Goal: Task Accomplishment & Management: Manage account settings

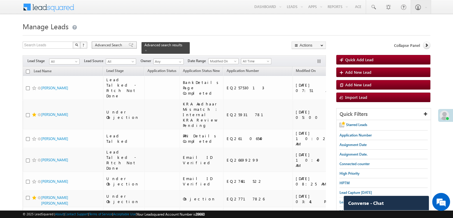
click at [131, 44] on div "Advanced Search" at bounding box center [114, 44] width 45 height 7
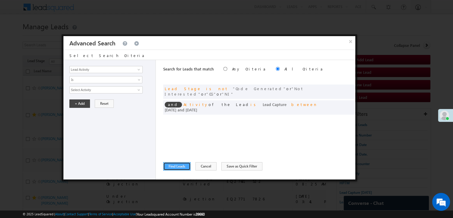
click at [177, 167] on button "Find Leads" at bounding box center [176, 166] width 27 height 8
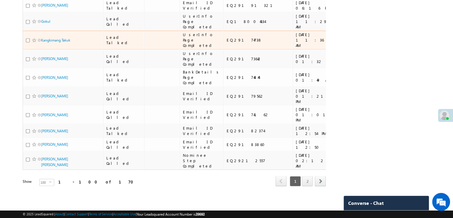
scroll to position [3368, 0]
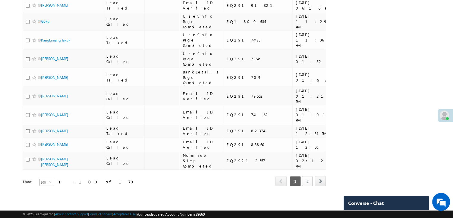
click at [309, 178] on link "2" at bounding box center [307, 181] width 11 height 10
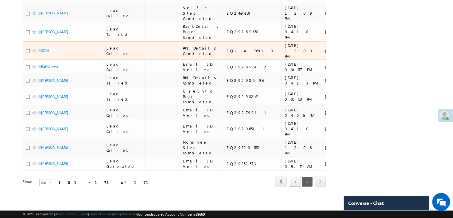
scroll to position [2176, 0]
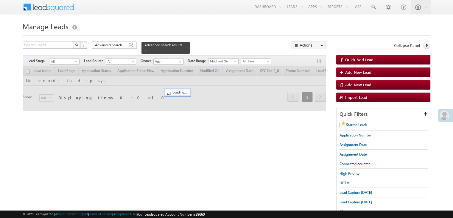
click at [349, 135] on span "Application Number" at bounding box center [356, 135] width 32 height 4
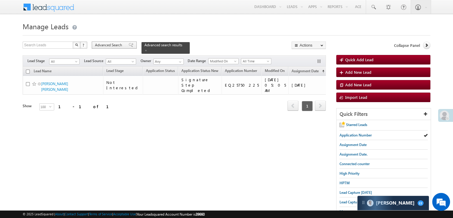
click at [112, 46] on span "Advanced Search" at bounding box center [109, 44] width 29 height 5
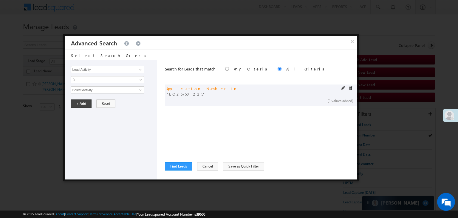
click at [344, 87] on span at bounding box center [343, 88] width 4 height 4
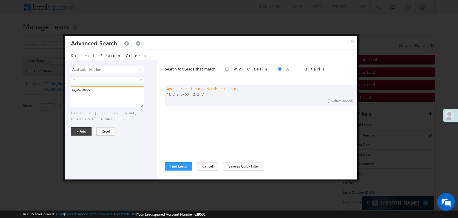
click at [117, 90] on textarea "EQ25750225" at bounding box center [107, 96] width 73 height 21
paste textarea "9228408 EQ17249962 EQ10339359 EQ29072246 EQ29154277 EQ29017467 EQ29088939 EQ291…"
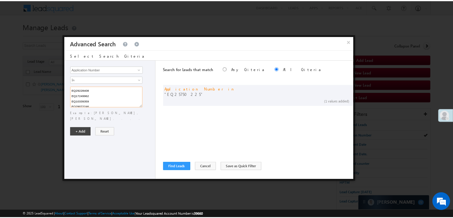
scroll to position [33, 0]
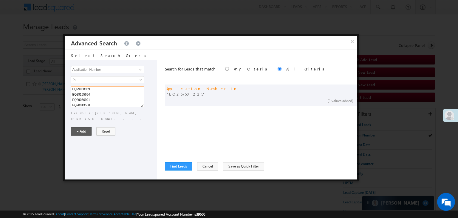
type textarea "EQ29228408 EQ17249962 EQ10339359 EQ29072246 EQ29154277 EQ29017467 EQ29088939 EQ…"
drag, startPoint x: 80, startPoint y: 127, endPoint x: 86, endPoint y: 133, distance: 8.5
click at [80, 127] on button "+ Add" at bounding box center [81, 131] width 21 height 8
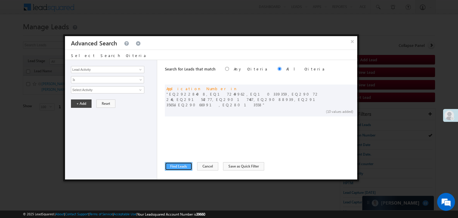
click at [169, 164] on button "Find Leads" at bounding box center [178, 166] width 27 height 8
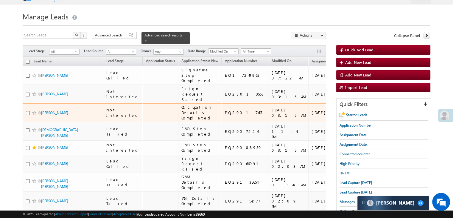
scroll to position [0, 0]
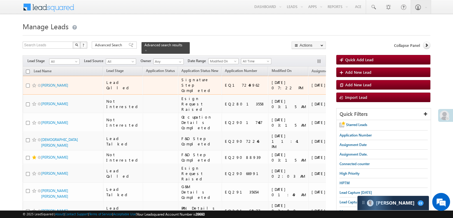
click at [29, 87] on input "checkbox" at bounding box center [28, 85] width 4 height 4
checkbox input "true"
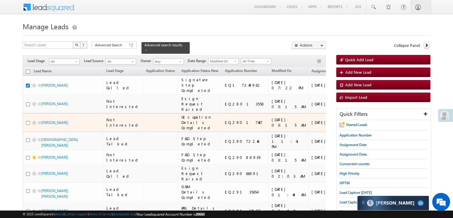
scroll to position [60, 0]
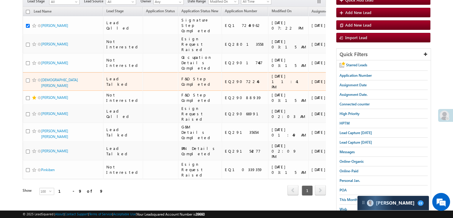
click at [28, 82] on input "checkbox" at bounding box center [28, 80] width 4 height 4
checkbox input "true"
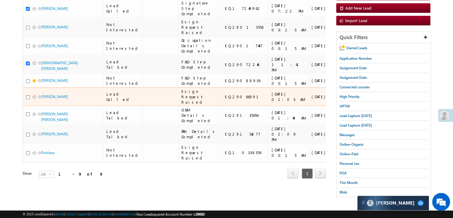
scroll to position [119, 0]
click at [27, 99] on input "checkbox" at bounding box center [28, 97] width 4 height 4
checkbox input "true"
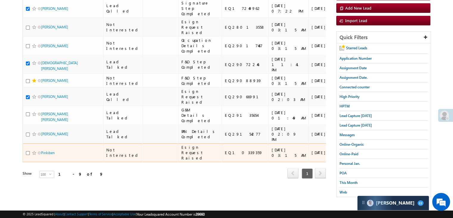
scroll to position [209, 0]
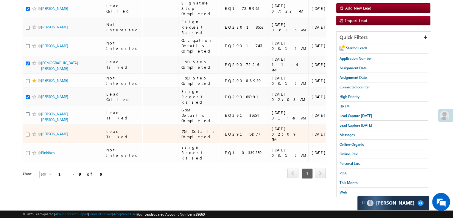
click at [28, 132] on input "checkbox" at bounding box center [28, 134] width 4 height 4
checkbox input "true"
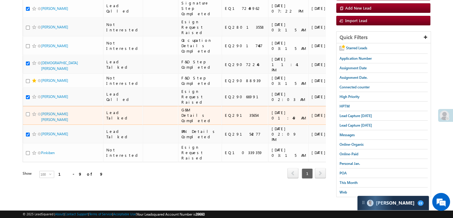
click at [27, 112] on input "checkbox" at bounding box center [28, 114] width 4 height 4
checkbox input "true"
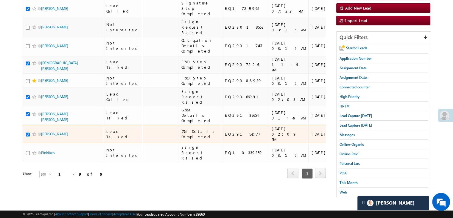
click at [27, 132] on input "checkbox" at bounding box center [28, 134] width 4 height 4
checkbox input "false"
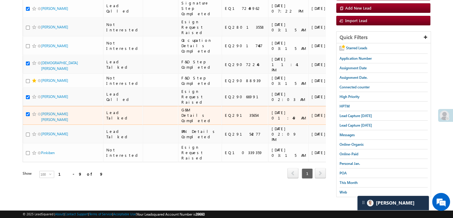
click at [27, 112] on input "checkbox" at bounding box center [28, 114] width 4 height 4
checkbox input "false"
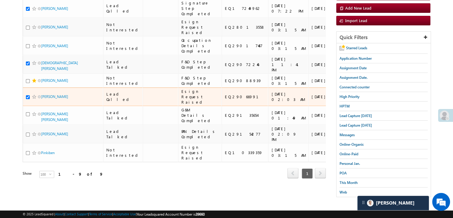
click at [26, 95] on input "checkbox" at bounding box center [28, 97] width 4 height 4
checkbox input "false"
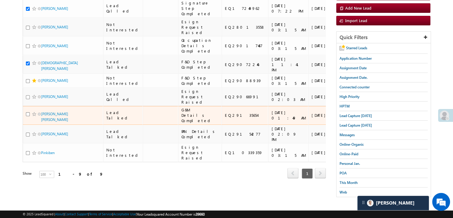
scroll to position [60, 0]
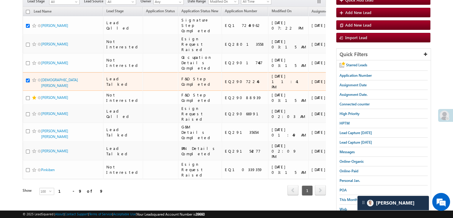
click at [28, 82] on input "checkbox" at bounding box center [28, 80] width 4 height 4
checkbox input "false"
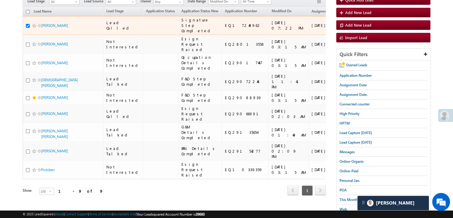
click at [26, 28] on input "checkbox" at bounding box center [28, 26] width 4 height 4
checkbox input "false"
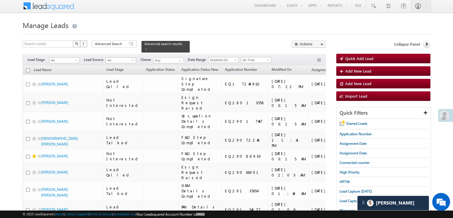
scroll to position [0, 0]
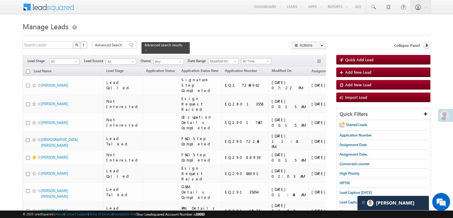
click at [27, 69] on input "checkbox" at bounding box center [28, 71] width 4 height 4
checkbox input "true"
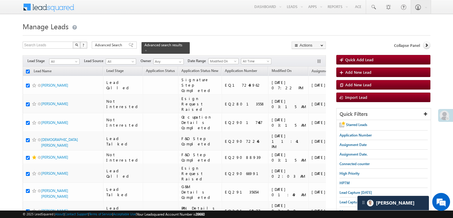
checkbox input "true"
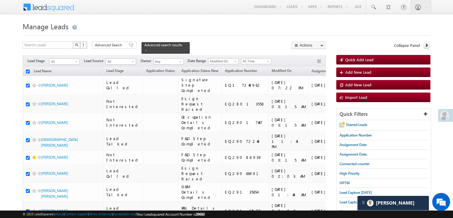
checkbox input "true"
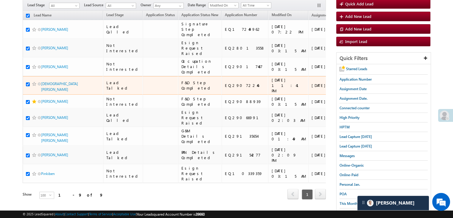
scroll to position [60, 0]
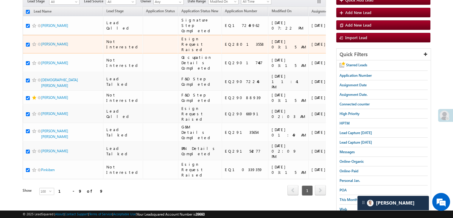
click at [28, 47] on input "checkbox" at bounding box center [28, 45] width 4 height 4
checkbox input "false"
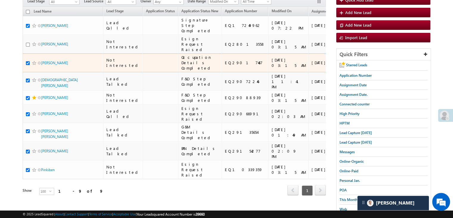
click at [27, 65] on input "checkbox" at bounding box center [28, 63] width 4 height 4
checkbox input "false"
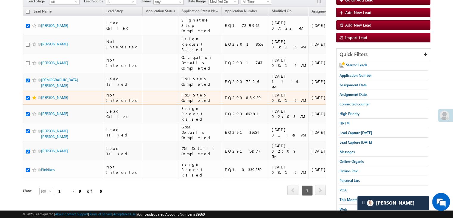
click at [29, 100] on input "checkbox" at bounding box center [28, 98] width 4 height 4
checkbox input "false"
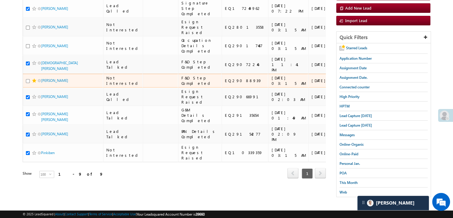
scroll to position [149, 0]
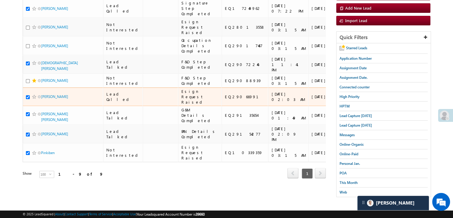
click at [28, 99] on input "checkbox" at bounding box center [28, 97] width 4 height 4
checkbox input "false"
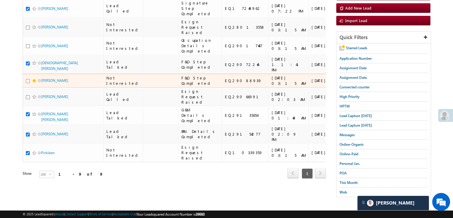
click at [27, 79] on input "checkbox" at bounding box center [28, 81] width 4 height 4
checkbox input "true"
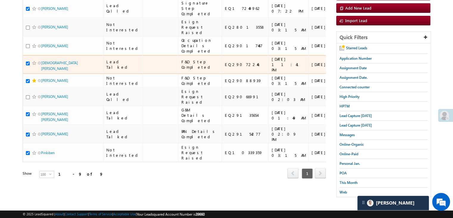
click at [27, 65] on input "checkbox" at bounding box center [28, 63] width 4 height 4
checkbox input "false"
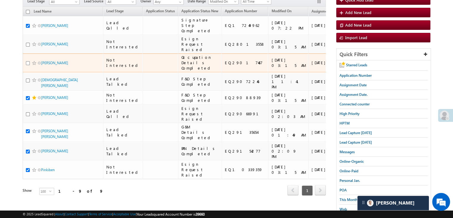
click at [28, 65] on input "checkbox" at bounding box center [28, 63] width 4 height 4
checkbox input "true"
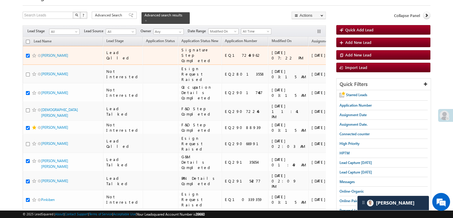
click at [28, 58] on input "checkbox" at bounding box center [28, 56] width 4 height 4
checkbox input "false"
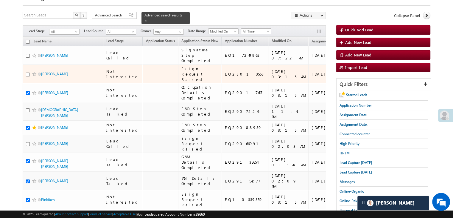
click at [27, 76] on input "checkbox" at bounding box center [28, 74] width 4 height 4
checkbox input "true"
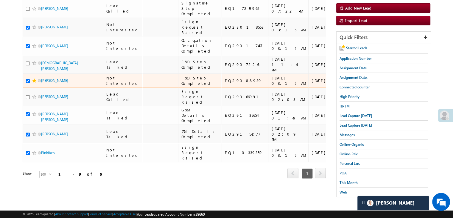
scroll to position [218, 0]
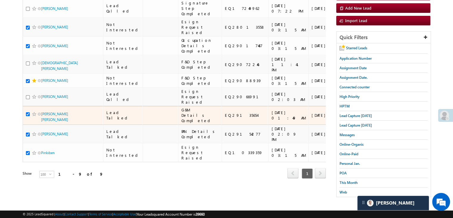
click at [27, 112] on input "checkbox" at bounding box center [28, 114] width 4 height 4
checkbox input "false"
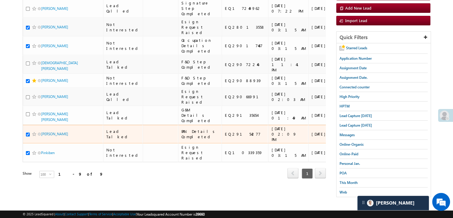
click at [28, 132] on input "checkbox" at bounding box center [28, 134] width 4 height 4
checkbox input "false"
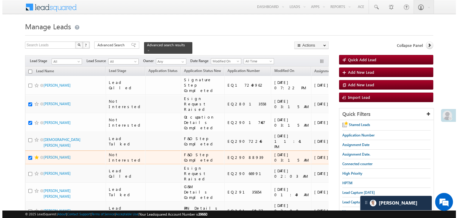
scroll to position [0, 0]
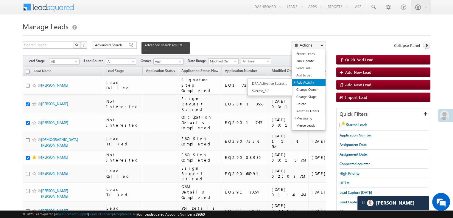
click at [314, 82] on link "Add Activity" at bounding box center [308, 82] width 33 height 7
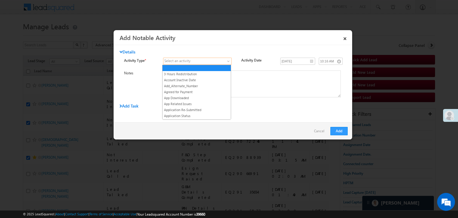
click at [220, 61] on span at bounding box center [193, 60] width 61 height 5
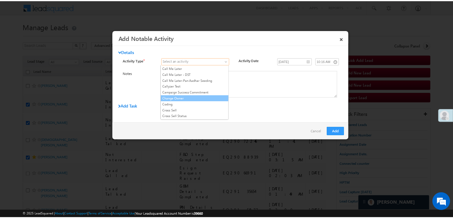
scroll to position [89, 0]
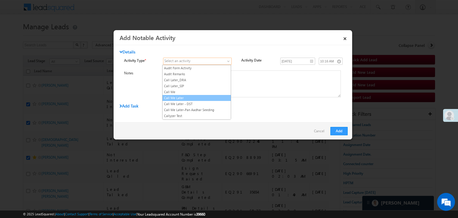
click at [209, 95] on link "Call Me Later" at bounding box center [196, 97] width 68 height 5
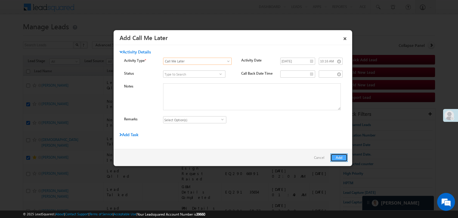
click at [339, 157] on button "Add" at bounding box center [338, 157] width 17 height 8
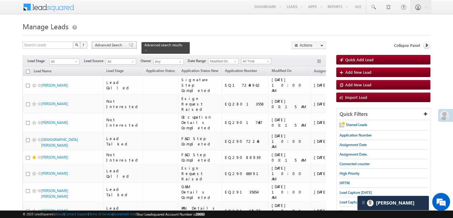
click at [116, 43] on span "Advanced Search" at bounding box center [109, 44] width 29 height 5
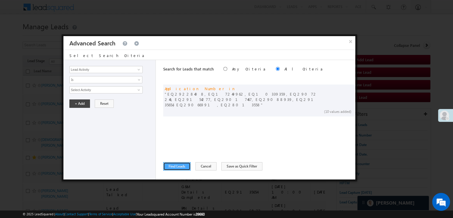
click at [177, 164] on button "Find Leads" at bounding box center [176, 166] width 27 height 8
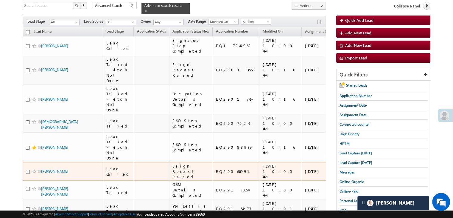
scroll to position [0, 0]
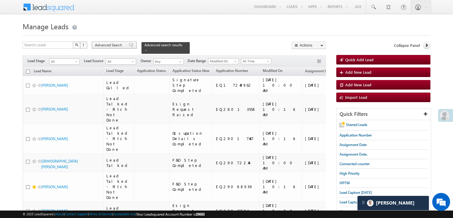
click at [116, 43] on span "Advanced Search" at bounding box center [109, 44] width 29 height 5
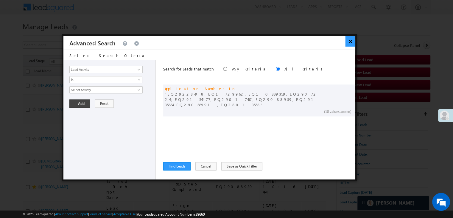
click at [351, 41] on button "×" at bounding box center [351, 41] width 10 height 10
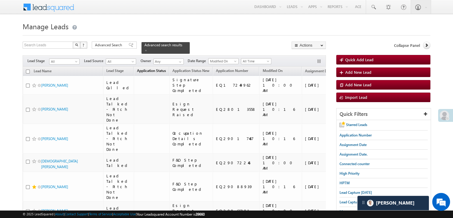
click at [157, 68] on span "Application Status" at bounding box center [151, 70] width 29 height 4
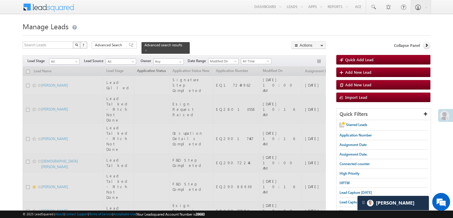
click at [157, 67] on div at bounding box center [175, 188] width 304 height 245
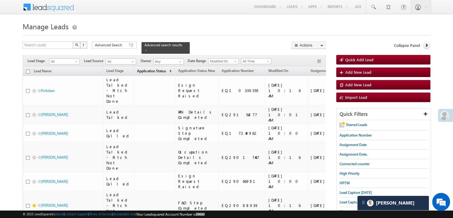
click at [157, 69] on span "Application Status" at bounding box center [151, 71] width 29 height 4
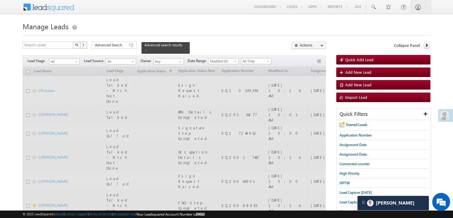
click at [157, 67] on div at bounding box center [175, 188] width 304 height 245
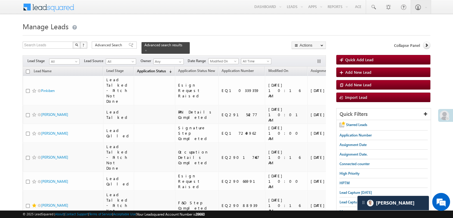
click at [151, 69] on span "Application Status" at bounding box center [151, 71] width 29 height 4
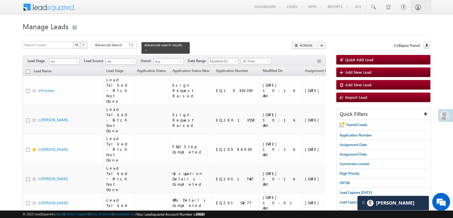
click at [29, 69] on input "checkbox" at bounding box center [28, 71] width 4 height 4
checkbox input "true"
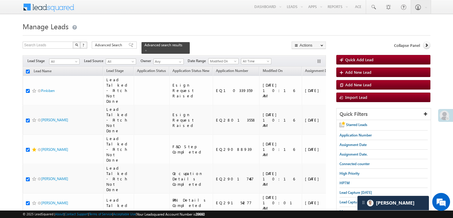
checkbox input "true"
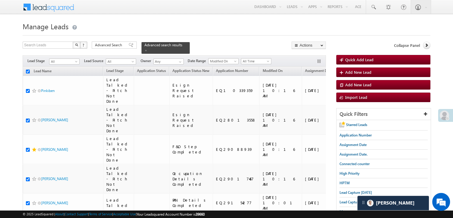
checkbox input "true"
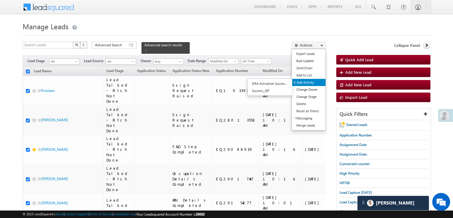
click at [304, 82] on link "Add Activity" at bounding box center [308, 82] width 33 height 7
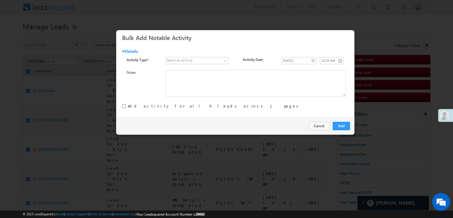
click at [191, 58] on div "Select an activity" at bounding box center [180, 60] width 26 height 5
click at [218, 61] on span at bounding box center [194, 60] width 56 height 5
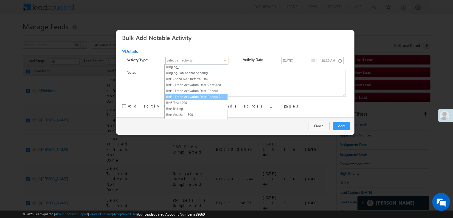
scroll to position [745, 0]
click at [194, 94] on link "RYNG - Manual lead assignment" at bounding box center [196, 96] width 63 height 5
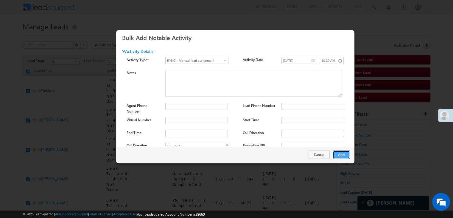
click at [340, 154] on button "Add" at bounding box center [341, 154] width 17 height 8
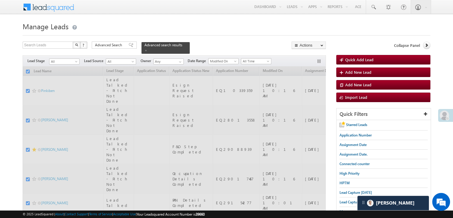
checkbox input "false"
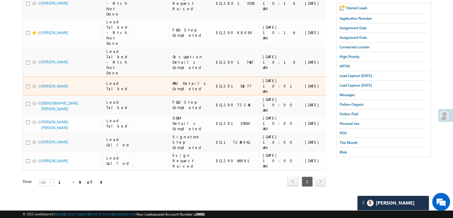
scroll to position [209, 0]
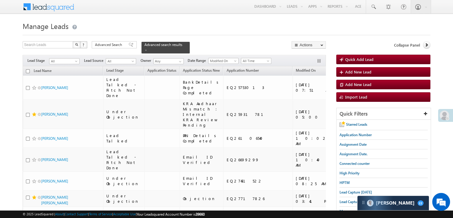
scroll to position [60, 0]
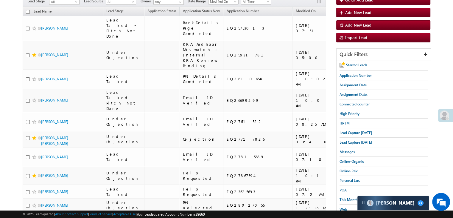
drag, startPoint x: 354, startPoint y: 129, endPoint x: 137, endPoint y: 60, distance: 227.9
click at [354, 130] on span "Lead Capture [DATE]" at bounding box center [356, 132] width 32 height 4
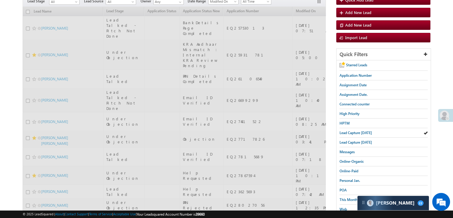
scroll to position [0, 0]
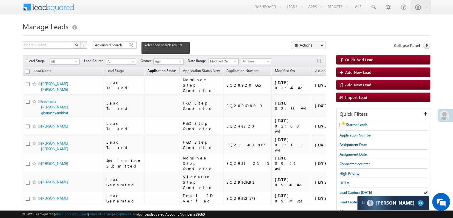
click at [148, 68] on span "Application Status" at bounding box center [162, 70] width 29 height 4
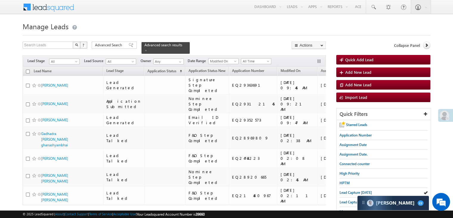
click at [148, 69] on span "Application Status" at bounding box center [162, 71] width 29 height 4
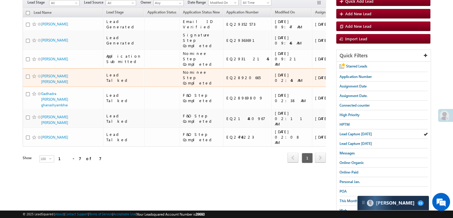
scroll to position [60, 0]
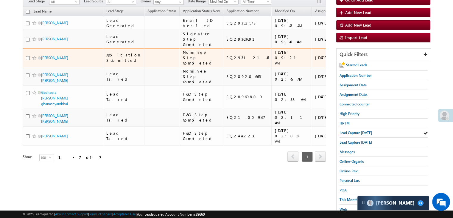
click at [34, 60] on span at bounding box center [34, 57] width 5 height 5
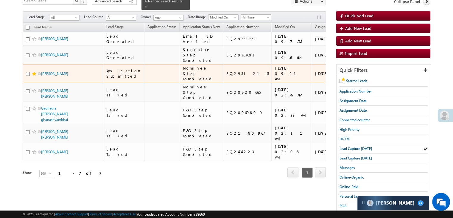
scroll to position [30, 0]
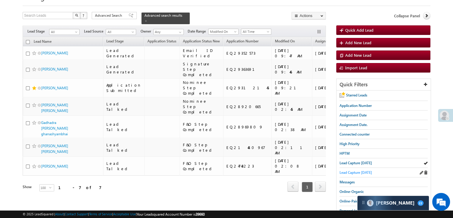
click at [354, 170] on span "Lead Capture [DATE]" at bounding box center [356, 172] width 32 height 4
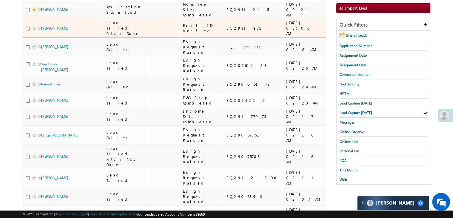
scroll to position [59, 0]
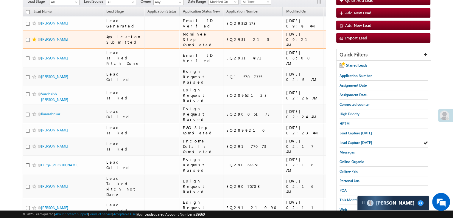
click at [228, 42] on div "EQ29312145" at bounding box center [254, 39] width 54 height 5
copy div "EQ29312145"
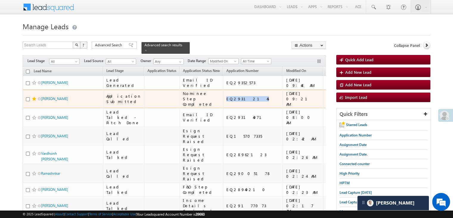
scroll to position [30, 0]
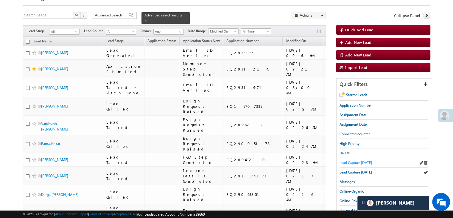
click at [347, 161] on span "Lead Capture [DATE]" at bounding box center [356, 162] width 32 height 4
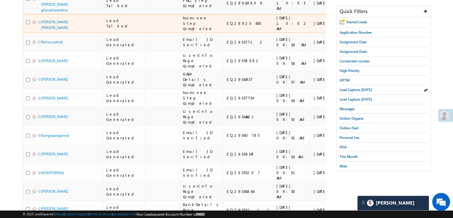
scroll to position [89, 0]
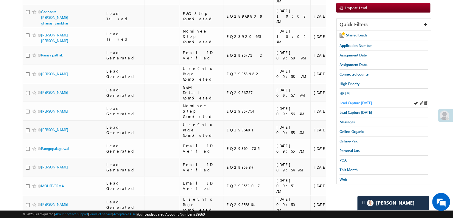
click at [367, 103] on span "Lead Capture [DATE]" at bounding box center [356, 102] width 32 height 4
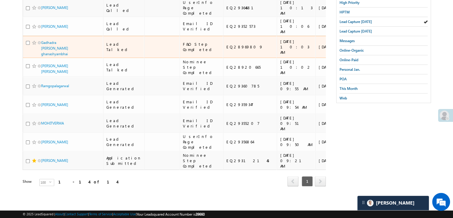
scroll to position [63, 0]
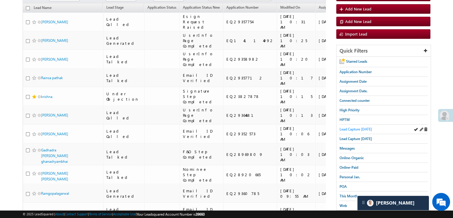
click at [346, 129] on span "Lead Capture [DATE]" at bounding box center [356, 129] width 32 height 4
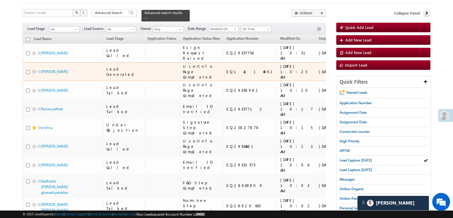
scroll to position [0, 0]
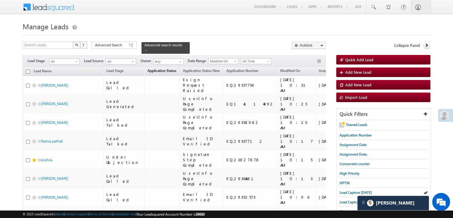
click at [148, 68] on span "Application Status" at bounding box center [162, 70] width 29 height 4
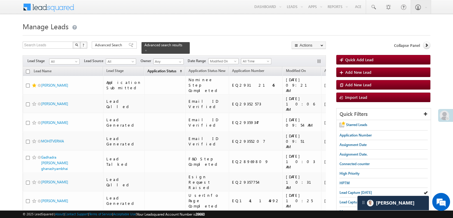
click at [148, 69] on span "Application Status" at bounding box center [162, 71] width 29 height 4
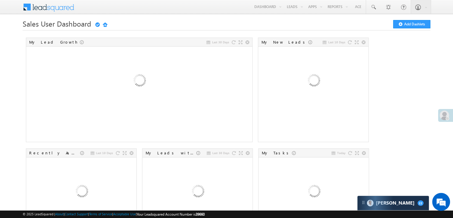
click at [440, 117] on div at bounding box center [446, 115] width 15 height 13
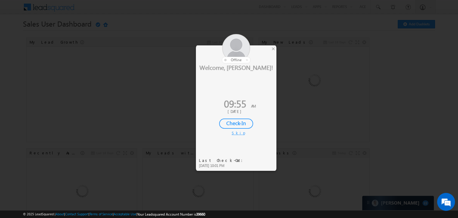
click at [240, 118] on div "Check-In" at bounding box center [236, 123] width 34 height 10
click at [173, 120] on div at bounding box center [229, 109] width 458 height 218
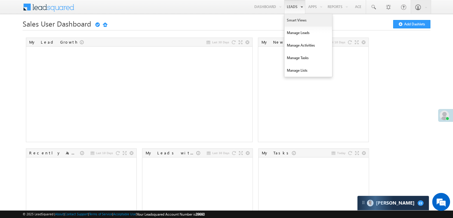
click at [289, 19] on link "Smart Views" at bounding box center [309, 20] width 48 height 13
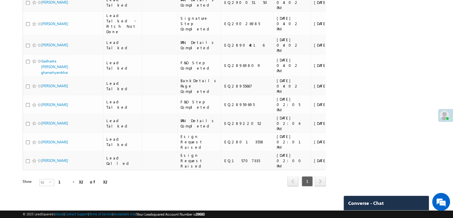
scroll to position [1014, 0]
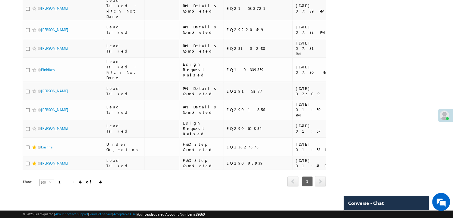
scroll to position [1499, 0]
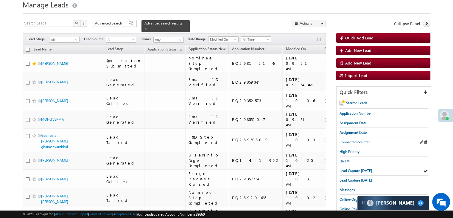
scroll to position [15, 0]
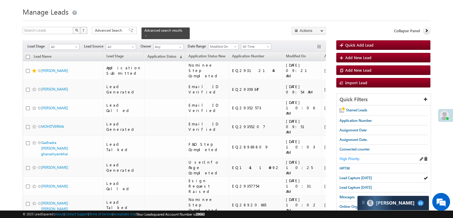
click at [354, 158] on span "High Priority" at bounding box center [350, 158] width 20 height 4
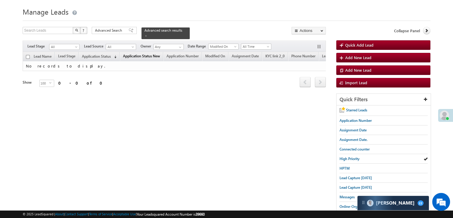
click at [163, 55] on link "Application Status New" at bounding box center [141, 57] width 43 height 8
click at [109, 54] on span "Application Status" at bounding box center [96, 56] width 29 height 4
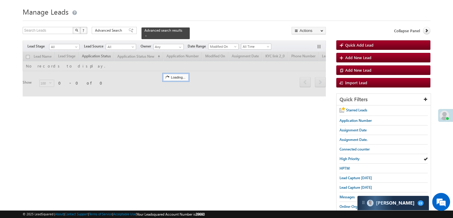
scroll to position [0, 0]
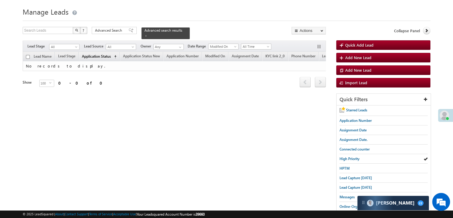
click at [109, 54] on span "Application Status" at bounding box center [96, 56] width 29 height 4
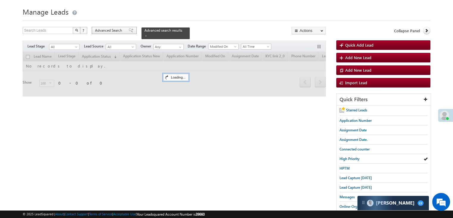
click at [124, 30] on div "Advanced Search" at bounding box center [114, 30] width 45 height 7
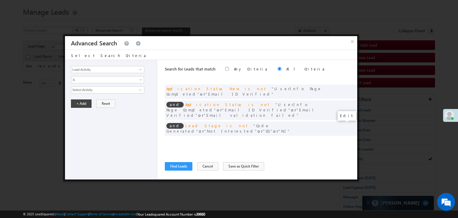
click at [342, 139] on span at bounding box center [343, 141] width 4 height 4
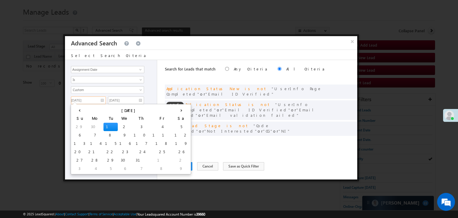
click at [95, 98] on input "[DATE]" at bounding box center [88, 100] width 35 height 8
click at [173, 110] on th "›" at bounding box center [181, 109] width 17 height 9
click at [175, 110] on th "›" at bounding box center [182, 109] width 14 height 9
click at [117, 141] on td "17" at bounding box center [126, 143] width 19 height 8
type input "[DATE]"
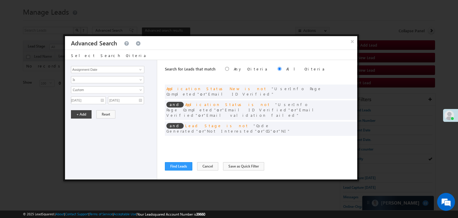
click at [139, 95] on span "All Time Custom [DATE] [DATE] [DATE] Last Week This Week Next Week Last Month T…" at bounding box center [107, 93] width 73 height 14
click at [138, 100] on input "[DATE]" at bounding box center [126, 100] width 36 height 8
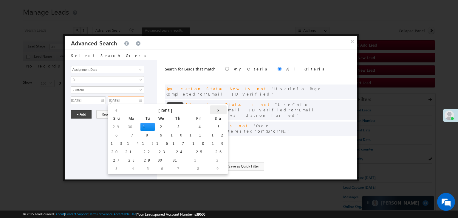
click at [210, 109] on th "›" at bounding box center [218, 109] width 17 height 9
click at [212, 109] on th "›" at bounding box center [219, 109] width 14 height 9
click at [195, 142] on td "19" at bounding box center [204, 143] width 19 height 8
type input "[DATE]"
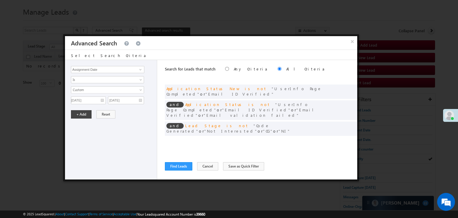
click at [78, 119] on div "Lead Activity Task Sales Group Prospect Id WA Last Message Timestamp 4th Day Di…" at bounding box center [111, 119] width 92 height 119
click at [80, 114] on button "+ Add" at bounding box center [81, 114] width 21 height 8
click at [173, 163] on button "Find Leads" at bounding box center [178, 166] width 27 height 8
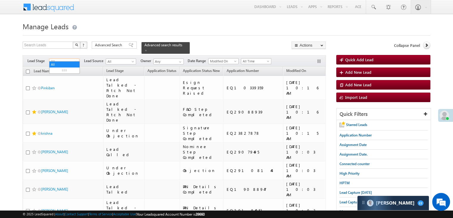
click at [69, 59] on span "All" at bounding box center [63, 61] width 28 height 5
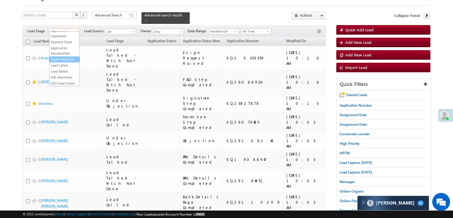
scroll to position [60, 0]
click at [64, 70] on link "Not Interested" at bounding box center [64, 67] width 30 height 5
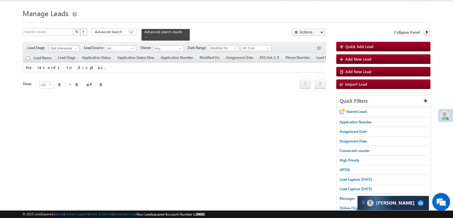
scroll to position [0, 0]
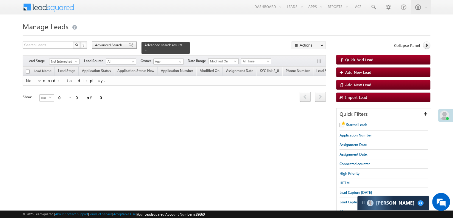
click at [122, 43] on span "Advanced Search" at bounding box center [109, 44] width 29 height 5
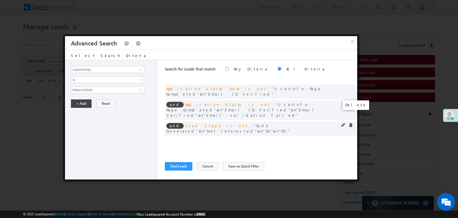
click at [351, 123] on span at bounding box center [351, 125] width 4 height 4
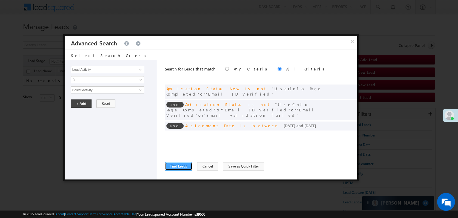
click at [179, 165] on button "Find Leads" at bounding box center [178, 166] width 27 height 8
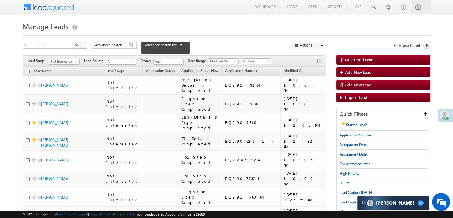
click at [27, 69] on input "checkbox" at bounding box center [28, 71] width 4 height 4
checkbox input "true"
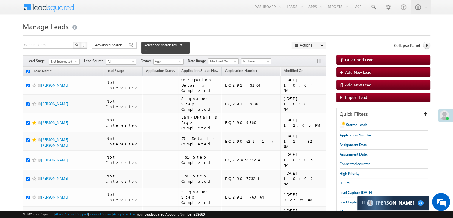
checkbox input "true"
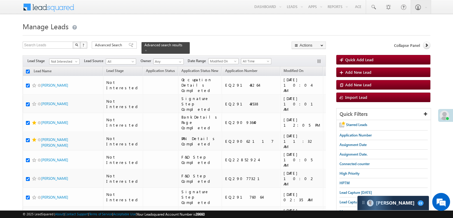
checkbox input "true"
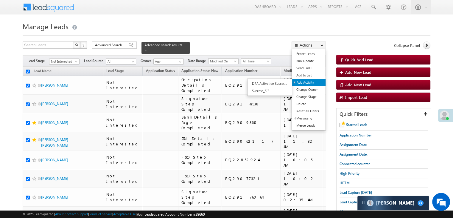
click at [307, 81] on link "Add Activity" at bounding box center [308, 82] width 33 height 7
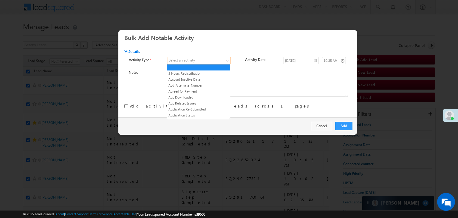
click at [199, 59] on span at bounding box center [196, 60] width 56 height 5
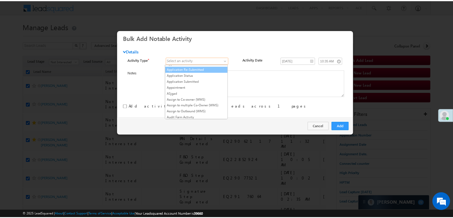
scroll to position [89, 0]
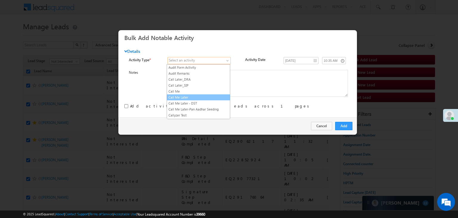
drag, startPoint x: 199, startPoint y: 93, endPoint x: 204, endPoint y: 98, distance: 7.2
click at [199, 95] on link "Call Me Later" at bounding box center [198, 97] width 63 height 5
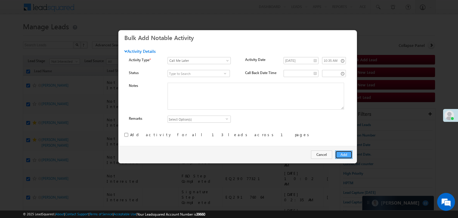
click at [341, 154] on button "Add" at bounding box center [343, 154] width 17 height 8
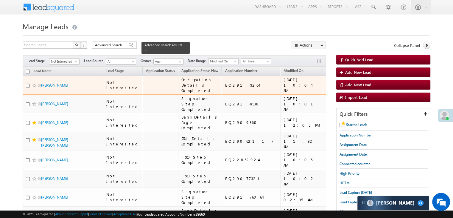
scroll to position [30, 0]
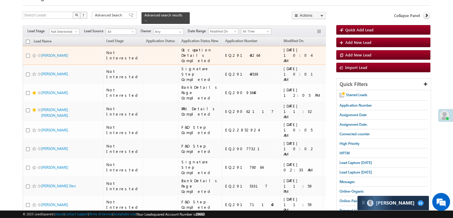
click at [225, 58] on div "EQ29143264" at bounding box center [251, 54] width 53 height 5
copy div "EQ29143264"
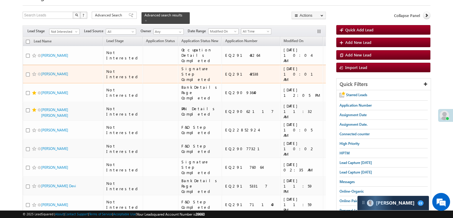
click at [225, 77] on div "EQ29143538" at bounding box center [251, 73] width 53 height 5
copy div "EQ29143538"
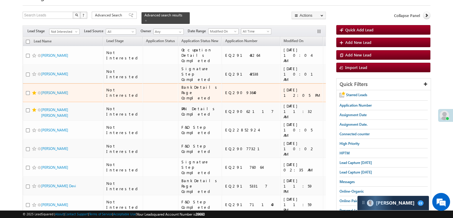
click at [225, 95] on div "EQ29093640" at bounding box center [251, 92] width 53 height 5
copy div "EQ29093640"
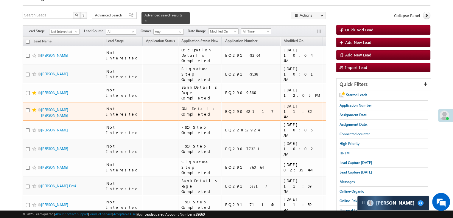
click at [225, 114] on div "EQ29062117" at bounding box center [251, 111] width 53 height 5
copy div "EQ29062117"
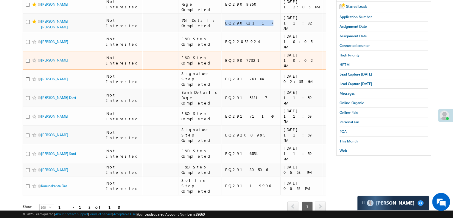
scroll to position [149, 0]
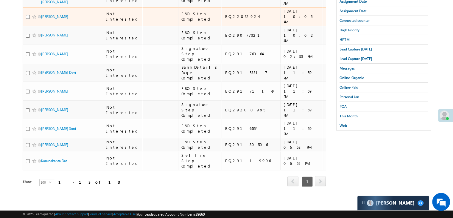
click at [225, 19] on div "EQ22852924" at bounding box center [251, 16] width 53 height 5
copy div "EQ22852924"
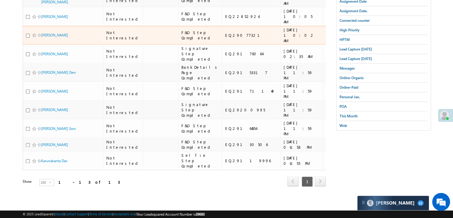
click at [225, 38] on div "EQ29077321" at bounding box center [251, 34] width 53 height 5
copy div "EQ29077321"
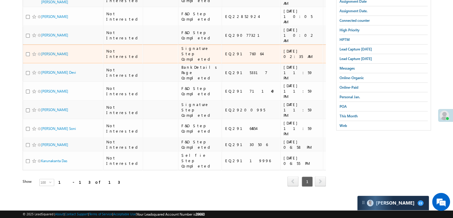
click at [225, 56] on div "EQ29176064" at bounding box center [251, 53] width 53 height 5
copy div "EQ29176064"
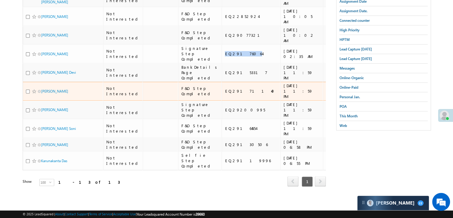
scroll to position [239, 0]
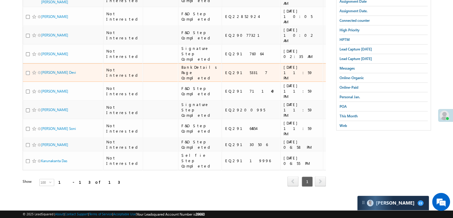
click at [225, 82] on td "EQ29153317" at bounding box center [251, 72] width 59 height 19
click at [225, 75] on div "EQ29153317" at bounding box center [251, 72] width 53 height 5
copy div "EQ29153317"
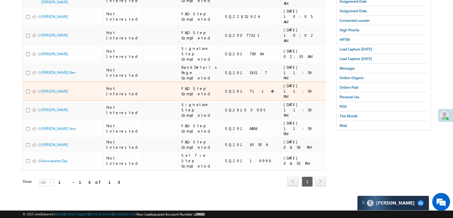
click at [225, 94] on div "EQ29171140" at bounding box center [251, 90] width 53 height 5
copy div "EQ29171140"
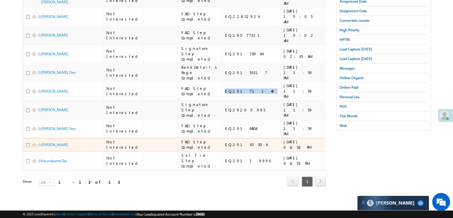
scroll to position [328, 0]
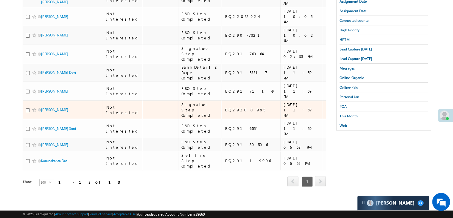
click at [225, 100] on td "EQ29200995" at bounding box center [251, 109] width 59 height 19
copy div "EQ29200995"
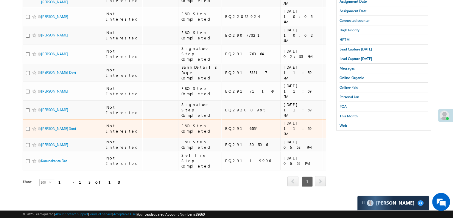
click at [225, 126] on div "EQ29164554" at bounding box center [251, 128] width 53 height 5
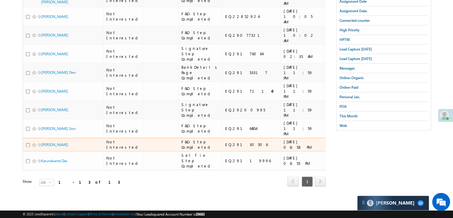
click at [226, 142] on div "EQ29130506" at bounding box center [251, 144] width 53 height 5
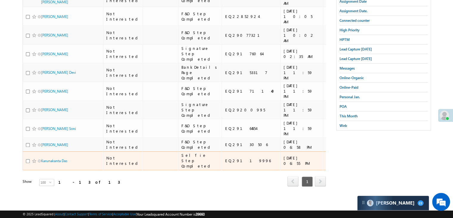
click at [227, 170] on td "EQ29119996" at bounding box center [251, 160] width 59 height 19
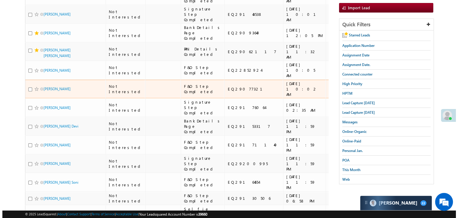
scroll to position [0, 0]
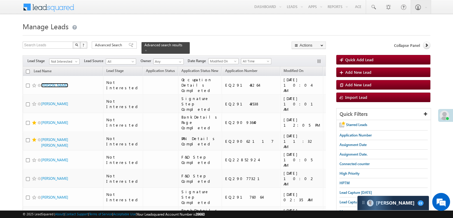
click at [29, 69] on input "checkbox" at bounding box center [28, 71] width 4 height 4
checkbox input "true"
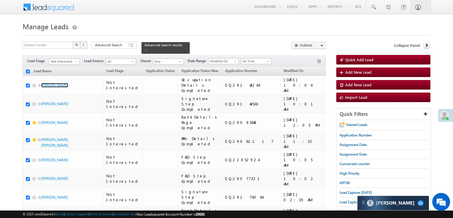
checkbox input "true"
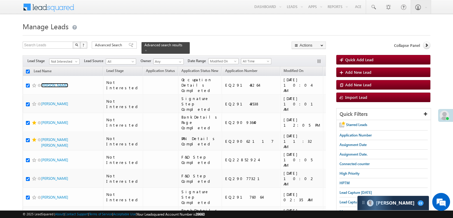
checkbox input "true"
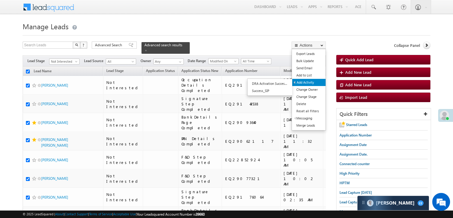
click at [308, 81] on link "Add Activity" at bounding box center [308, 82] width 33 height 7
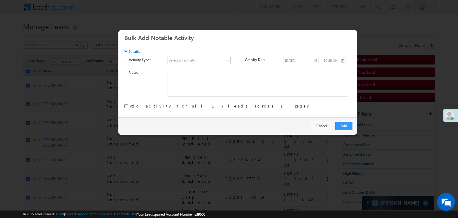
click at [219, 60] on span at bounding box center [196, 60] width 56 height 5
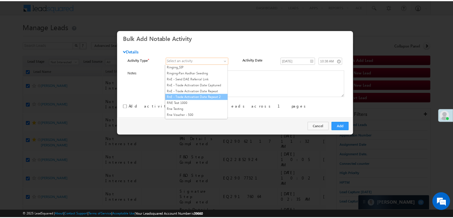
scroll to position [745, 0]
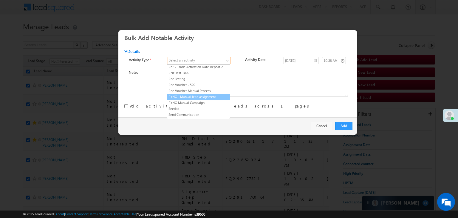
click at [201, 94] on link "RYNG - Manual lead assignment" at bounding box center [198, 96] width 63 height 5
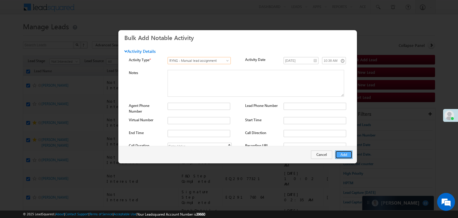
click at [343, 153] on button "Add" at bounding box center [343, 154] width 17 height 8
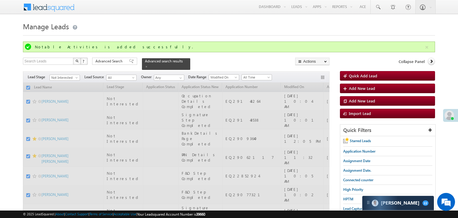
checkbox input "false"
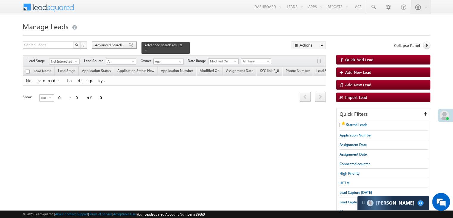
click at [117, 45] on span "Advanced Search" at bounding box center [109, 44] width 29 height 5
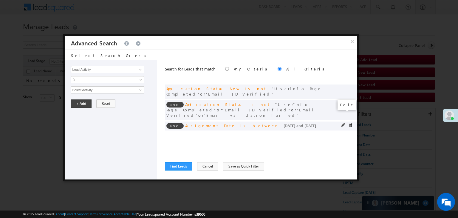
click at [342, 123] on span at bounding box center [343, 125] width 4 height 4
click at [98, 98] on input "[DATE]" at bounding box center [88, 100] width 35 height 8
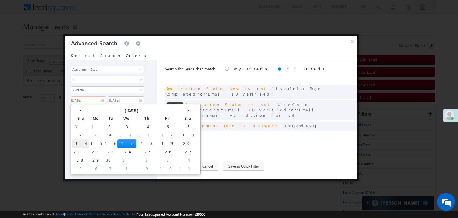
click at [75, 142] on td "14" at bounding box center [80, 143] width 17 height 8
type input "[DATE]"
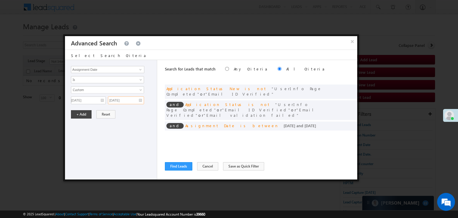
click at [130, 99] on input "[DATE]" at bounding box center [126, 100] width 36 height 8
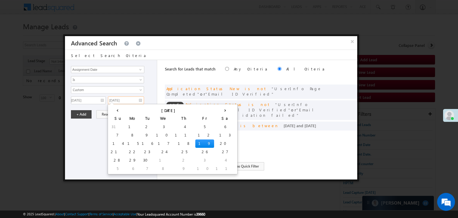
click at [140, 142] on td "16" at bounding box center [147, 143] width 14 height 8
type input "[DATE]"
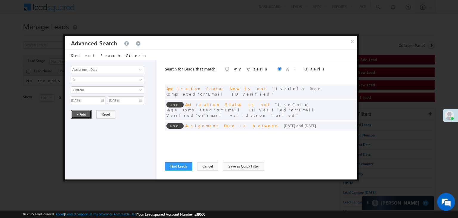
click at [86, 114] on button "+ Add" at bounding box center [81, 114] width 21 height 8
click at [172, 168] on button "Find Leads" at bounding box center [178, 166] width 27 height 8
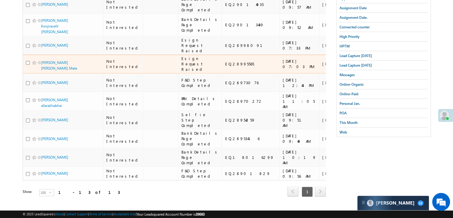
scroll to position [148, 0]
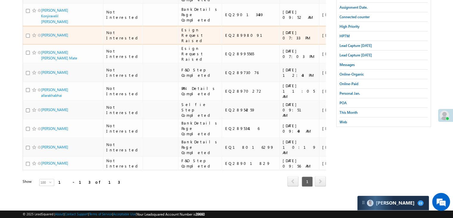
click at [29, 38] on input "checkbox" at bounding box center [28, 36] width 4 height 4
checkbox input "true"
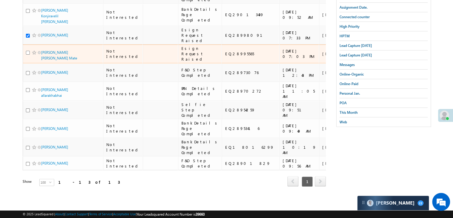
click at [28, 55] on input "checkbox" at bounding box center [28, 53] width 4 height 4
checkbox input "true"
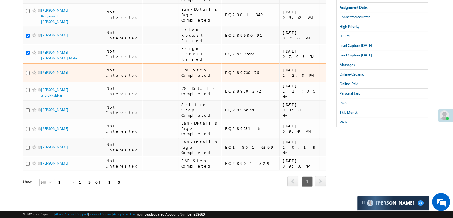
click at [27, 75] on input "checkbox" at bounding box center [28, 73] width 4 height 4
checkbox input "false"
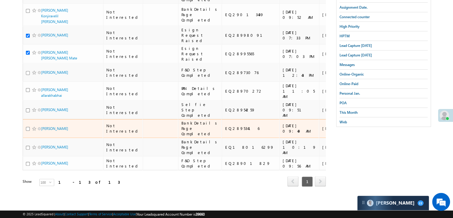
scroll to position [237, 0]
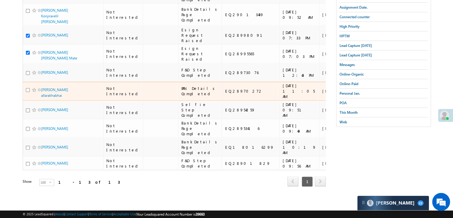
click at [27, 92] on input "checkbox" at bounding box center [28, 90] width 4 height 4
checkbox input "true"
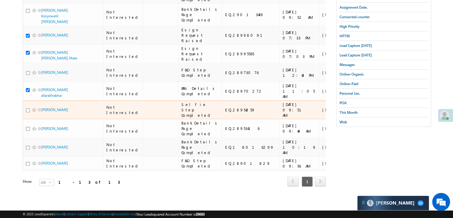
click at [27, 112] on input "checkbox" at bounding box center [28, 110] width 4 height 4
checkbox input "true"
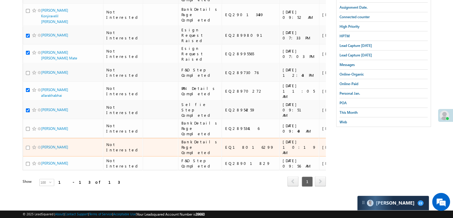
click at [28, 149] on input "checkbox" at bounding box center [28, 147] width 4 height 4
checkbox input "true"
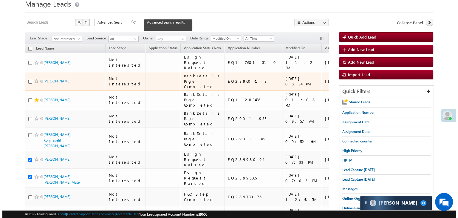
scroll to position [0, 0]
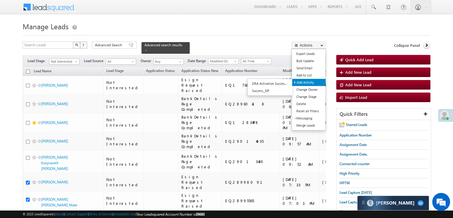
click at [310, 81] on link "Add Activity" at bounding box center [308, 82] width 33 height 7
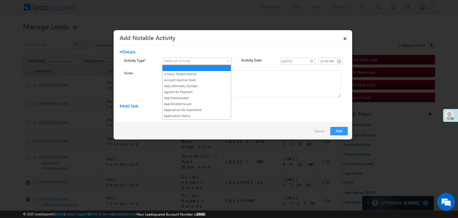
click at [223, 59] on span at bounding box center [193, 60] width 61 height 5
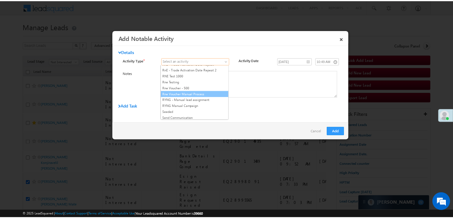
scroll to position [745, 0]
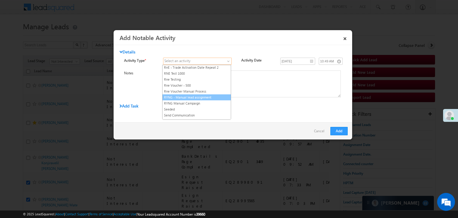
click at [204, 95] on link "RYNG - Manual lead assignment" at bounding box center [196, 97] width 68 height 5
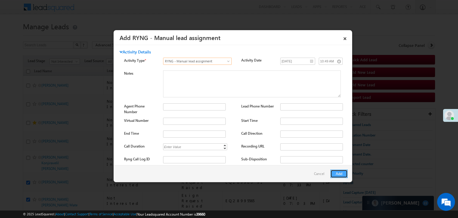
click at [339, 173] on button "Add" at bounding box center [338, 173] width 17 height 8
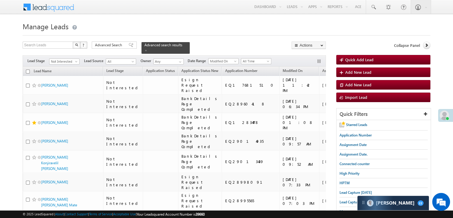
drag, startPoint x: 112, startPoint y: 46, endPoint x: 149, endPoint y: 81, distance: 51.5
click at [112, 46] on span "Advanced Search" at bounding box center [109, 44] width 29 height 5
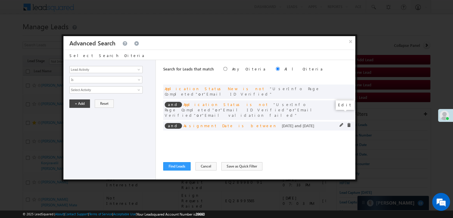
click at [342, 123] on span at bounding box center [342, 125] width 4 height 4
click at [90, 96] on input "[DATE]" at bounding box center [86, 100] width 35 height 8
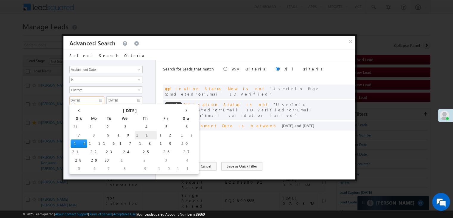
click at [135, 134] on td "11" at bounding box center [146, 135] width 22 height 8
type input "09/11/25"
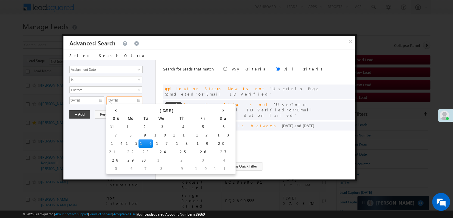
click at [125, 101] on input "[DATE]" at bounding box center [124, 100] width 36 height 8
click at [213, 133] on td "13" at bounding box center [224, 135] width 22 height 8
type input "[DATE]"
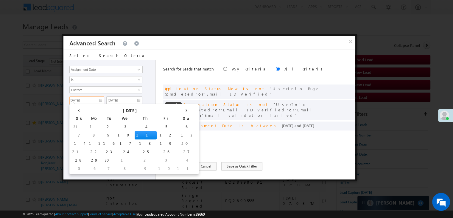
click at [100, 99] on input "09/11/25" at bounding box center [86, 100] width 35 height 8
click at [157, 134] on td "12" at bounding box center [166, 135] width 19 height 8
type input "09/12/25"
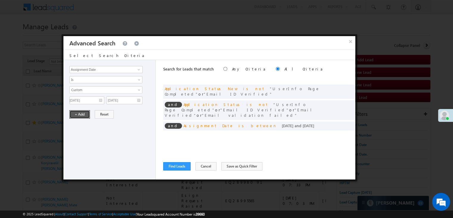
click at [78, 112] on button "+ Add" at bounding box center [79, 114] width 21 height 8
click at [175, 164] on button "Find Leads" at bounding box center [176, 166] width 27 height 8
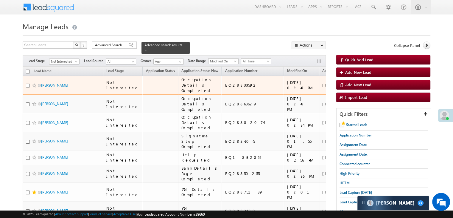
click at [29, 87] on input "checkbox" at bounding box center [28, 85] width 4 height 4
checkbox input "true"
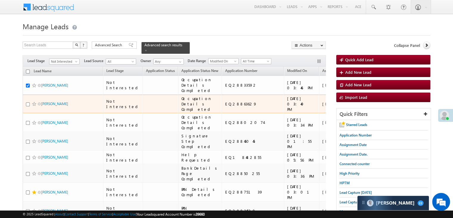
click at [27, 106] on input "checkbox" at bounding box center [28, 104] width 4 height 4
checkbox input "true"
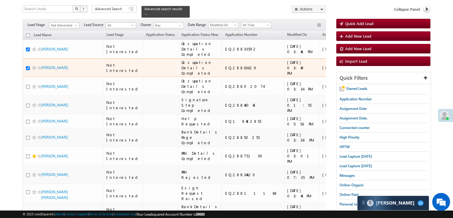
scroll to position [60, 0]
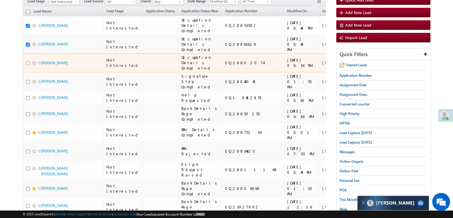
click at [27, 65] on input "checkbox" at bounding box center [28, 63] width 4 height 4
checkbox input "true"
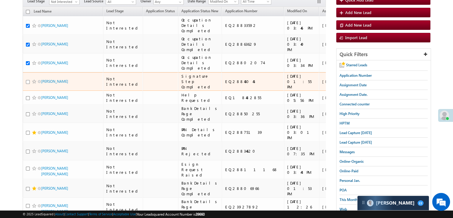
click at [27, 84] on input "checkbox" at bounding box center [28, 82] width 4 height 4
checkbox input "true"
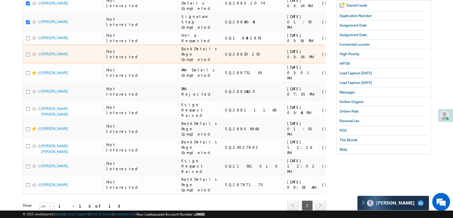
scroll to position [149, 0]
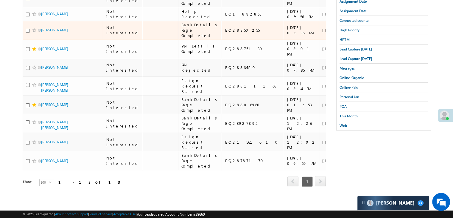
click at [26, 32] on input "checkbox" at bounding box center [28, 31] width 4 height 4
checkbox input "true"
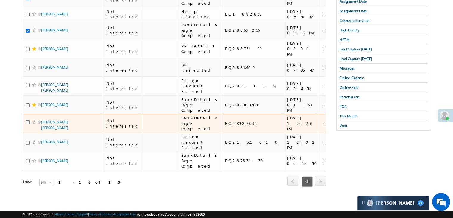
scroll to position [328, 0]
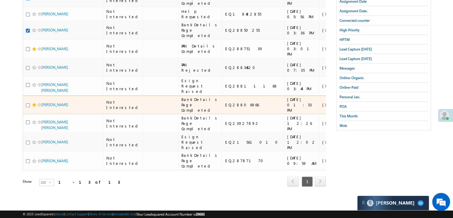
click at [28, 103] on input "checkbox" at bounding box center [28, 105] width 4 height 4
checkbox input "true"
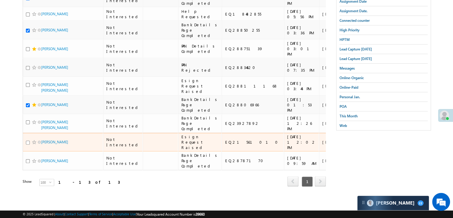
click at [29, 144] on input "checkbox" at bounding box center [28, 142] width 4 height 4
checkbox input "true"
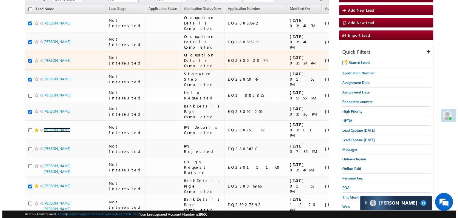
scroll to position [30, 0]
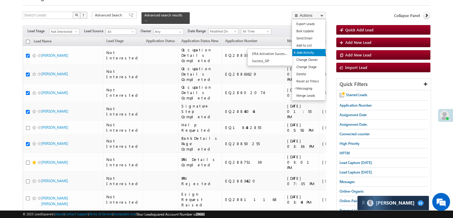
click at [305, 51] on link "Add Activity" at bounding box center [308, 52] width 33 height 7
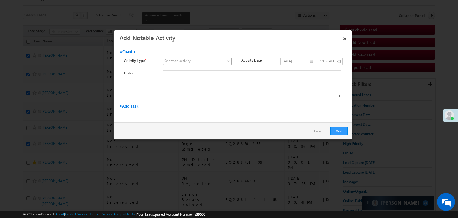
click at [225, 61] on link at bounding box center [197, 61] width 69 height 7
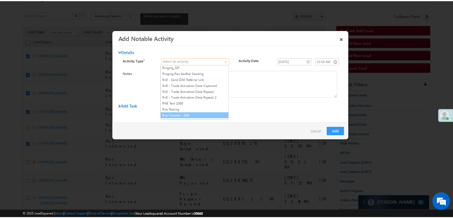
scroll to position [745, 0]
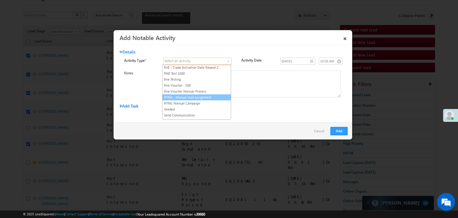
click at [212, 95] on link "RYNG - Manual lead assignment" at bounding box center [196, 97] width 68 height 5
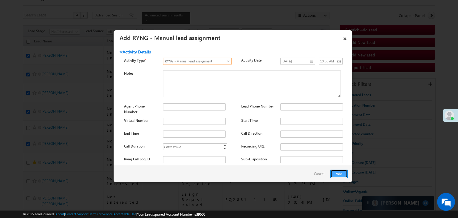
click at [335, 172] on button "Add" at bounding box center [338, 173] width 17 height 8
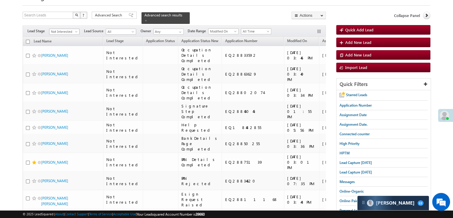
click at [75, 30] on span at bounding box center [77, 32] width 5 height 5
click at [67, 36] on link "All" at bounding box center [64, 34] width 30 height 5
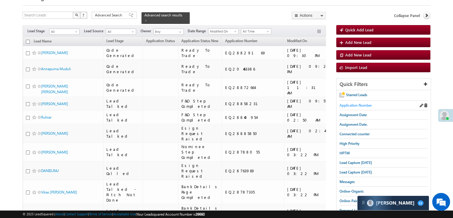
click at [355, 103] on span "Application Number" at bounding box center [356, 105] width 32 height 4
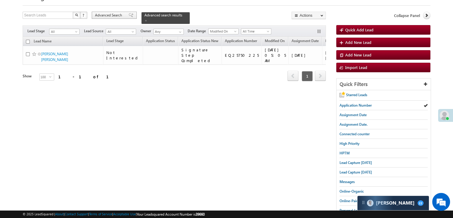
click at [109, 18] on span "Advanced Search" at bounding box center [109, 15] width 29 height 5
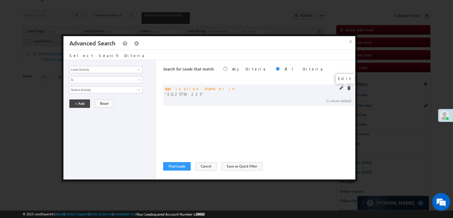
click at [342, 88] on span at bounding box center [342, 88] width 4 height 4
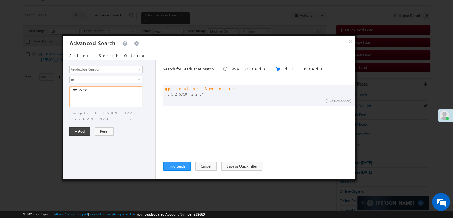
click at [97, 90] on textarea "EQ25750225" at bounding box center [105, 96] width 73 height 21
paste textarea "18016299 EQ28954259 EQ28970272 EQ28995565 EQ28998091 EQ29119996 EQ29130506 EQ29…"
type textarea "EQ18016299 EQ28954259 EQ28970272 EQ28995565 EQ28998091 EQ29119996 EQ29130506 EQ…"
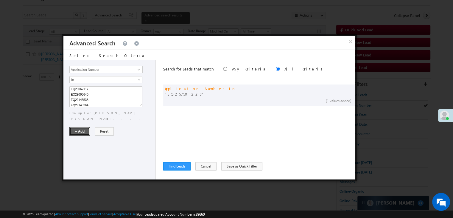
click at [80, 127] on button "+ Add" at bounding box center [79, 131] width 21 height 8
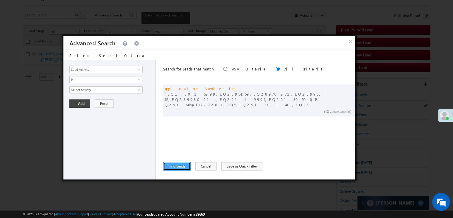
click at [179, 163] on button "Find Leads" at bounding box center [176, 166] width 27 height 8
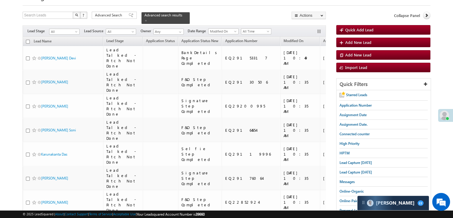
click at [28, 40] on input "checkbox" at bounding box center [28, 42] width 4 height 4
checkbox input "true"
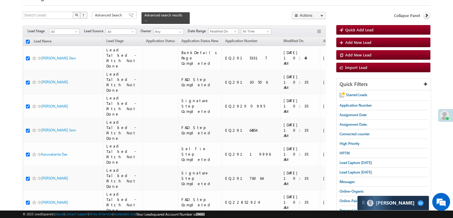
checkbox input "true"
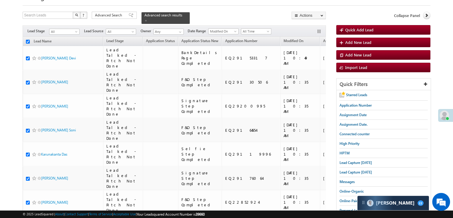
checkbox input "true"
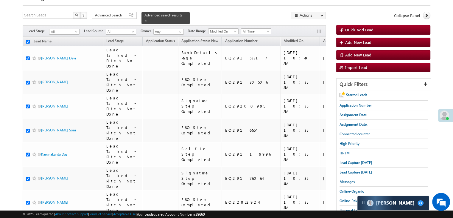
checkbox input "true"
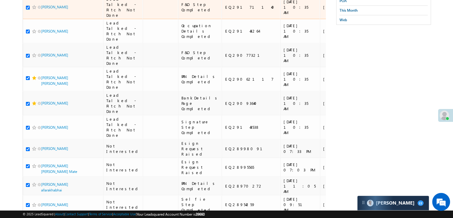
scroll to position [239, 0]
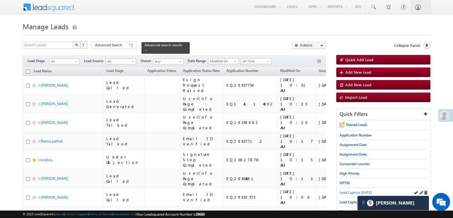
click at [353, 190] on span "Lead Capture [DATE]" at bounding box center [356, 192] width 32 height 4
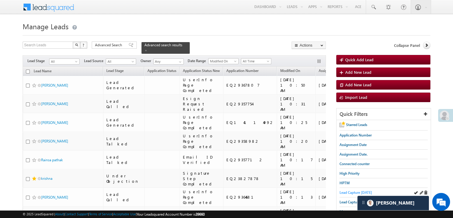
click at [345, 190] on span "Lead Capture [DATE]" at bounding box center [356, 192] width 32 height 4
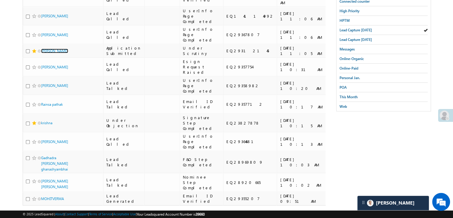
scroll to position [73, 0]
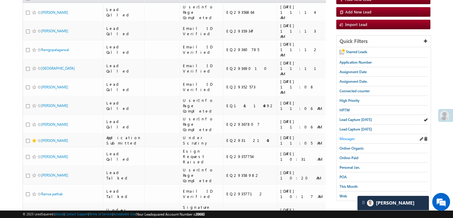
click at [346, 137] on span "Messages" at bounding box center [347, 138] width 15 height 4
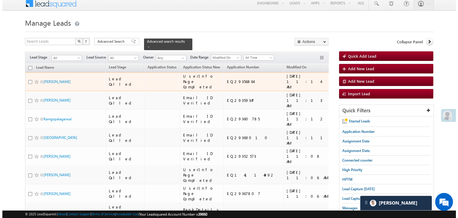
scroll to position [0, 0]
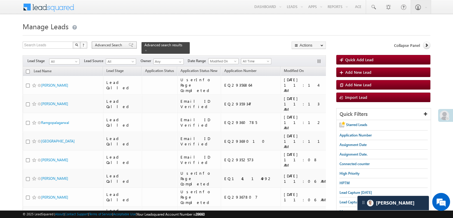
click at [123, 47] on span "Advanced Search" at bounding box center [109, 44] width 29 height 5
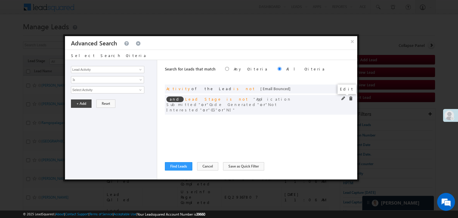
click at [342, 96] on span at bounding box center [343, 98] width 4 height 4
click at [111, 91] on span "5 selected" at bounding box center [105, 89] width 68 height 7
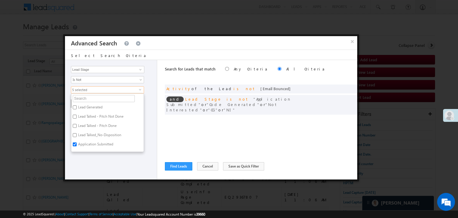
scroll to position [60, 0]
click at [87, 138] on label "Not Interested" at bounding box center [88, 140] width 35 height 9
click at [77, 138] on input "Not Interested" at bounding box center [75, 140] width 4 height 4
checkbox input "false"
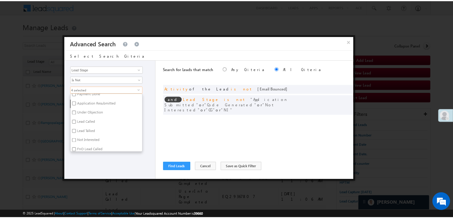
scroll to position [146, 0]
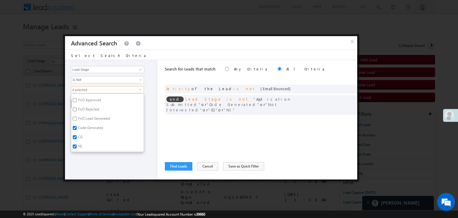
click at [80, 145] on label "NI" at bounding box center [79, 147] width 16 height 9
click at [77, 145] on input "NI" at bounding box center [75, 146] width 4 height 4
click at [83, 167] on div "Lead Activity Task Sales Group Prospect Id WA Last Message Timestamp 4th Day Di…" at bounding box center [111, 119] width 92 height 119
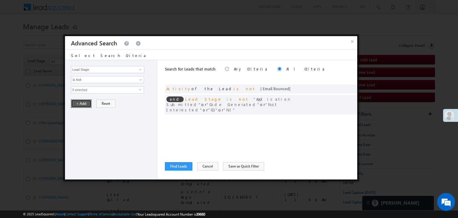
click at [83, 103] on button "+ Add" at bounding box center [81, 103] width 21 height 8
click at [349, 87] on span at bounding box center [351, 88] width 4 height 4
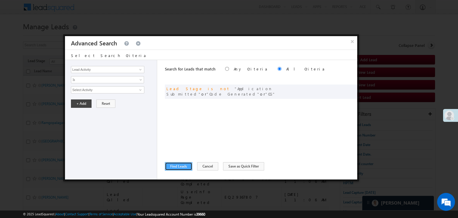
click at [182, 162] on button "Find Leads" at bounding box center [178, 166] width 27 height 8
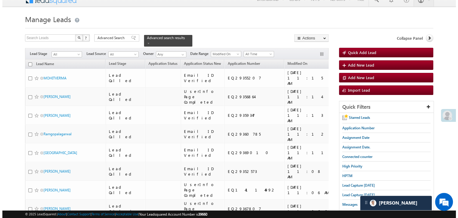
scroll to position [0, 0]
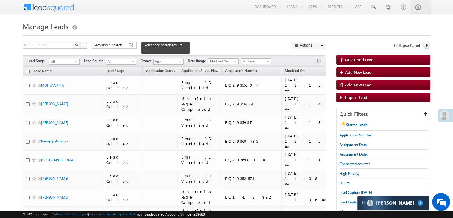
click at [29, 69] on input "checkbox" at bounding box center [28, 71] width 4 height 4
checkbox input "true"
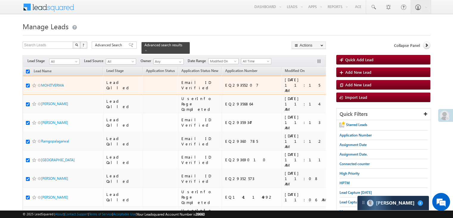
checkbox input "true"
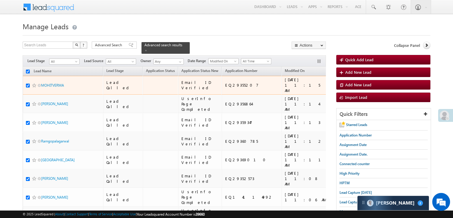
checkbox input "true"
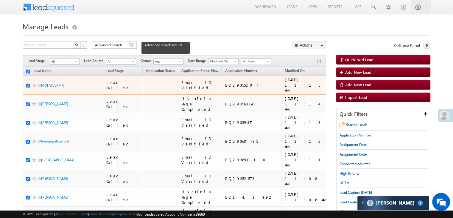
checkbox input "true"
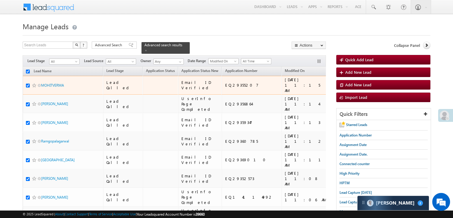
checkbox input "true"
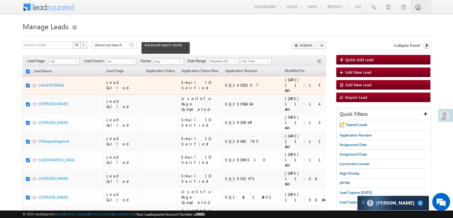
checkbox input "true"
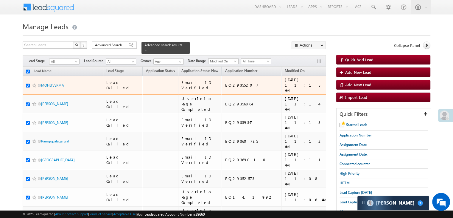
checkbox input "true"
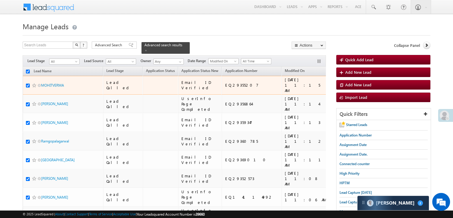
checkbox input "true"
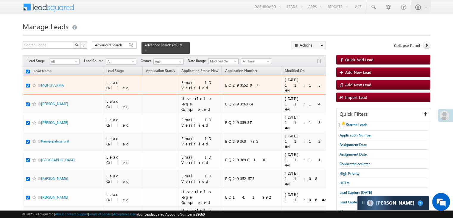
checkbox input "true"
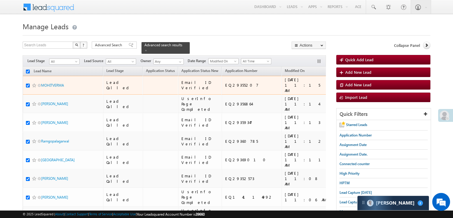
checkbox input "true"
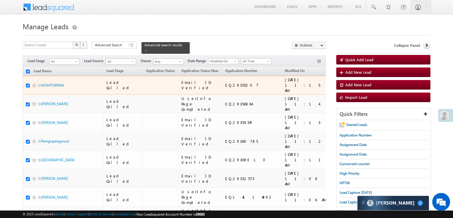
checkbox input "true"
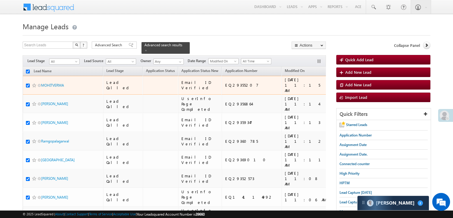
checkbox input "true"
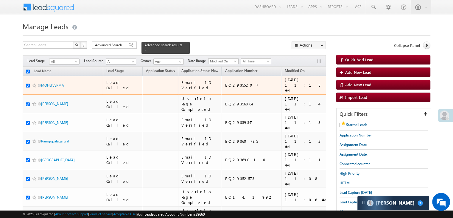
checkbox input "true"
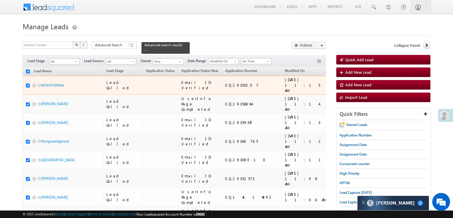
checkbox input "true"
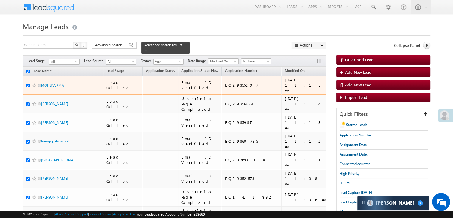
checkbox input "true"
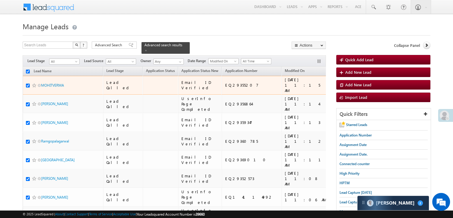
checkbox input "true"
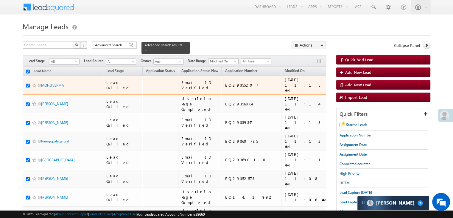
checkbox input "true"
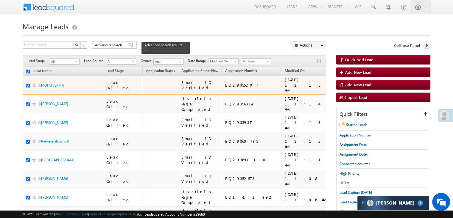
checkbox input "true"
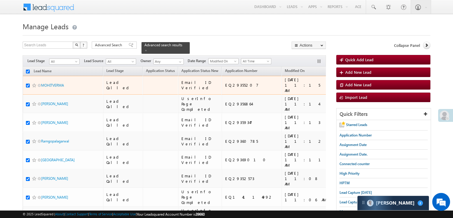
checkbox input "true"
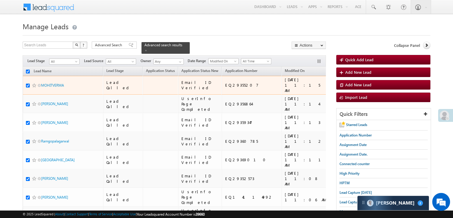
checkbox input "true"
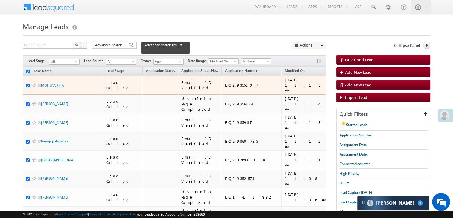
checkbox input "true"
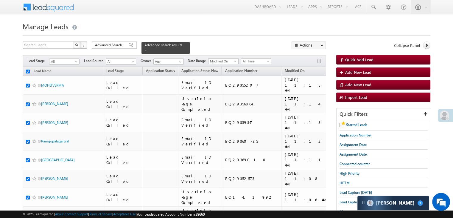
drag, startPoint x: 278, startPoint y: 118, endPoint x: 222, endPoint y: 5, distance: 126.0
click at [0, 0] on link "WhatsApp" at bounding box center [0, 0] width 0 height 0
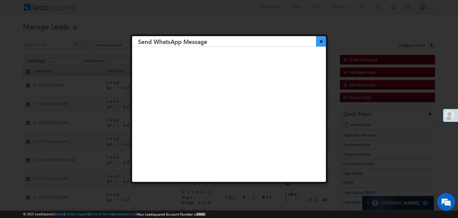
click at [317, 42] on button "×" at bounding box center [321, 41] width 10 height 10
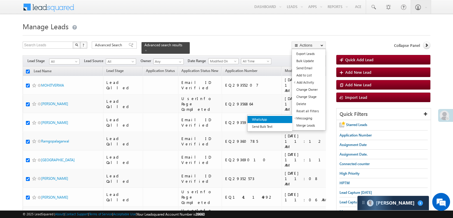
click at [274, 118] on link "WhatsApp" at bounding box center [270, 119] width 45 height 7
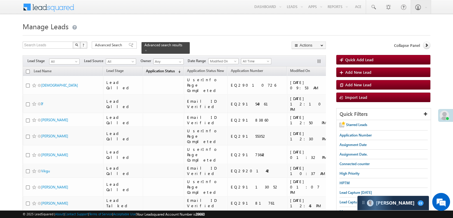
click at [157, 69] on span "Application Status" at bounding box center [160, 71] width 29 height 4
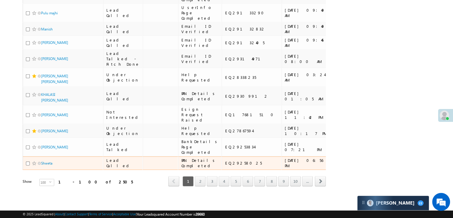
scroll to position [3368, 0]
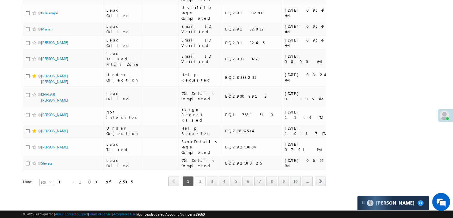
click at [203, 177] on link "2" at bounding box center [200, 181] width 11 height 10
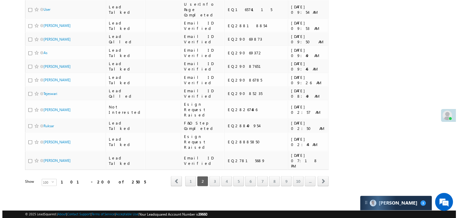
scroll to position [0, 0]
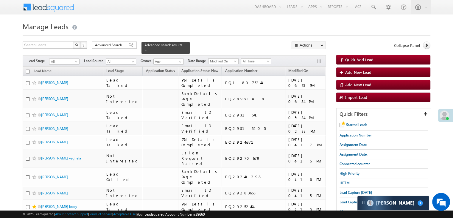
click at [28, 69] on input "checkbox" at bounding box center [28, 71] width 4 height 4
checkbox input "true"
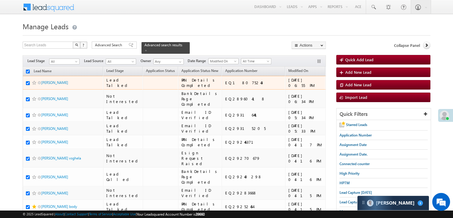
checkbox input "true"
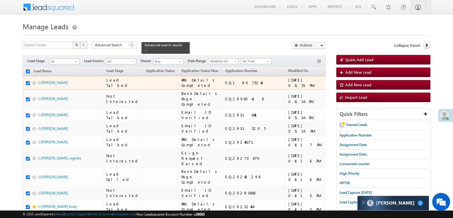
checkbox input "true"
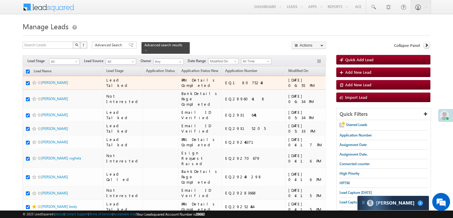
checkbox input "true"
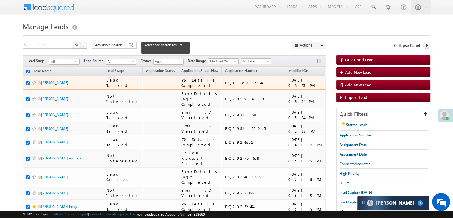
checkbox input "true"
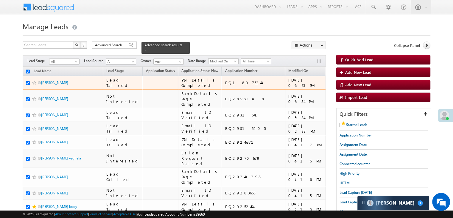
checkbox input "true"
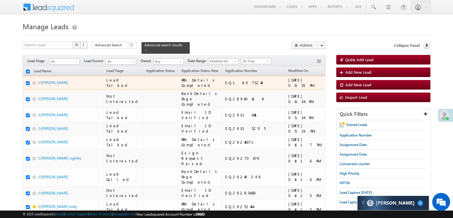
checkbox input "true"
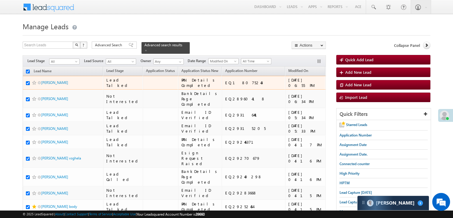
checkbox input "true"
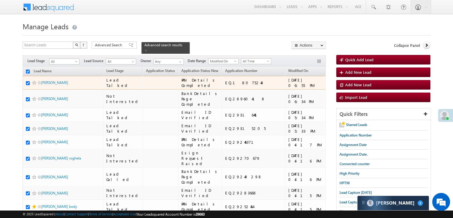
checkbox input "true"
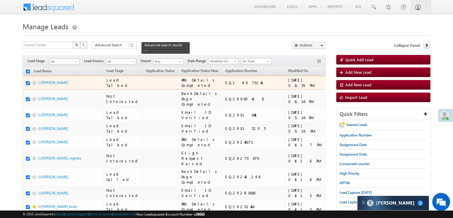
checkbox input "true"
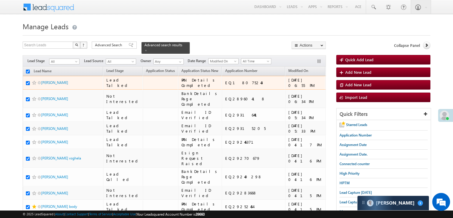
checkbox input "true"
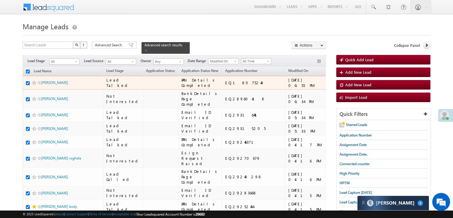
checkbox input "true"
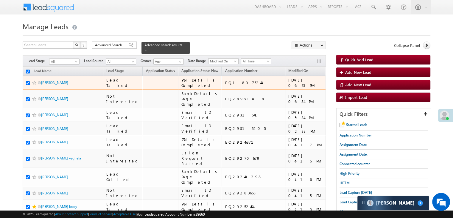
checkbox input "true"
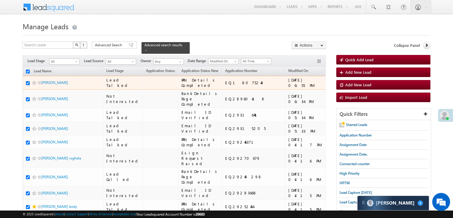
checkbox input "true"
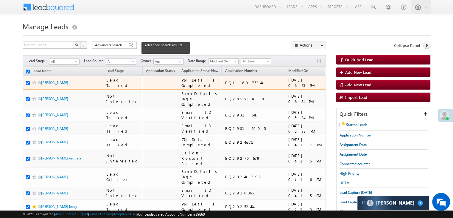
checkbox input "true"
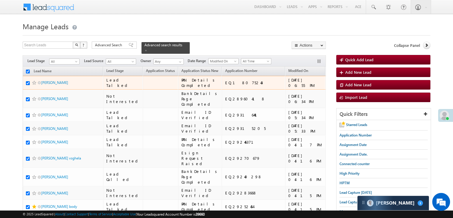
checkbox input "true"
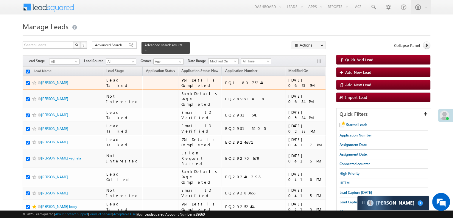
checkbox input "true"
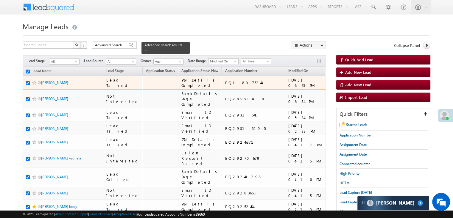
checkbox input "true"
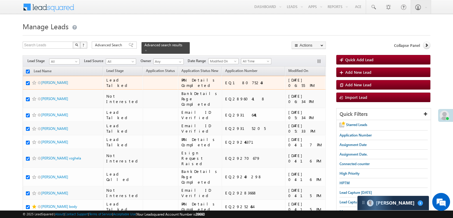
checkbox input "true"
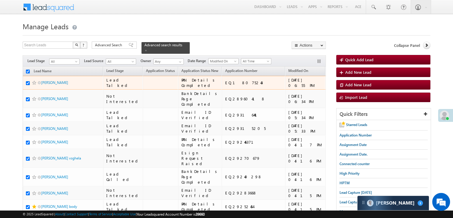
checkbox input "true"
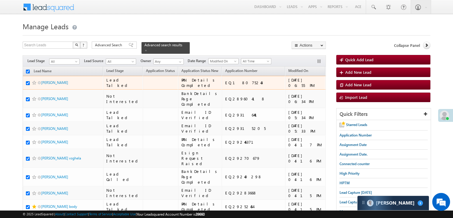
checkbox input "true"
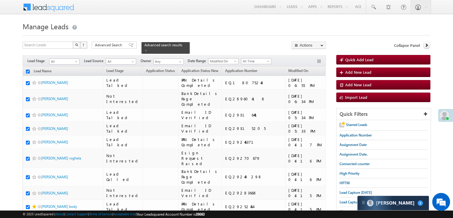
drag, startPoint x: 273, startPoint y: 120, endPoint x: 209, endPoint y: 1, distance: 134.3
click at [0, 0] on link "WhatsApp" at bounding box center [0, 0] width 0 height 0
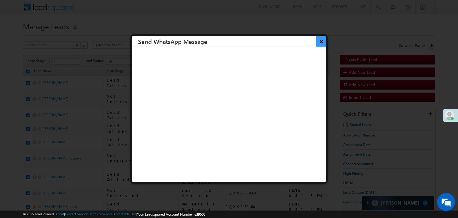
click at [316, 42] on button "×" at bounding box center [321, 41] width 10 height 10
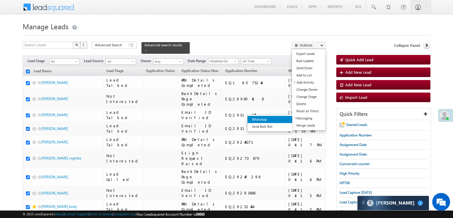
click at [281, 117] on link "WhatsApp" at bounding box center [270, 119] width 45 height 7
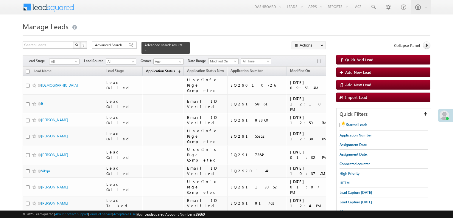
click at [149, 69] on span "Application Status" at bounding box center [160, 71] width 29 height 4
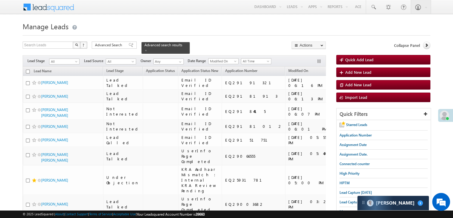
drag, startPoint x: 26, startPoint y: 67, endPoint x: 156, endPoint y: 88, distance: 131.0
click at [26, 69] on input "checkbox" at bounding box center [28, 71] width 4 height 4
checkbox input "true"
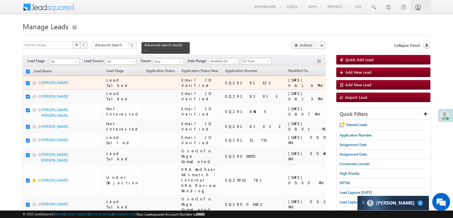
checkbox input "true"
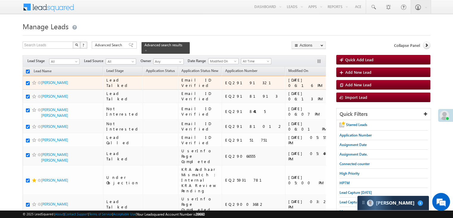
checkbox input "true"
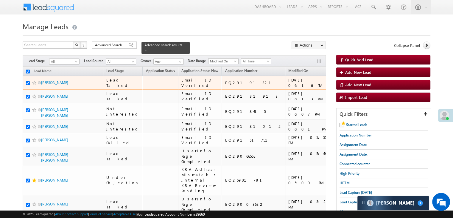
checkbox input "true"
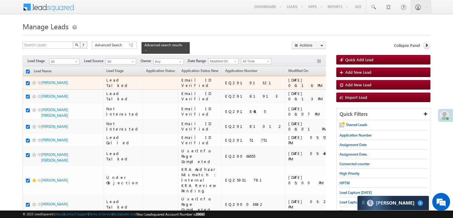
checkbox input "true"
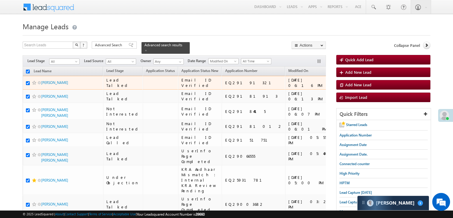
checkbox input "true"
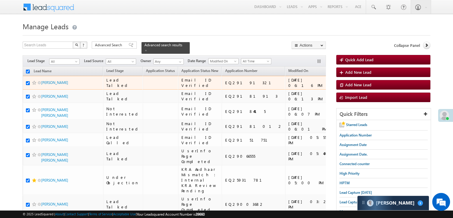
checkbox input "true"
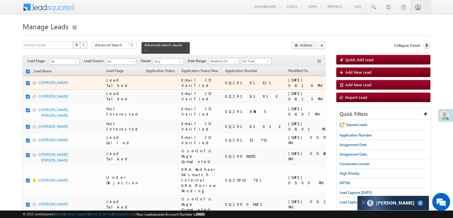
checkbox input "true"
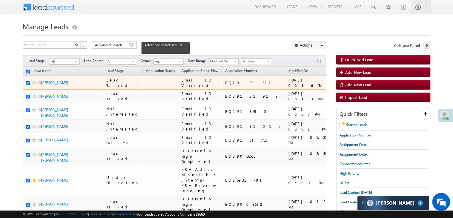
checkbox input "true"
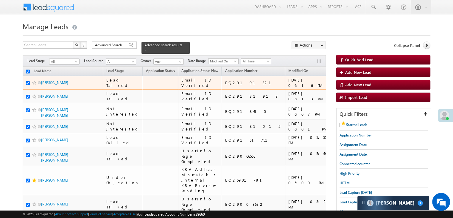
checkbox input "true"
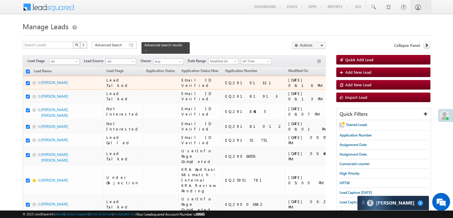
checkbox input "true"
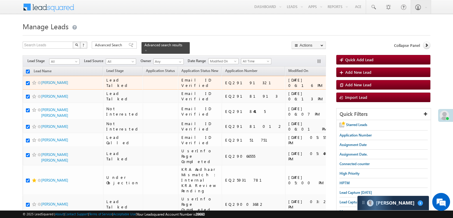
checkbox input "true"
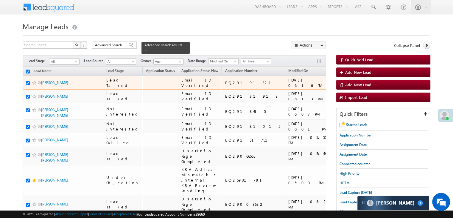
checkbox input "true"
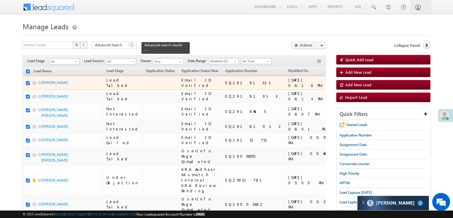
checkbox input "true"
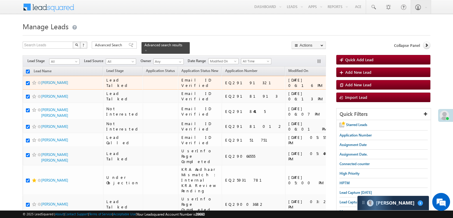
checkbox input "true"
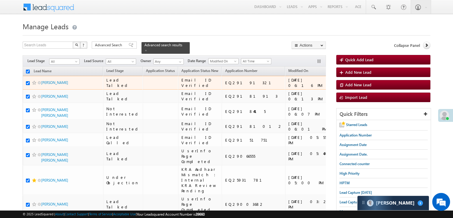
checkbox input "true"
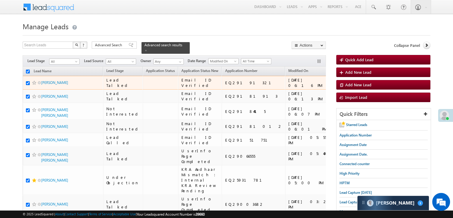
checkbox input "true"
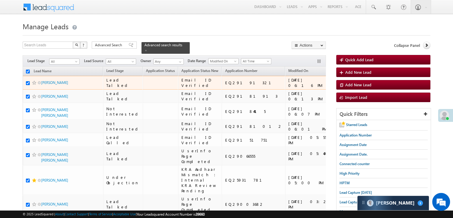
checkbox input "true"
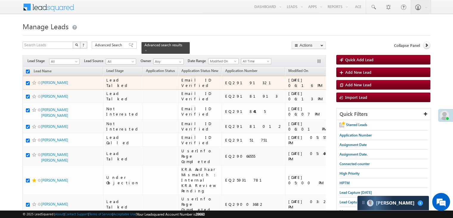
checkbox input "true"
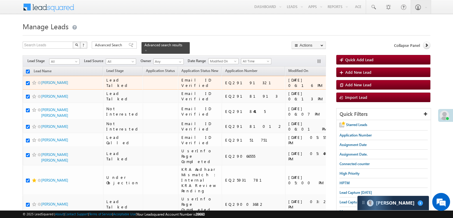
checkbox input "true"
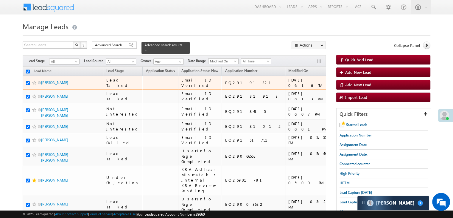
checkbox input "true"
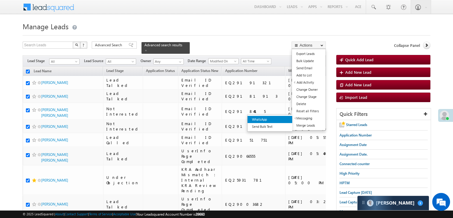
click at [283, 118] on link "WhatsApp" at bounding box center [270, 119] width 45 height 7
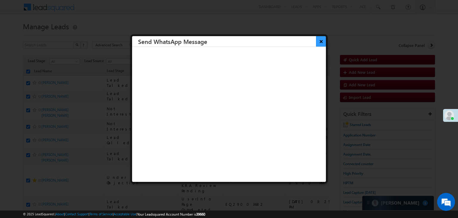
click at [316, 43] on button "×" at bounding box center [321, 41] width 10 height 10
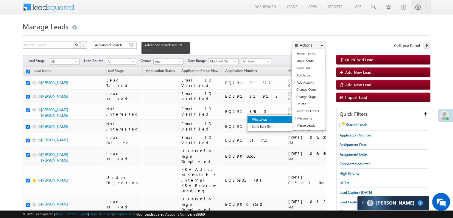
click at [281, 117] on link "WhatsApp" at bounding box center [270, 119] width 45 height 7
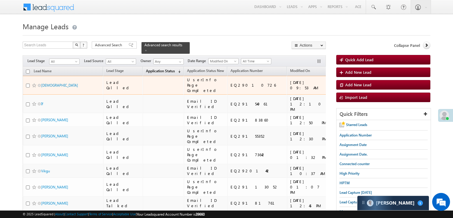
click at [157, 69] on span "Application Status" at bounding box center [160, 71] width 29 height 4
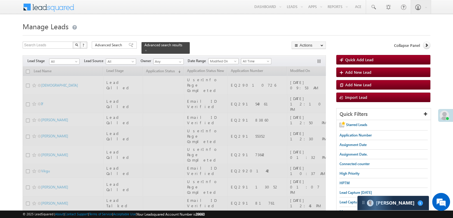
scroll to position [447, 0]
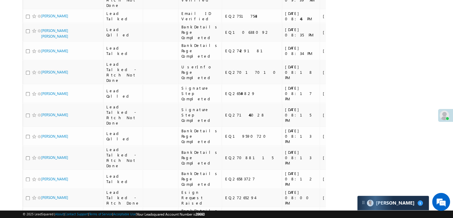
scroll to position [0, 0]
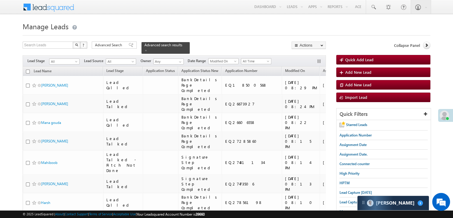
click at [28, 69] on input "checkbox" at bounding box center [28, 71] width 4 height 4
checkbox input "true"
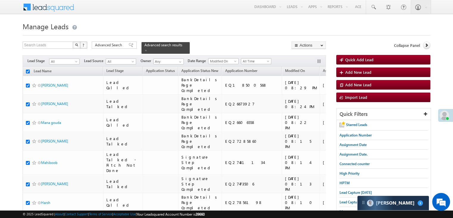
checkbox input "true"
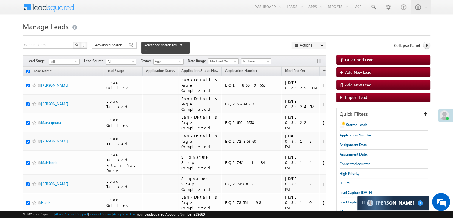
checkbox input "true"
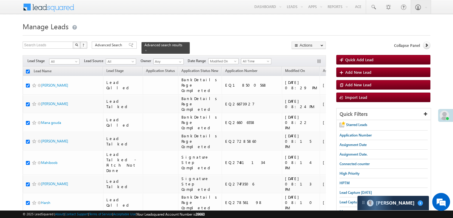
checkbox input "true"
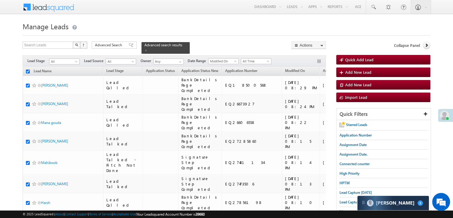
checkbox input "true"
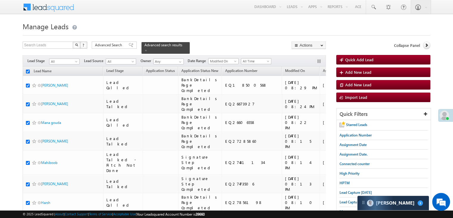
checkbox input "true"
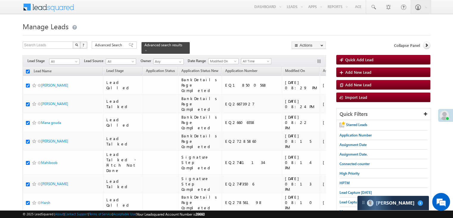
checkbox input "true"
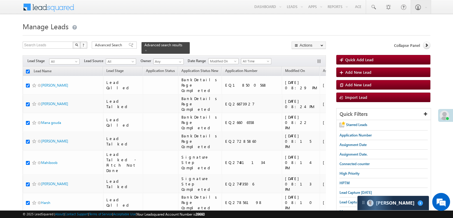
checkbox input "true"
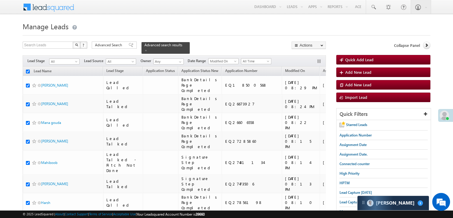
checkbox input "true"
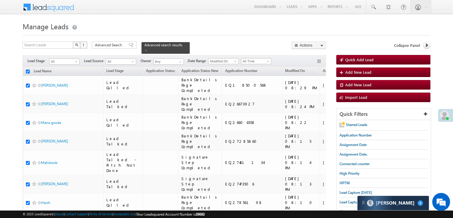
checkbox input "true"
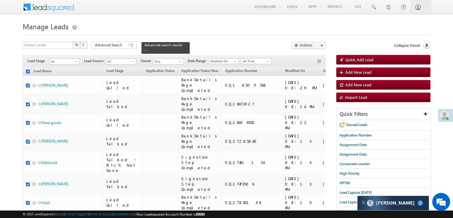
checkbox input "true"
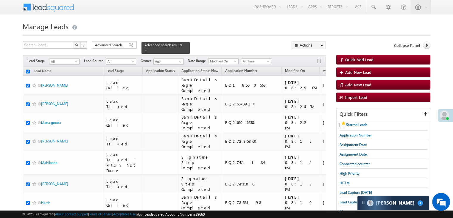
checkbox input "true"
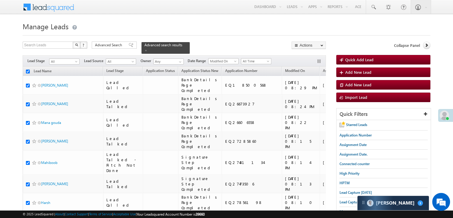
checkbox input "true"
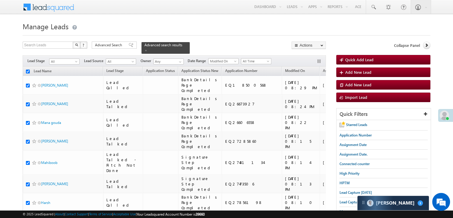
checkbox input "true"
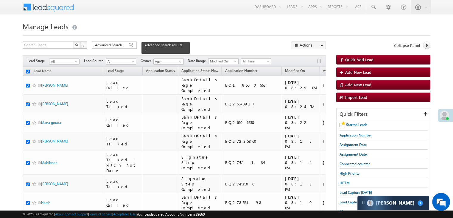
checkbox input "true"
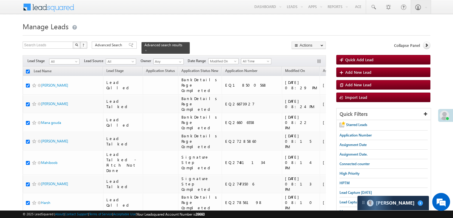
checkbox input "true"
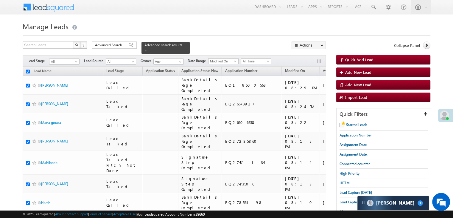
checkbox input "true"
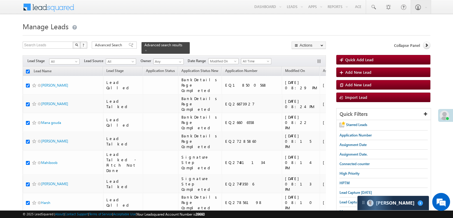
checkbox input "true"
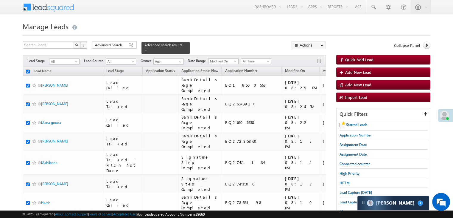
checkbox input "true"
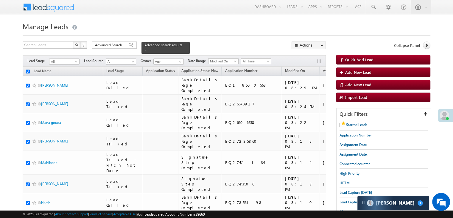
checkbox input "true"
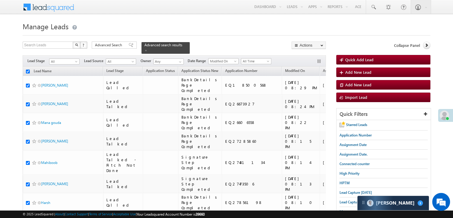
checkbox input "true"
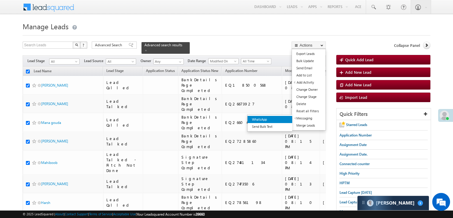
click at [275, 120] on link "WhatsApp" at bounding box center [270, 119] width 45 height 7
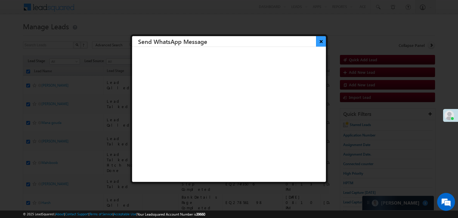
click at [316, 44] on button "×" at bounding box center [321, 41] width 10 height 10
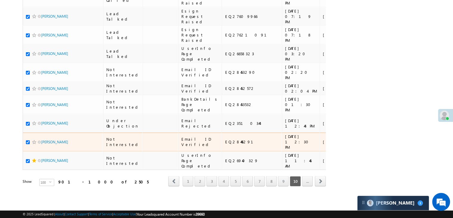
scroll to position [3368, 0]
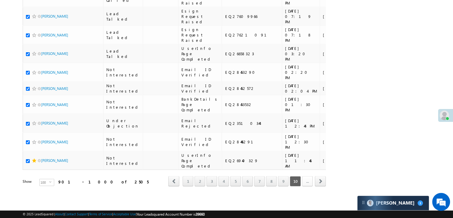
click at [306, 178] on link "..." at bounding box center [307, 181] width 11 height 10
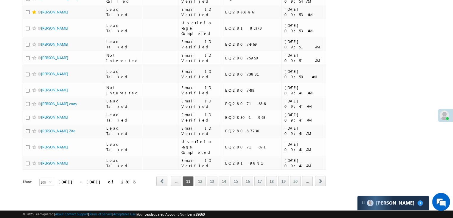
scroll to position [0, 0]
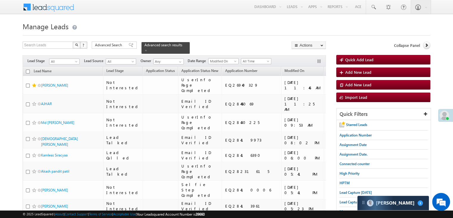
drag, startPoint x: 306, startPoint y: 178, endPoint x: 59, endPoint y: 80, distance: 265.9
click at [27, 69] on input "checkbox" at bounding box center [28, 71] width 4 height 4
checkbox input "true"
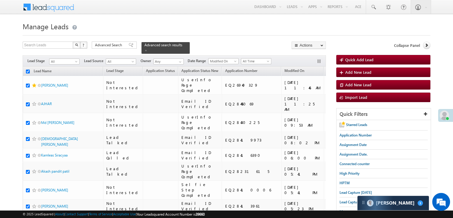
checkbox input "true"
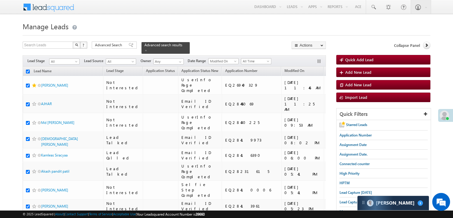
checkbox input "true"
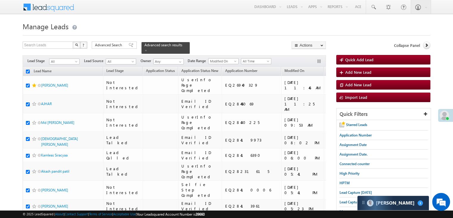
checkbox input "true"
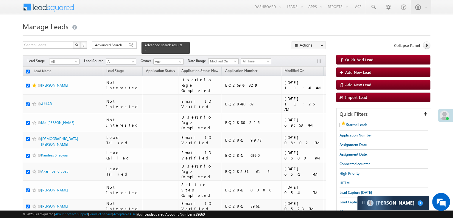
checkbox input "true"
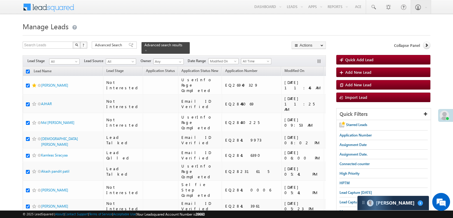
checkbox input "true"
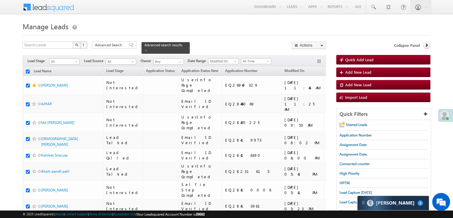
checkbox input "true"
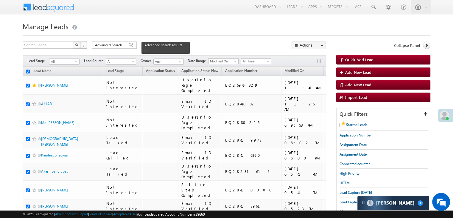
checkbox input "true"
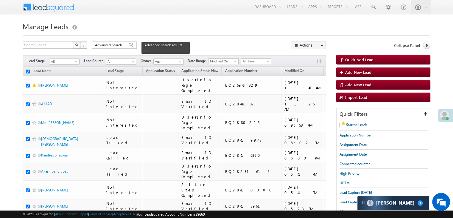
checkbox input "true"
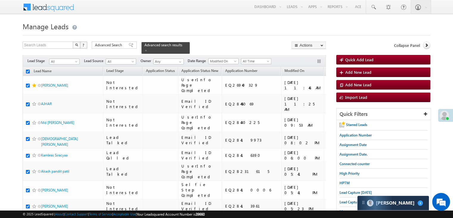
checkbox input "true"
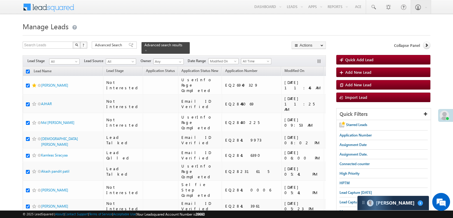
checkbox input "true"
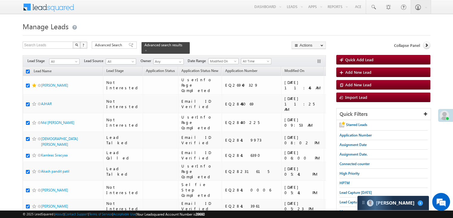
checkbox input "true"
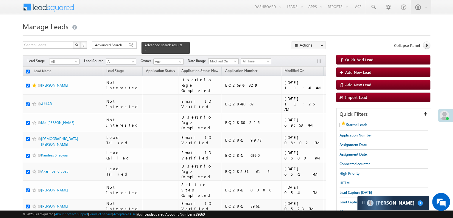
checkbox input "true"
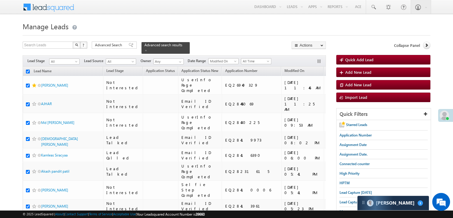
checkbox input "true"
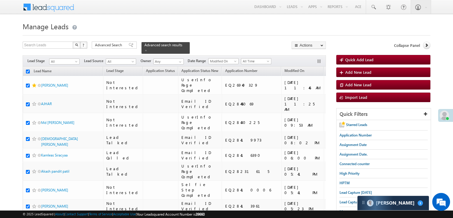
checkbox input "true"
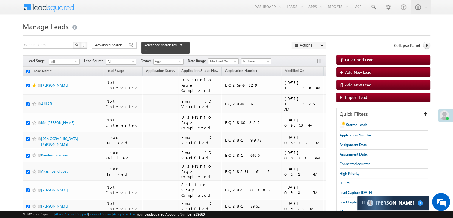
checkbox input "true"
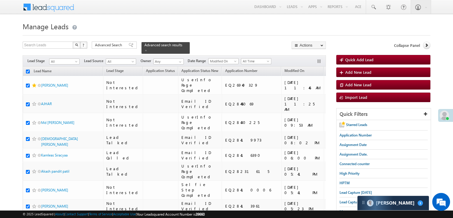
checkbox input "true"
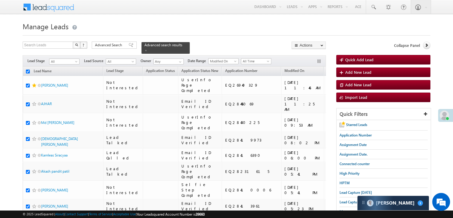
checkbox input "true"
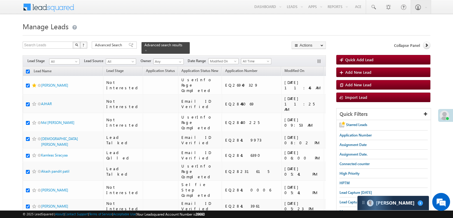
checkbox input "true"
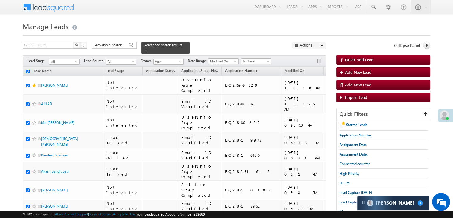
checkbox input "true"
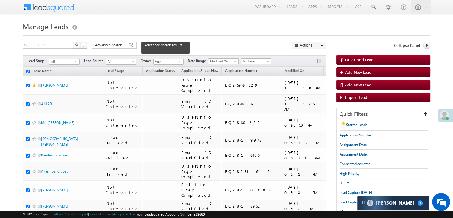
checkbox input "true"
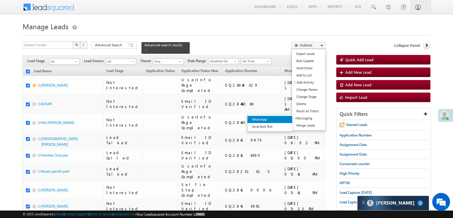
click at [282, 118] on link "WhatsApp" at bounding box center [270, 119] width 45 height 7
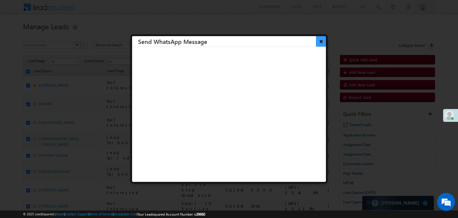
click at [316, 43] on button "×" at bounding box center [321, 41] width 10 height 10
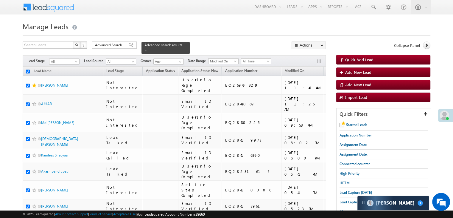
scroll to position [3368, 0]
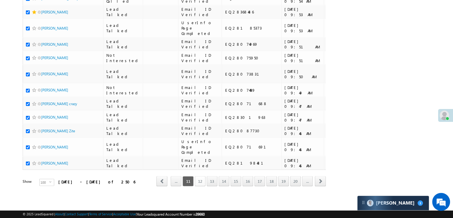
click at [202, 176] on link "12" at bounding box center [200, 181] width 11 height 10
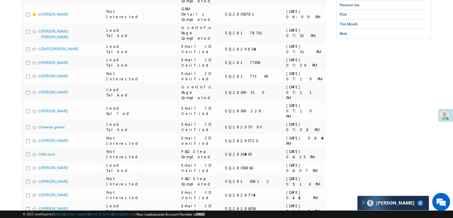
scroll to position [0, 0]
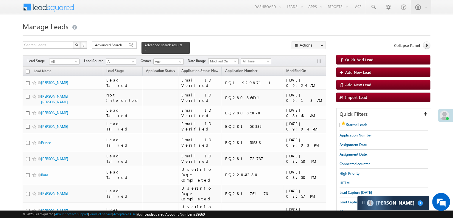
click at [27, 69] on input "checkbox" at bounding box center [28, 71] width 4 height 4
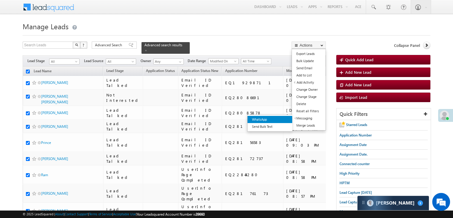
click at [281, 118] on link "WhatsApp" at bounding box center [270, 119] width 45 height 7
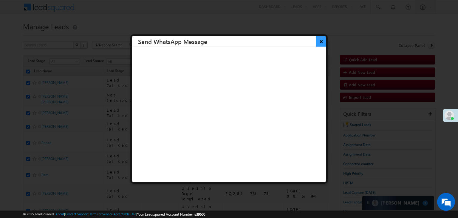
click at [316, 43] on button "×" at bounding box center [321, 41] width 10 height 10
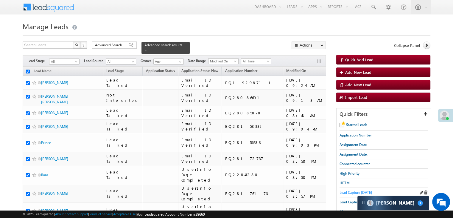
click at [348, 191] on span "Lead Capture [DATE]" at bounding box center [356, 192] width 32 height 4
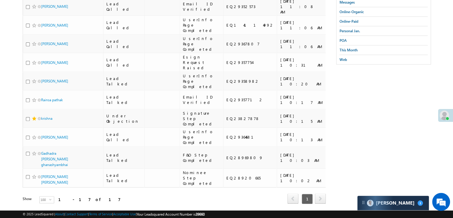
scroll to position [149, 0]
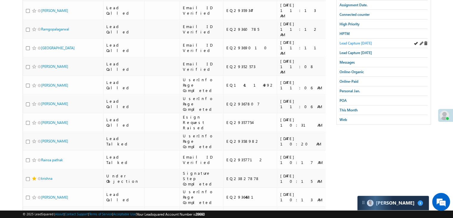
click at [357, 42] on span "Lead Capture [DATE]" at bounding box center [356, 43] width 32 height 4
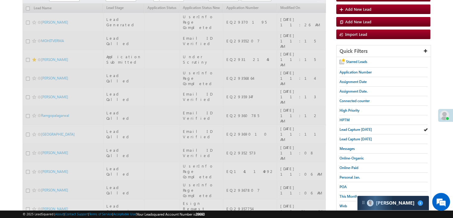
scroll to position [0, 0]
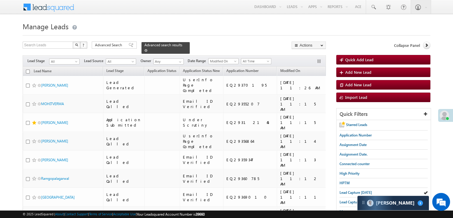
click at [148, 49] on span at bounding box center [146, 50] width 3 height 3
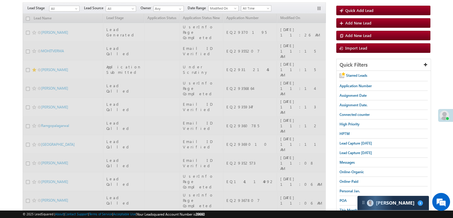
scroll to position [89, 0]
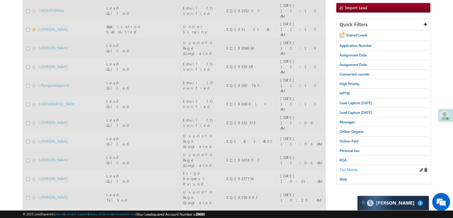
click at [349, 167] on span "This Month" at bounding box center [349, 169] width 18 height 4
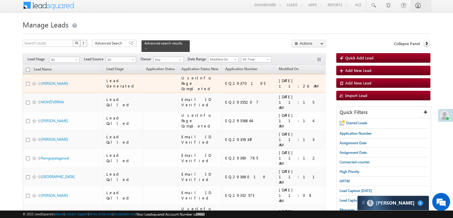
scroll to position [0, 0]
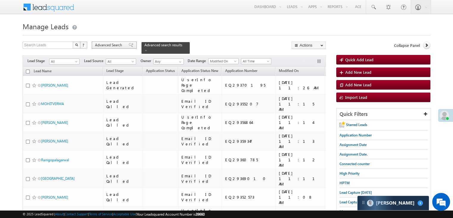
click at [119, 45] on span "Advanced Search" at bounding box center [109, 44] width 29 height 5
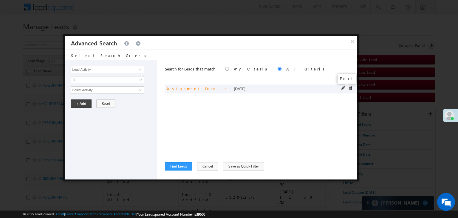
click at [342, 87] on span at bounding box center [343, 88] width 4 height 4
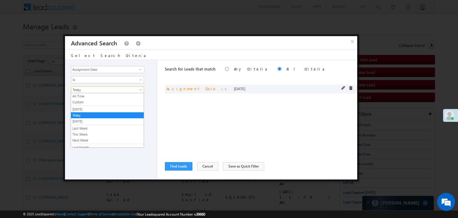
click at [115, 90] on span "Today" at bounding box center [103, 89] width 65 height 5
click at [97, 101] on link "Custom" at bounding box center [107, 101] width 73 height 5
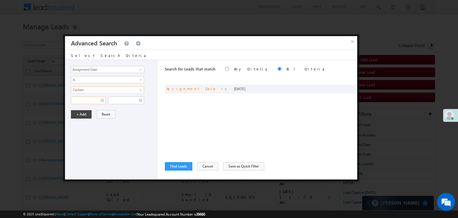
click at [97, 101] on input "text" at bounding box center [88, 100] width 35 height 8
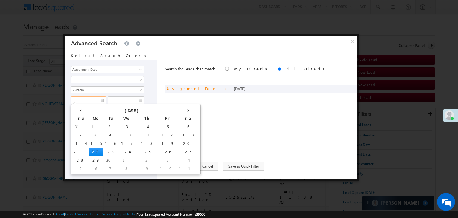
click at [177, 142] on td "20" at bounding box center [188, 143] width 22 height 8
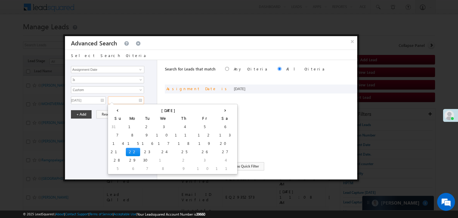
click at [134, 102] on input "text" at bounding box center [126, 100] width 36 height 8
click at [214, 143] on td "20" at bounding box center [225, 143] width 22 height 8
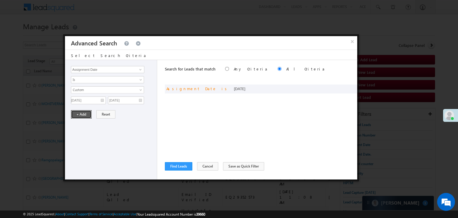
click at [82, 113] on button "+ Add" at bounding box center [81, 114] width 21 height 8
click at [178, 166] on button "Find Leads" at bounding box center [178, 166] width 27 height 8
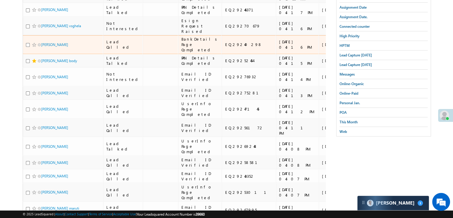
scroll to position [209, 0]
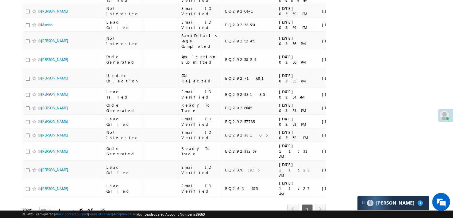
scroll to position [566, 0]
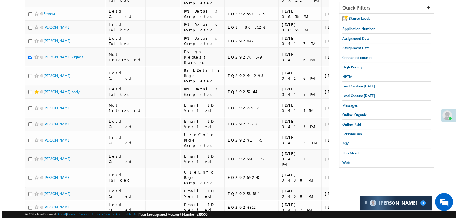
scroll to position [0, 0]
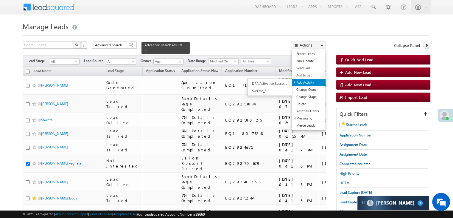
click at [307, 80] on link "Add Activity" at bounding box center [308, 82] width 33 height 7
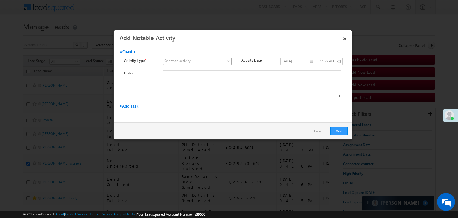
click at [216, 60] on span at bounding box center [193, 60] width 61 height 5
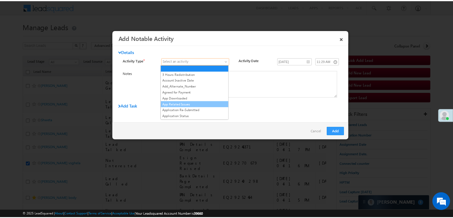
scroll to position [89, 0]
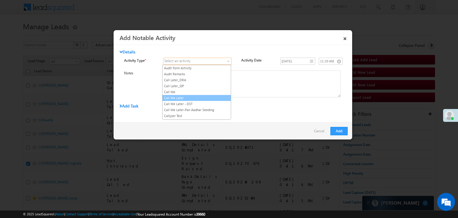
click at [199, 95] on link "Call Me Later" at bounding box center [196, 97] width 68 height 5
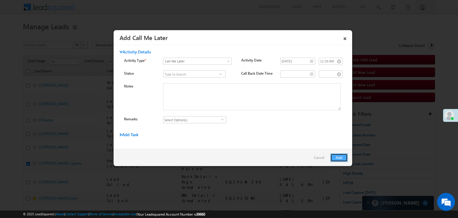
click at [340, 159] on button "Add" at bounding box center [338, 157] width 17 height 8
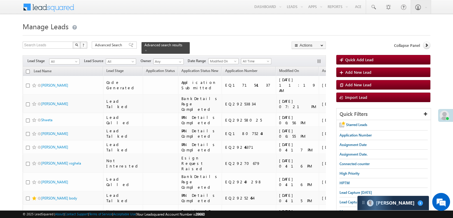
scroll to position [60, 0]
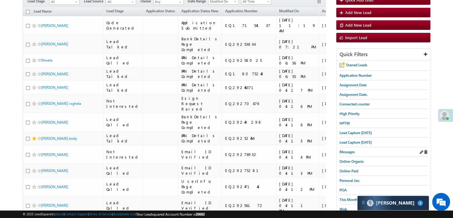
click at [353, 147] on div "Messages" at bounding box center [384, 152] width 88 height 10
click at [356, 131] on span "Lead Capture [DATE]" at bounding box center [356, 132] width 32 height 4
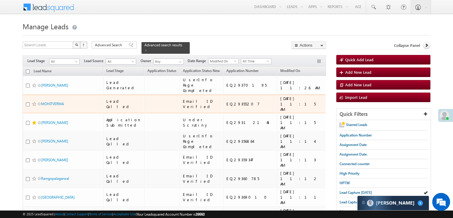
scroll to position [89, 0]
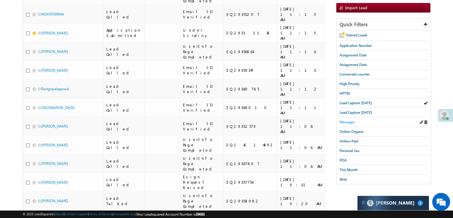
click at [345, 122] on span "Messages" at bounding box center [347, 122] width 15 height 4
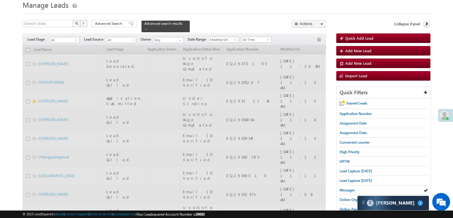
scroll to position [0, 0]
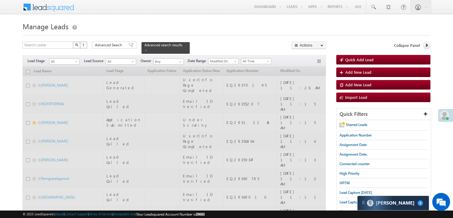
click at [148, 49] on span at bounding box center [146, 50] width 3 height 3
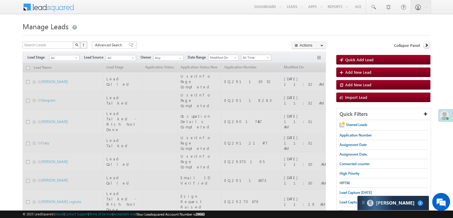
click at [177, 44] on div "Search Leads X ? 2057 results found Advanced Search Advanced Search Advanced se…" at bounding box center [175, 45] width 304 height 9
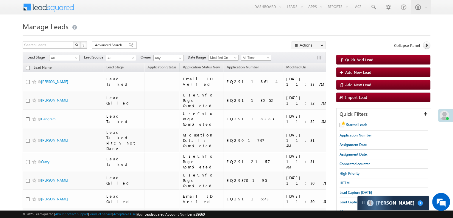
click at [351, 190] on span "Lead Capture [DATE]" at bounding box center [356, 192] width 32 height 4
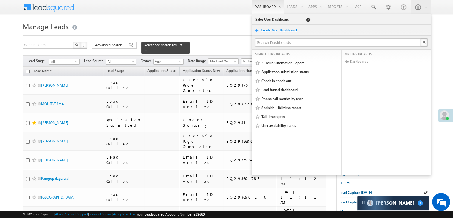
drag, startPoint x: 177, startPoint y: 45, endPoint x: 252, endPoint y: 0, distance: 87.4
click at [148, 49] on span at bounding box center [146, 50] width 3 height 3
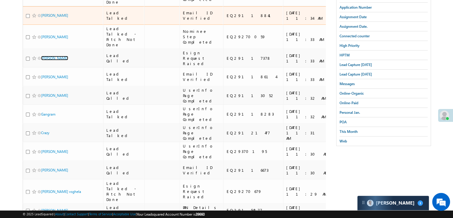
scroll to position [60, 0]
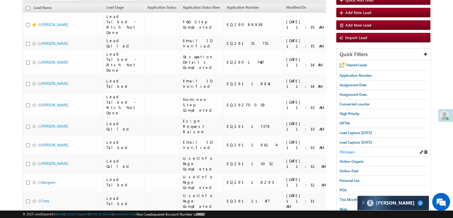
click at [345, 149] on span "Messages" at bounding box center [347, 151] width 15 height 4
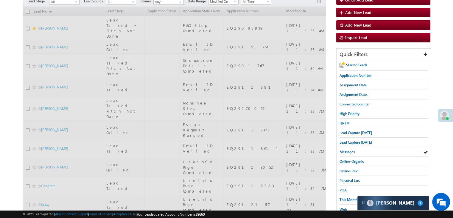
scroll to position [0, 0]
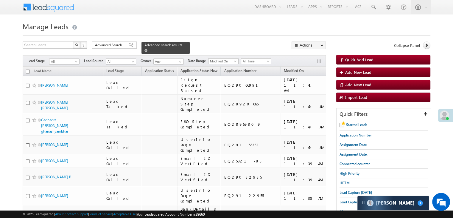
click at [148, 49] on span at bounding box center [146, 50] width 3 height 3
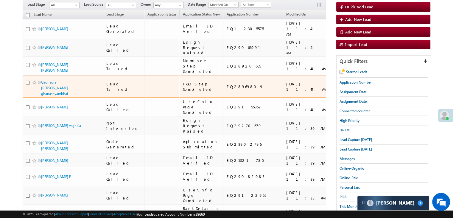
scroll to position [60, 0]
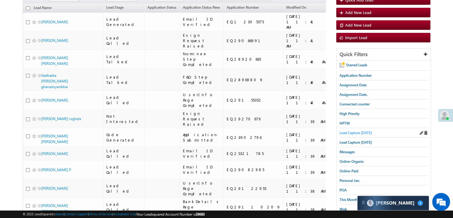
click at [351, 133] on span "Lead Capture [DATE]" at bounding box center [356, 132] width 32 height 4
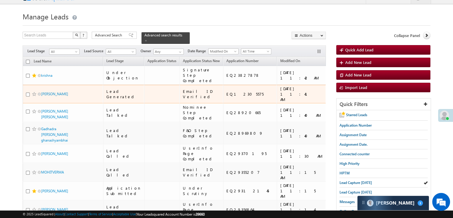
scroll to position [0, 0]
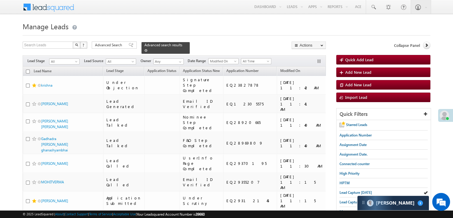
click at [148, 49] on span at bounding box center [146, 50] width 3 height 3
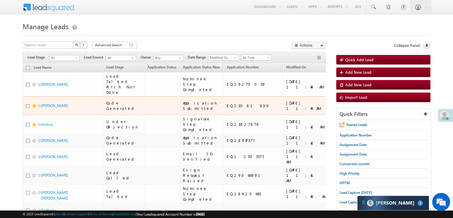
click at [33, 108] on span at bounding box center [34, 105] width 5 height 5
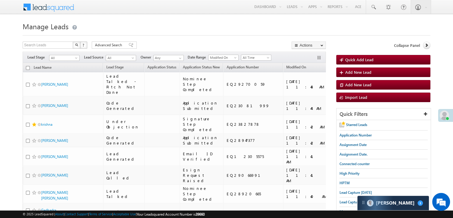
click at [355, 191] on span "Lead Capture [DATE]" at bounding box center [356, 192] width 32 height 4
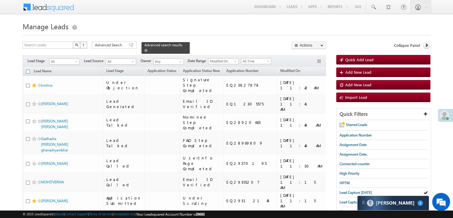
click at [148, 49] on span at bounding box center [146, 50] width 3 height 3
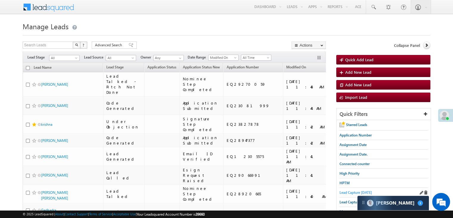
click at [358, 190] on span "Lead Capture [DATE]" at bounding box center [356, 192] width 32 height 4
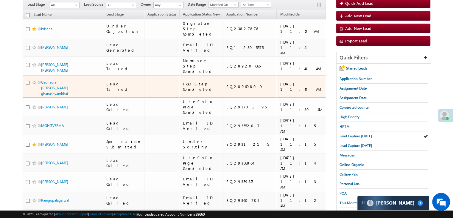
scroll to position [60, 0]
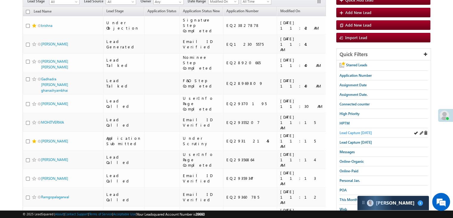
click at [359, 133] on span "Lead Capture [DATE]" at bounding box center [356, 132] width 32 height 4
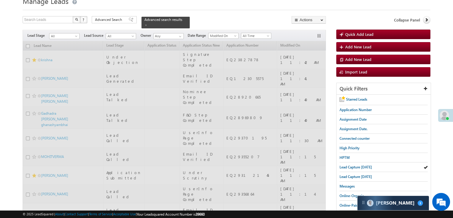
scroll to position [0, 0]
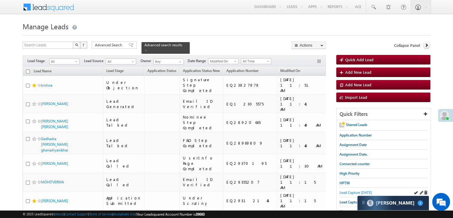
click at [346, 191] on span "Lead Capture [DATE]" at bounding box center [356, 192] width 32 height 4
click at [349, 191] on span "Lead Capture [DATE]" at bounding box center [356, 192] width 32 height 4
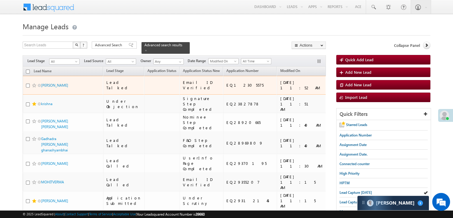
scroll to position [89, 0]
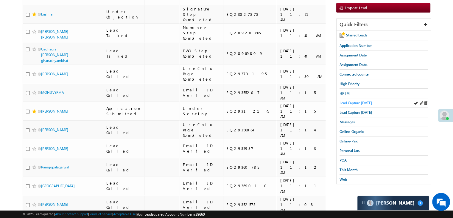
click at [344, 103] on span "Lead Capture [DATE]" at bounding box center [356, 102] width 32 height 4
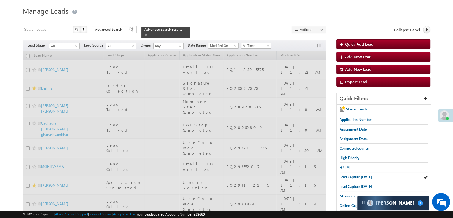
scroll to position [0, 0]
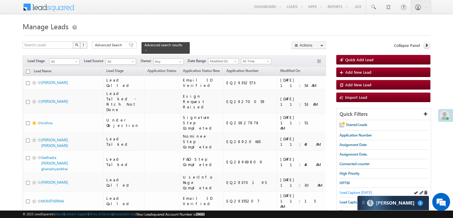
click at [354, 191] on span "Lead Capture [DATE]" at bounding box center [356, 192] width 32 height 4
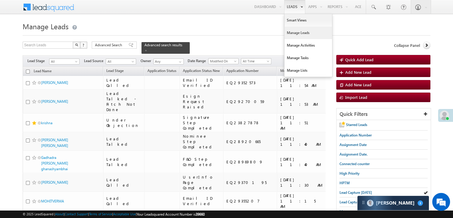
click at [350, 192] on span "Lead Capture [DATE]" at bounding box center [356, 192] width 32 height 4
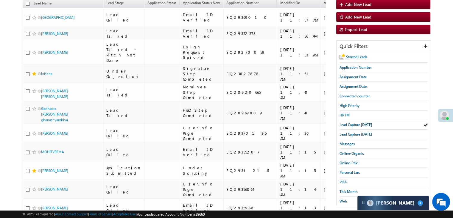
scroll to position [89, 0]
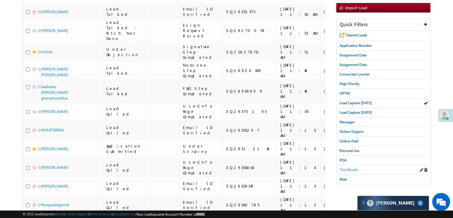
click at [345, 167] on span "This Month" at bounding box center [349, 169] width 18 height 4
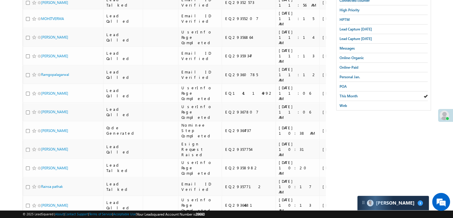
scroll to position [78, 0]
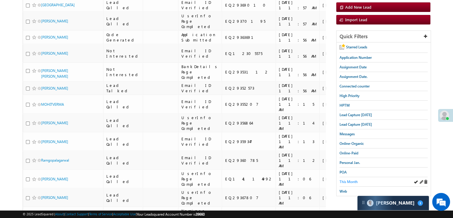
click at [349, 179] on span "This Month" at bounding box center [349, 181] width 18 height 4
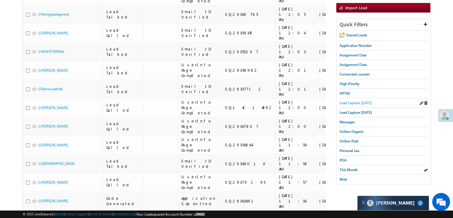
scroll to position [0, 0]
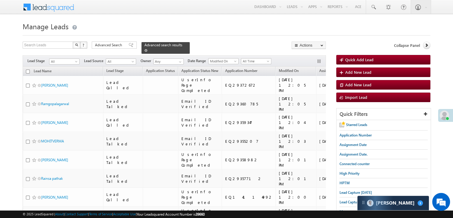
click at [148, 49] on span at bounding box center [146, 50] width 3 height 3
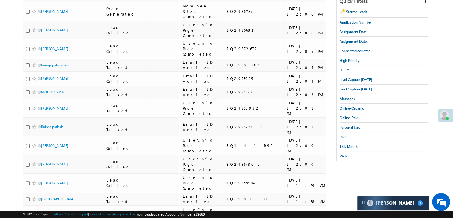
scroll to position [60, 0]
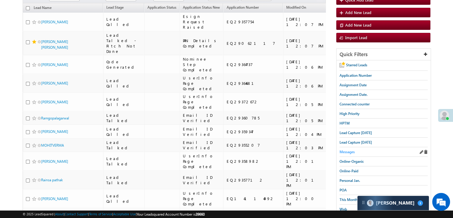
click at [347, 149] on span "Messages" at bounding box center [347, 151] width 15 height 4
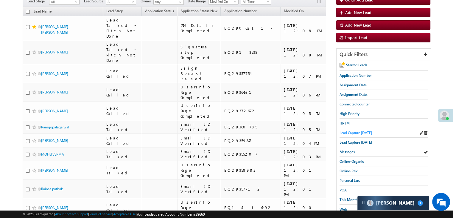
click at [365, 132] on span "Lead Capture [DATE]" at bounding box center [356, 132] width 32 height 4
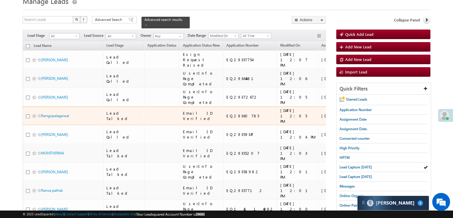
scroll to position [89, 0]
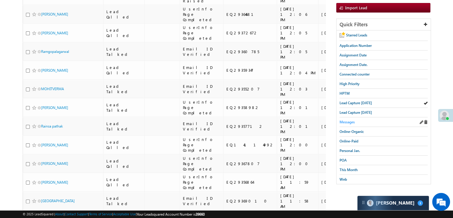
click at [350, 120] on span "Messages" at bounding box center [347, 122] width 15 height 4
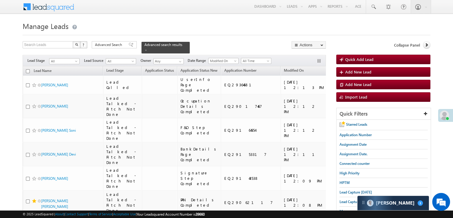
scroll to position [60, 0]
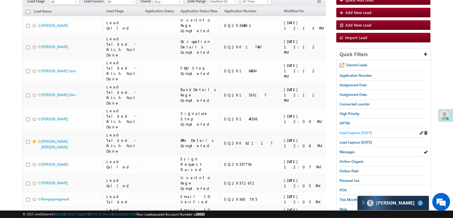
click at [359, 133] on span "Lead Capture [DATE]" at bounding box center [356, 132] width 32 height 4
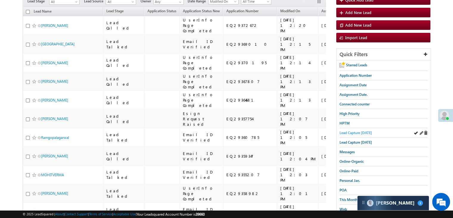
click at [356, 131] on span "Lead Capture [DATE]" at bounding box center [356, 132] width 32 height 4
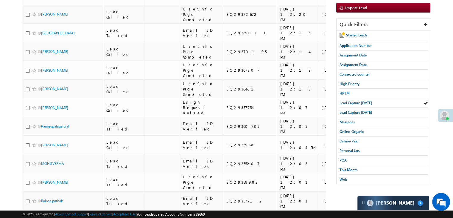
scroll to position [0, 0]
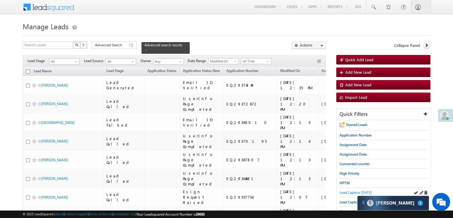
click at [354, 192] on span "Lead Capture [DATE]" at bounding box center [356, 192] width 32 height 4
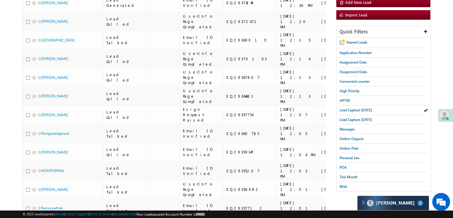
scroll to position [89, 0]
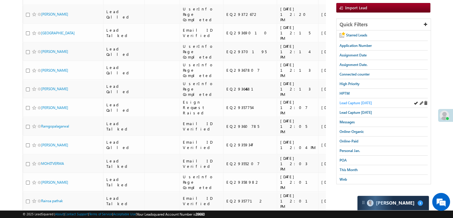
click at [366, 103] on span "Lead Capture [DATE]" at bounding box center [356, 102] width 32 height 4
click at [344, 120] on span "Messages" at bounding box center [347, 122] width 15 height 4
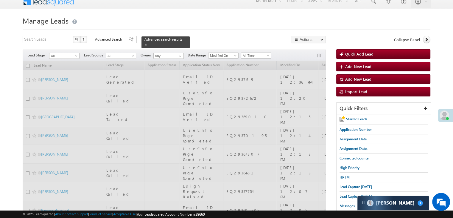
scroll to position [0, 0]
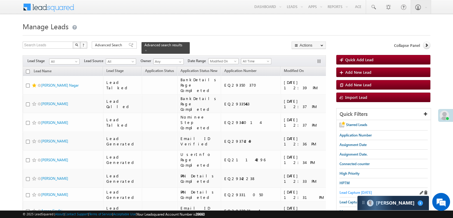
click at [346, 192] on span "Lead Capture [DATE]" at bounding box center [356, 192] width 32 height 4
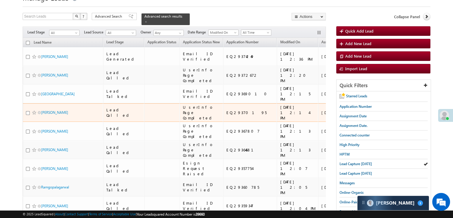
scroll to position [60, 0]
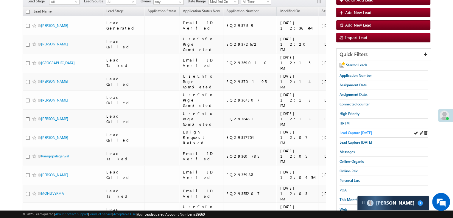
click at [369, 132] on span "Lead Capture [DATE]" at bounding box center [356, 132] width 32 height 4
click at [358, 140] on span "Lead Capture [DATE]" at bounding box center [356, 142] width 32 height 4
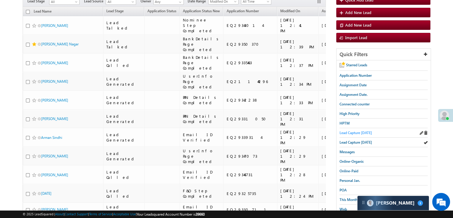
click at [352, 133] on span "Lead Capture [DATE]" at bounding box center [356, 132] width 32 height 4
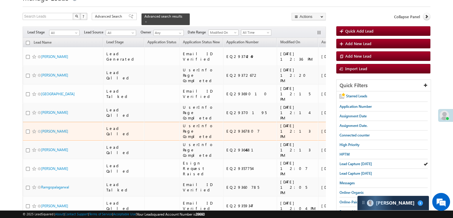
scroll to position [0, 0]
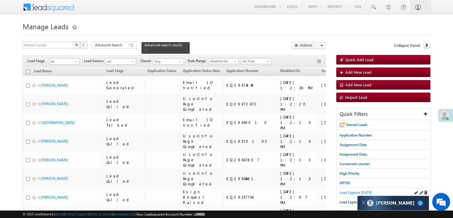
click at [344, 192] on span "Lead Capture [DATE]" at bounding box center [356, 192] width 32 height 4
click at [358, 190] on span "Lead Capture [DATE]" at bounding box center [356, 192] width 32 height 4
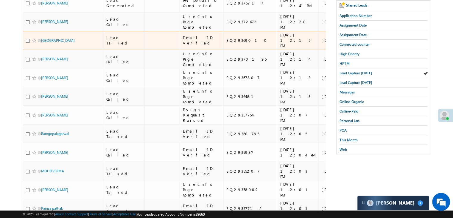
scroll to position [60, 0]
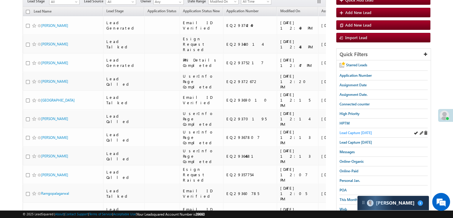
click at [361, 131] on span "Lead Capture [DATE]" at bounding box center [356, 132] width 32 height 4
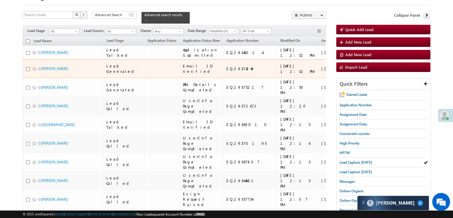
scroll to position [0, 0]
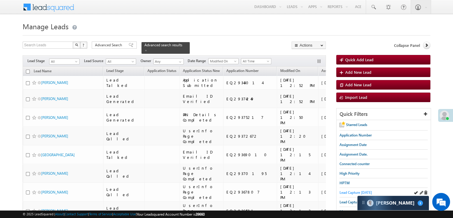
click at [348, 190] on span "Lead Capture [DATE]" at bounding box center [356, 192] width 32 height 4
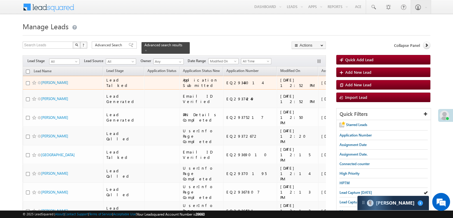
click at [33, 85] on span at bounding box center [34, 82] width 5 height 5
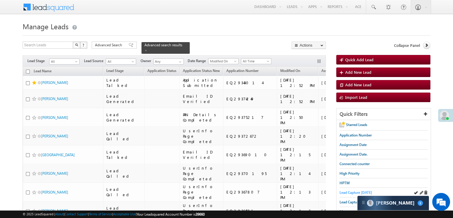
click at [342, 191] on span "Lead Capture [DATE]" at bounding box center [356, 192] width 32 height 4
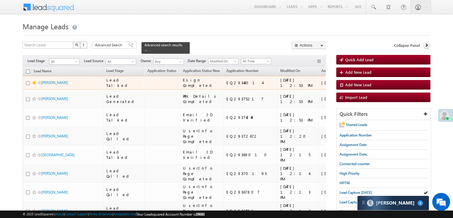
click at [355, 88] on div "https://angelbroking1-pk3em7sa.customui-test.leadsquared.com?leadId=64300fe6-dd…" at bounding box center [373, 82] width 36 height 11
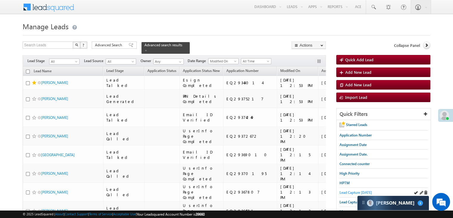
click at [349, 191] on span "Lead Capture [DATE]" at bounding box center [356, 192] width 32 height 4
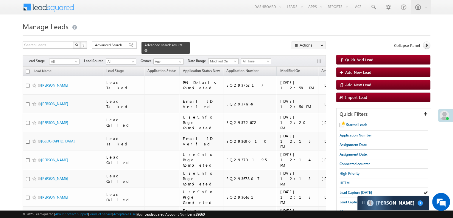
click at [148, 49] on span at bounding box center [146, 50] width 3 height 3
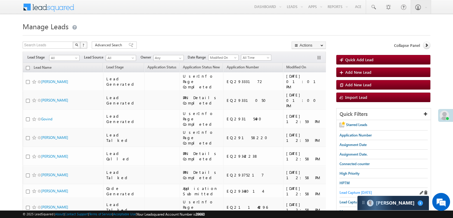
click at [344, 191] on span "Lead Capture [DATE]" at bounding box center [356, 192] width 32 height 4
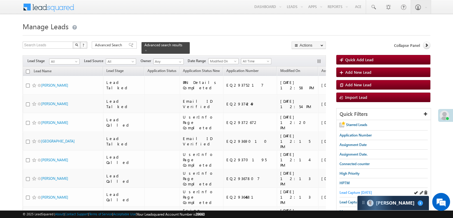
click at [357, 192] on span "Lead Capture [DATE]" at bounding box center [356, 192] width 32 height 4
click at [360, 192] on span "Lead Capture [DATE]" at bounding box center [356, 192] width 32 height 4
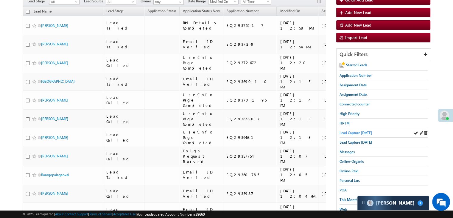
click at [360, 132] on span "Lead Capture [DATE]" at bounding box center [356, 132] width 32 height 4
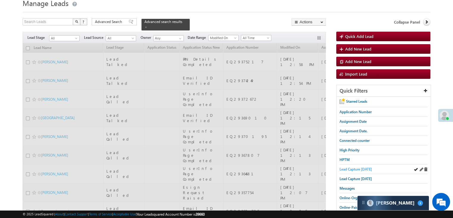
scroll to position [0, 0]
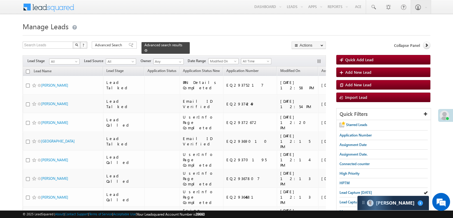
click at [148, 49] on span at bounding box center [146, 50] width 3 height 3
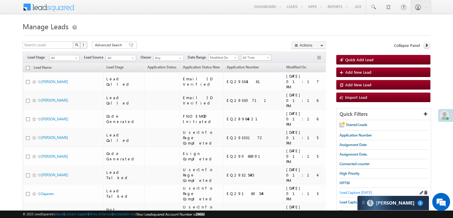
click at [348, 190] on span "Lead Capture [DATE]" at bounding box center [356, 192] width 32 height 4
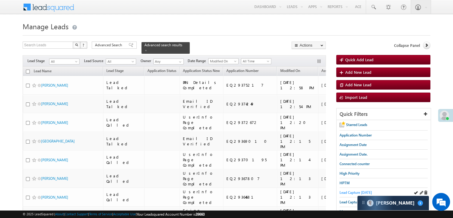
click at [351, 191] on span "Lead Capture [DATE]" at bounding box center [356, 192] width 32 height 4
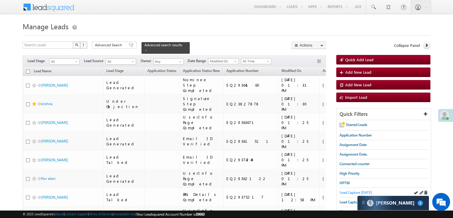
click at [343, 190] on span "Lead Capture [DATE]" at bounding box center [356, 192] width 32 height 4
click at [362, 192] on span "Lead Capture [DATE]" at bounding box center [356, 192] width 32 height 4
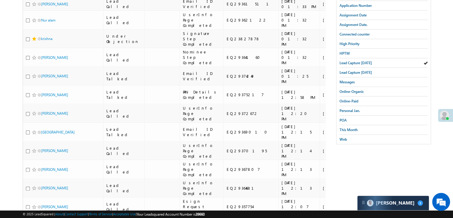
scroll to position [89, 0]
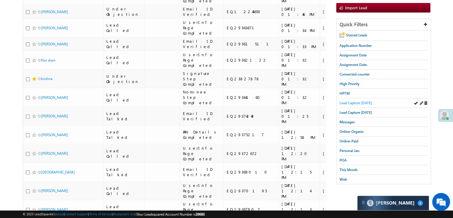
click at [357, 100] on span "Lead Capture [DATE]" at bounding box center [356, 102] width 32 height 4
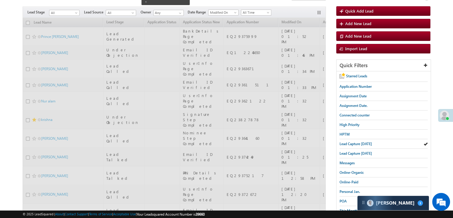
scroll to position [0, 0]
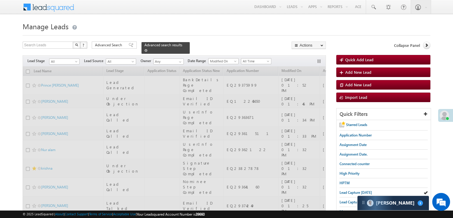
click at [148, 49] on span at bounding box center [146, 50] width 3 height 3
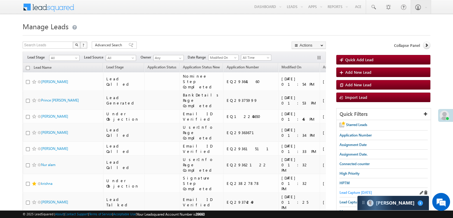
click at [349, 192] on span "Lead Capture [DATE]" at bounding box center [356, 192] width 32 height 4
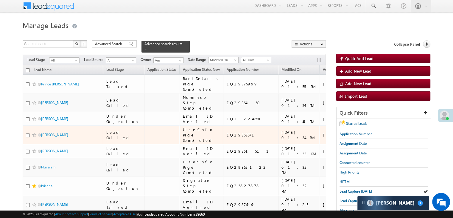
scroll to position [89, 0]
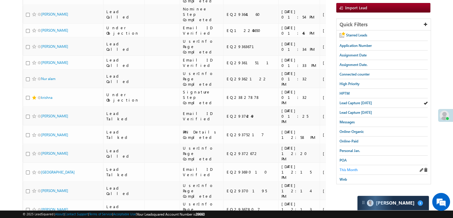
click at [352, 168] on span "This Month" at bounding box center [349, 169] width 18 height 4
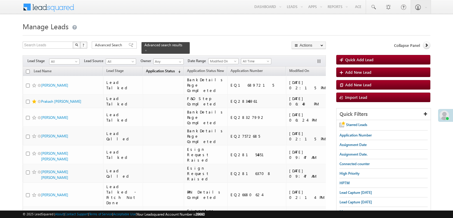
click at [155, 69] on span "Application Status" at bounding box center [160, 71] width 29 height 4
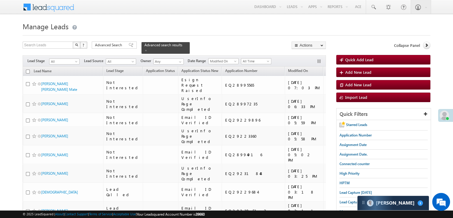
drag, startPoint x: 28, startPoint y: 67, endPoint x: 202, endPoint y: 91, distance: 175.2
click at [28, 69] on input "checkbox" at bounding box center [28, 71] width 4 height 4
checkbox input "true"
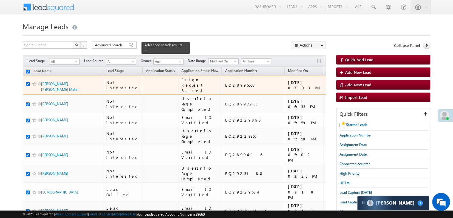
checkbox input "true"
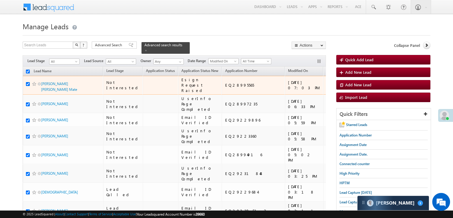
checkbox input "true"
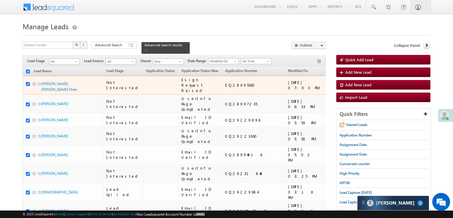
checkbox input "true"
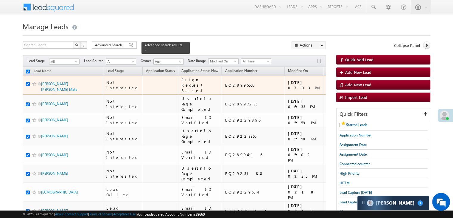
checkbox input "true"
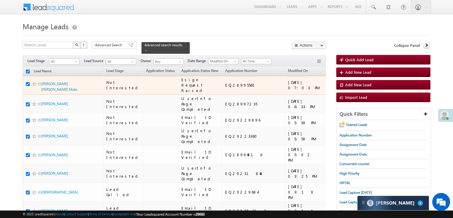
checkbox input "true"
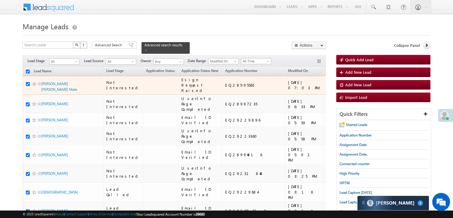
checkbox input "true"
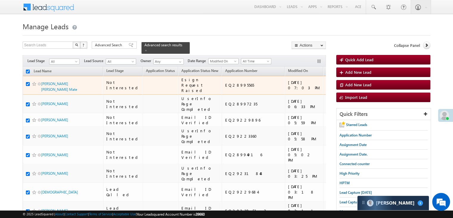
checkbox input "true"
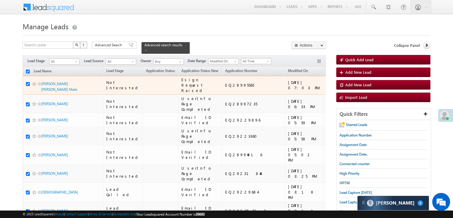
checkbox input "true"
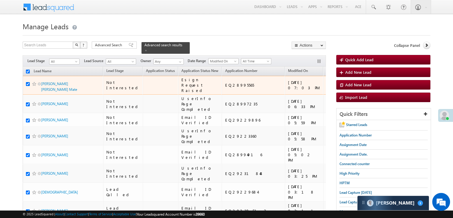
checkbox input "true"
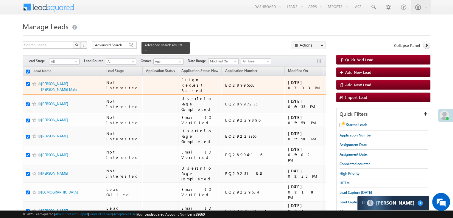
checkbox input "true"
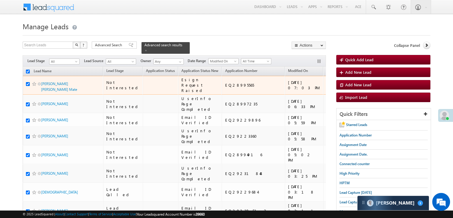
checkbox input "true"
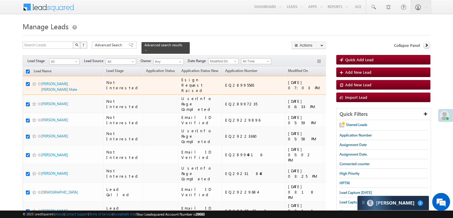
checkbox input "true"
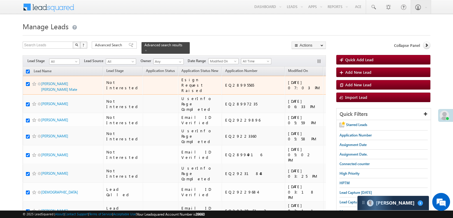
checkbox input "true"
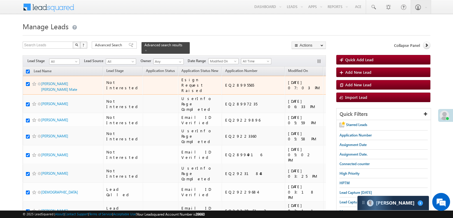
checkbox input "true"
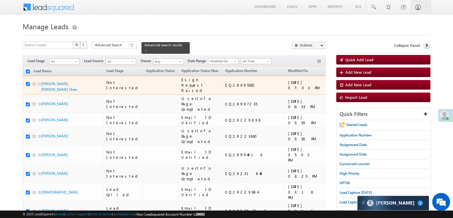
checkbox input "true"
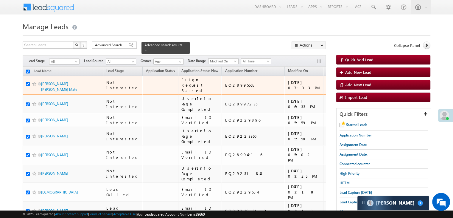
checkbox input "true"
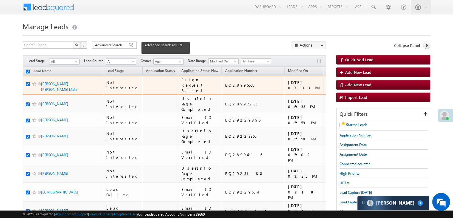
checkbox input "true"
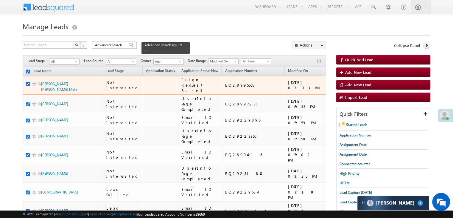
checkbox input "true"
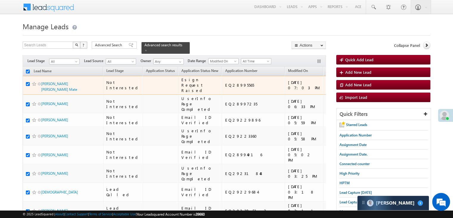
checkbox input "true"
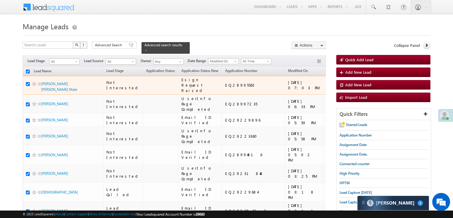
checkbox input "true"
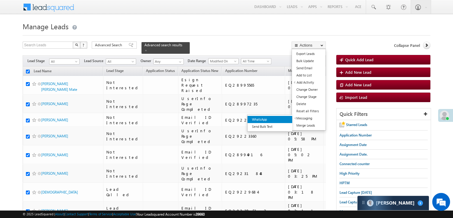
click at [281, 117] on link "WhatsApp" at bounding box center [270, 119] width 45 height 7
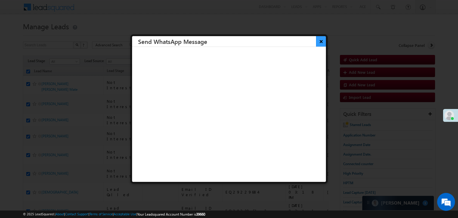
click at [316, 44] on button "×" at bounding box center [321, 41] width 10 height 10
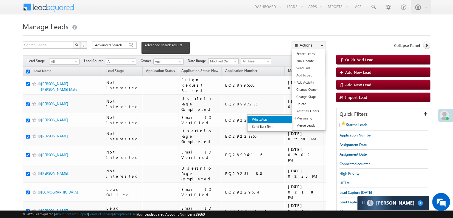
click at [281, 119] on link "WhatsApp" at bounding box center [270, 119] width 45 height 7
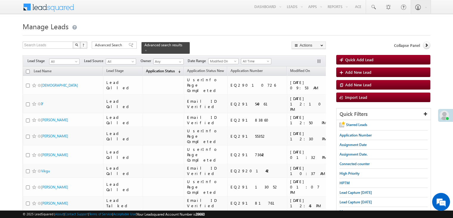
click at [176, 69] on span "(sorted descending)" at bounding box center [178, 71] width 5 height 5
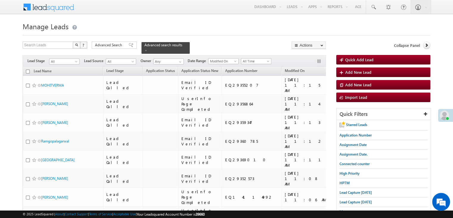
scroll to position [3368, 0]
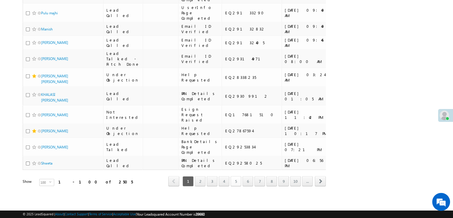
click at [238, 177] on link "5" at bounding box center [236, 181] width 11 height 10
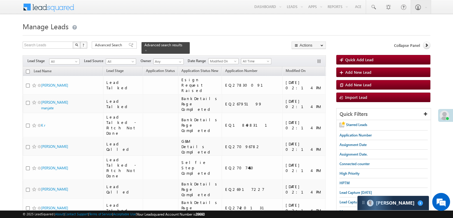
scroll to position [0, 0]
click at [27, 69] on input "checkbox" at bounding box center [28, 71] width 4 height 4
checkbox input "true"
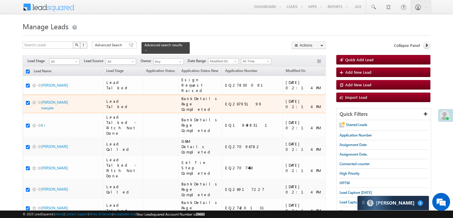
checkbox input "true"
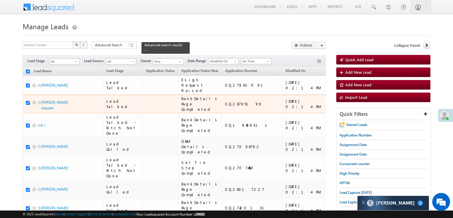
checkbox input "true"
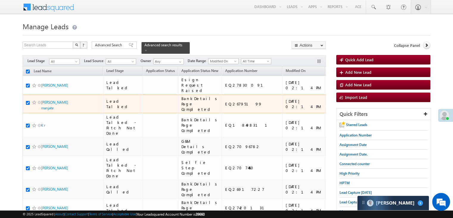
checkbox input "true"
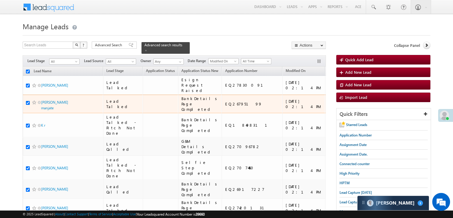
checkbox input "true"
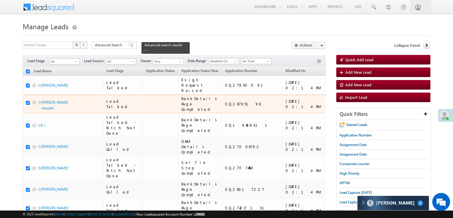
checkbox input "true"
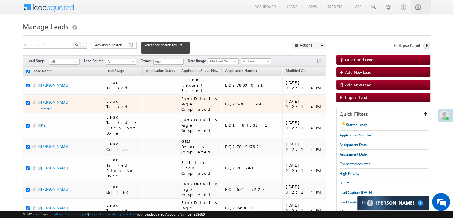
checkbox input "true"
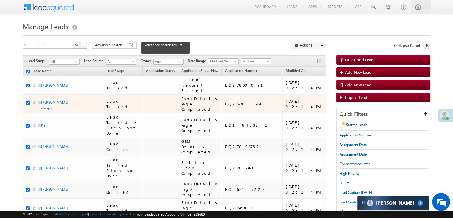
checkbox input "true"
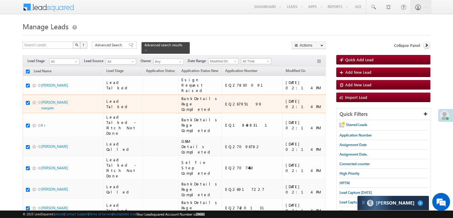
checkbox input "true"
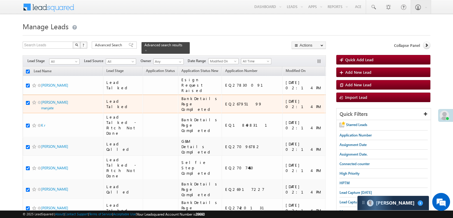
checkbox input "true"
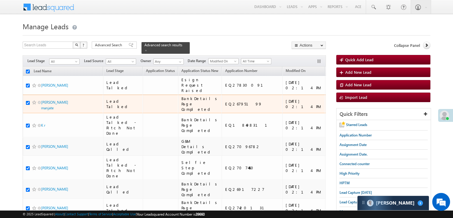
checkbox input "true"
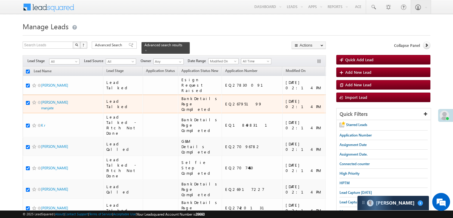
checkbox input "true"
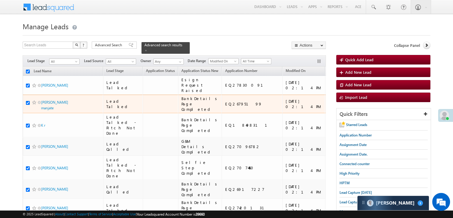
checkbox input "true"
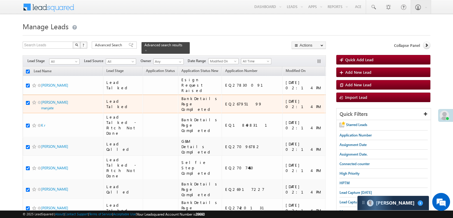
checkbox input "true"
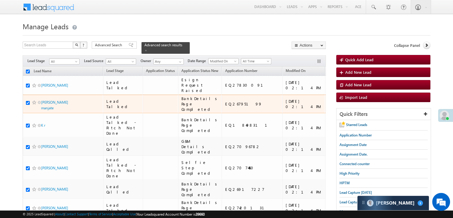
checkbox input "true"
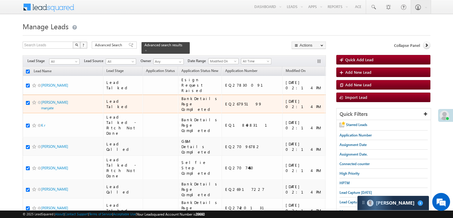
checkbox input "true"
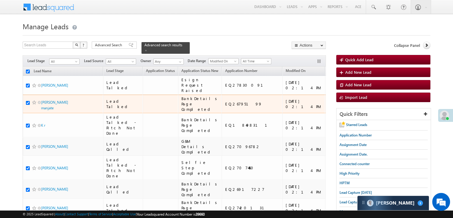
checkbox input "true"
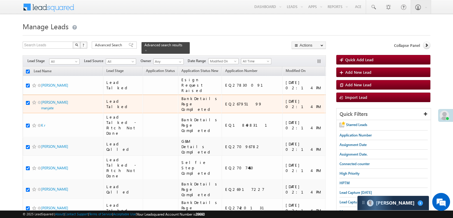
checkbox input "true"
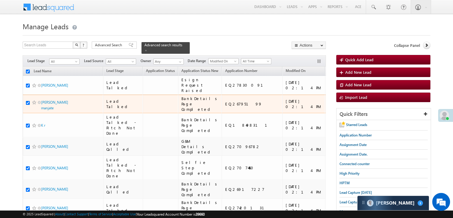
checkbox input "true"
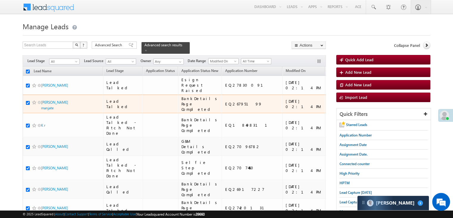
checkbox input "true"
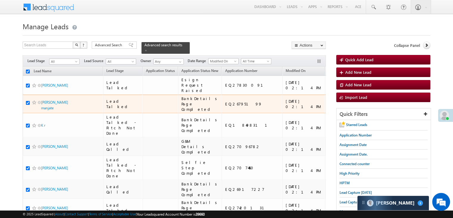
checkbox input "true"
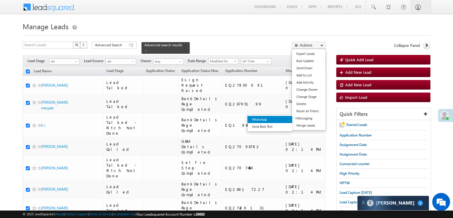
click at [282, 118] on link "WhatsApp" at bounding box center [270, 119] width 45 height 7
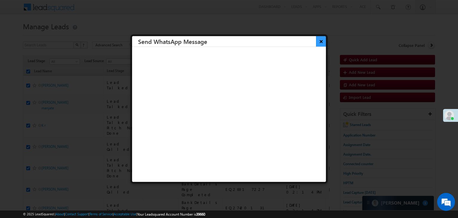
click at [317, 42] on button "×" at bounding box center [321, 41] width 10 height 10
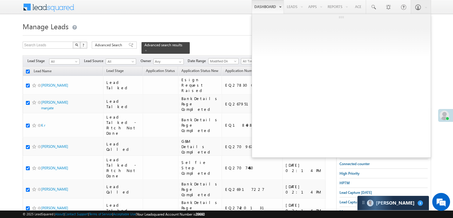
drag, startPoint x: 284, startPoint y: 118, endPoint x: 264, endPoint y: 0, distance: 120.2
click at [284, 118] on link "WhatsApp" at bounding box center [286, 118] width 45 height 7
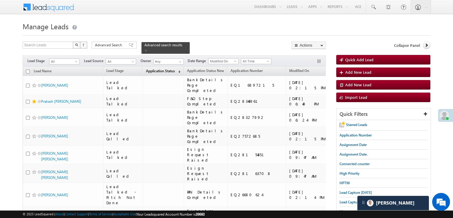
click at [155, 69] on span "Application Status" at bounding box center [160, 71] width 29 height 4
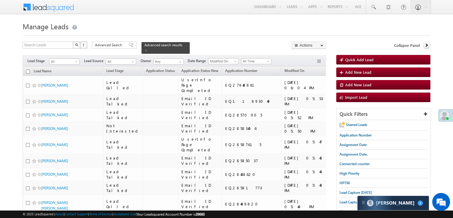
click at [28, 69] on input "checkbox" at bounding box center [28, 71] width 4 height 4
checkbox input "true"
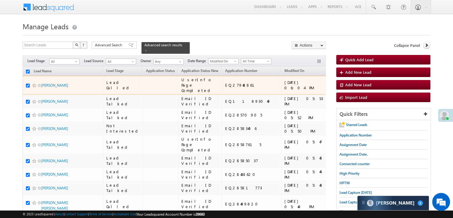
checkbox input "true"
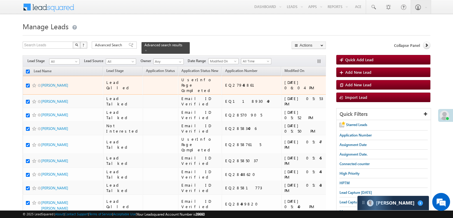
checkbox input "true"
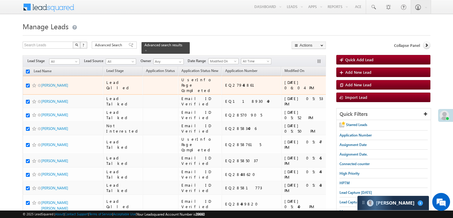
checkbox input "true"
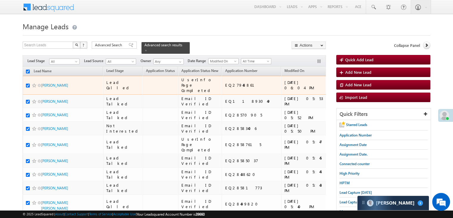
checkbox input "true"
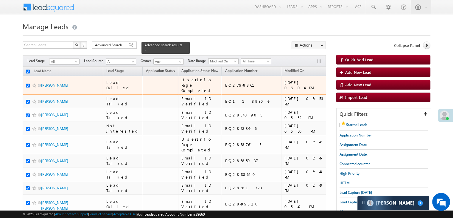
checkbox input "true"
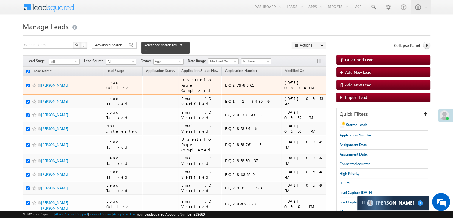
checkbox input "true"
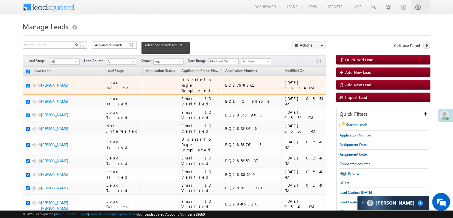
checkbox input "true"
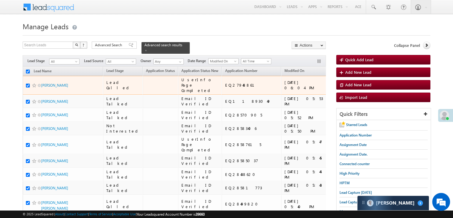
checkbox input "true"
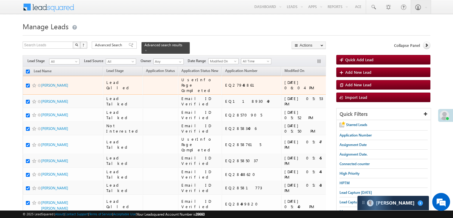
checkbox input "true"
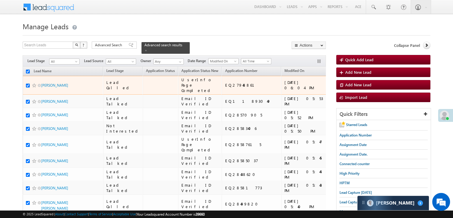
checkbox input "true"
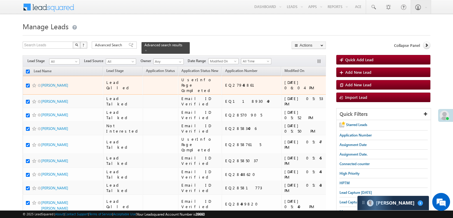
checkbox input "true"
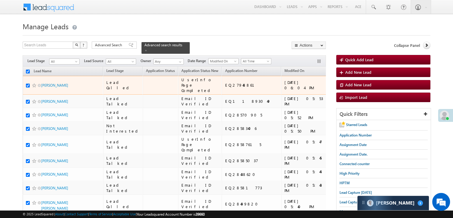
checkbox input "true"
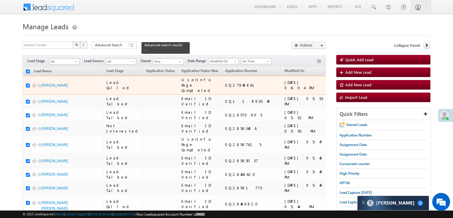
checkbox input "true"
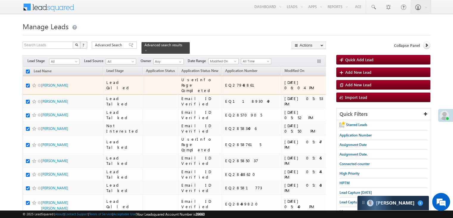
checkbox input "true"
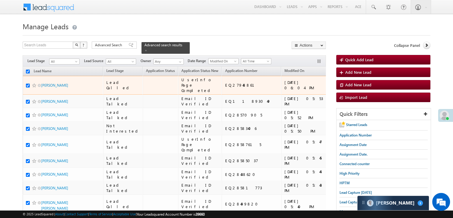
checkbox input "true"
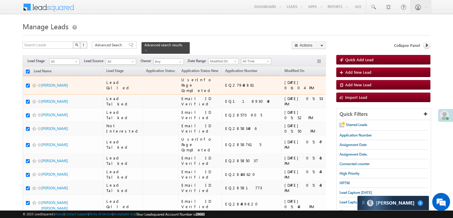
checkbox input "true"
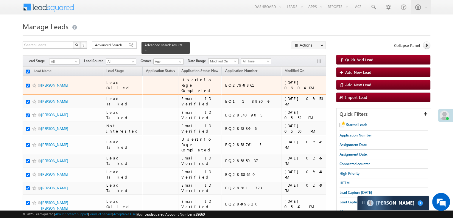
checkbox input "true"
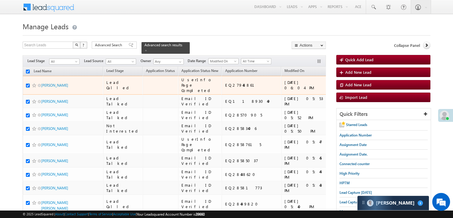
checkbox input "true"
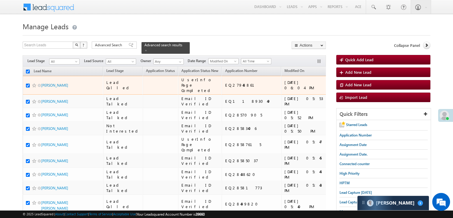
checkbox input "true"
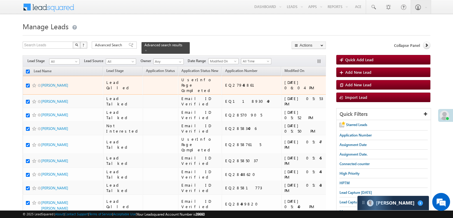
checkbox input "true"
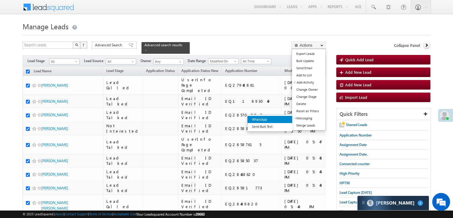
click at [277, 118] on link "WhatsApp" at bounding box center [270, 119] width 45 height 7
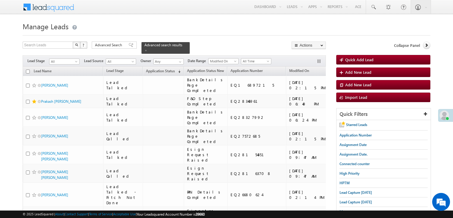
click at [176, 69] on span "(sorted descending)" at bounding box center [178, 71] width 5 height 5
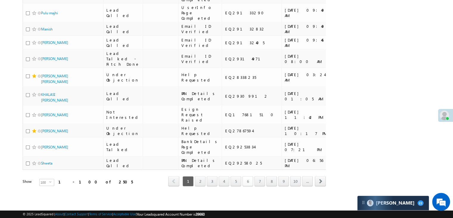
click at [249, 179] on link "6" at bounding box center [248, 181] width 11 height 10
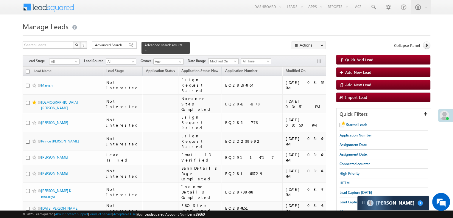
drag, startPoint x: 28, startPoint y: 67, endPoint x: 96, endPoint y: 99, distance: 75.5
click at [28, 69] on input "checkbox" at bounding box center [28, 71] width 4 height 4
checkbox input "true"
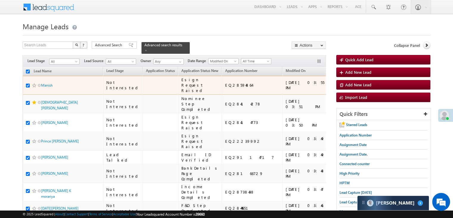
checkbox input "true"
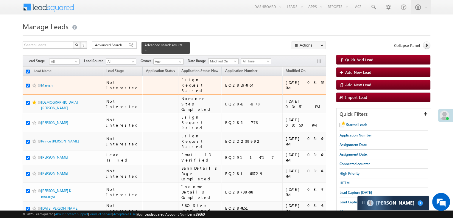
checkbox input "true"
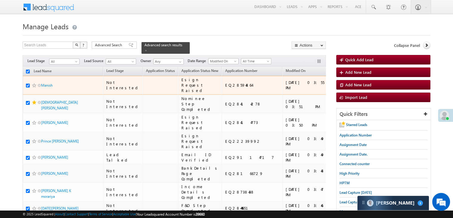
checkbox input "true"
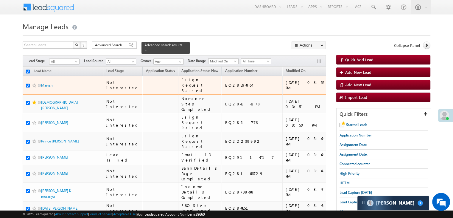
checkbox input "true"
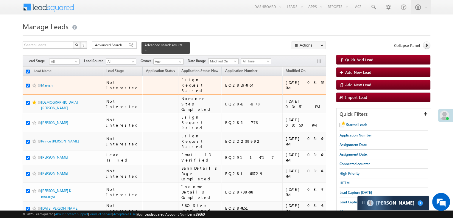
checkbox input "true"
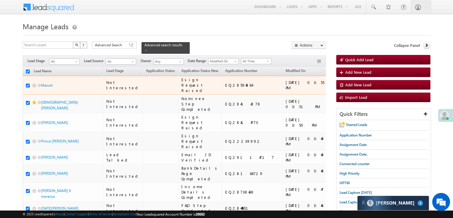
checkbox input "true"
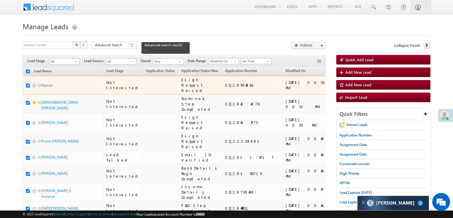
checkbox input "true"
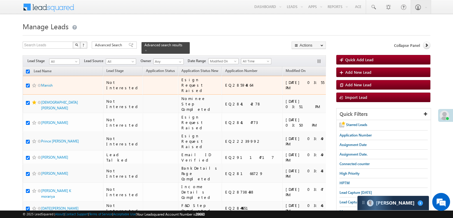
checkbox input "true"
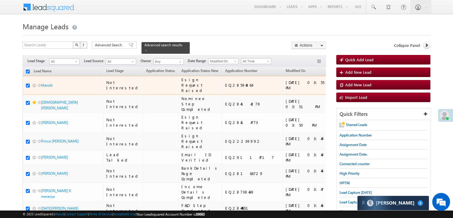
checkbox input "true"
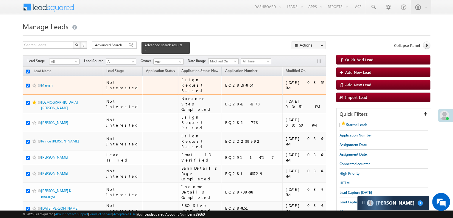
checkbox input "true"
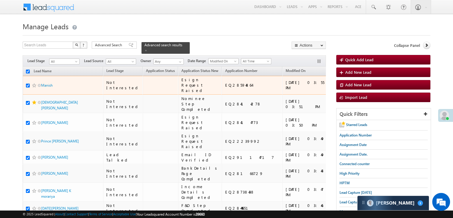
checkbox input "true"
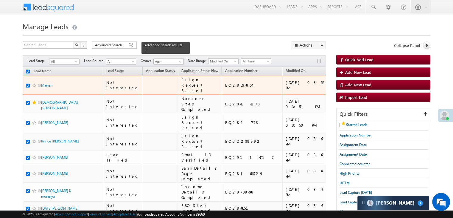
checkbox input "true"
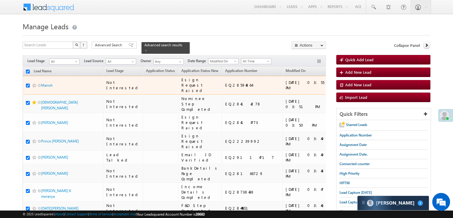
checkbox input "true"
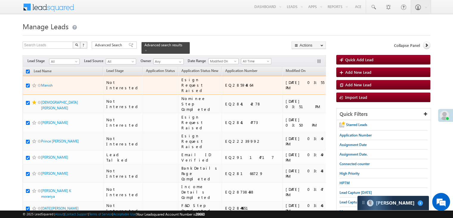
checkbox input "true"
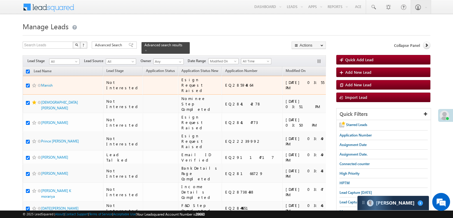
checkbox input "true"
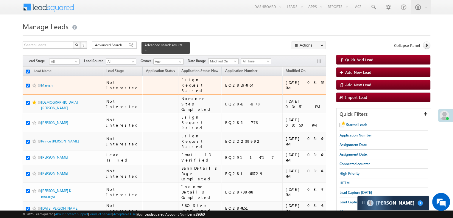
checkbox input "true"
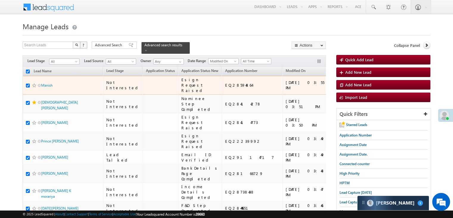
checkbox input "true"
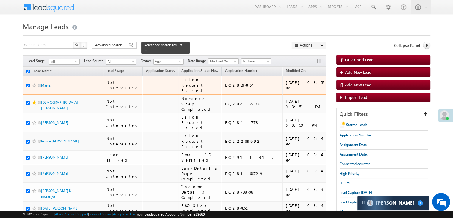
checkbox input "true"
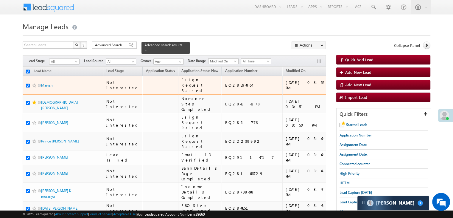
checkbox input "true"
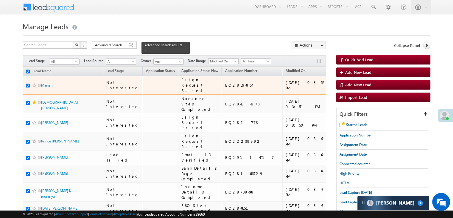
checkbox input "true"
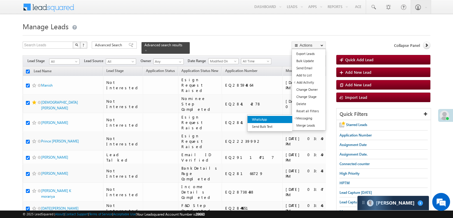
click at [277, 118] on link "WhatsApp" at bounding box center [270, 119] width 45 height 7
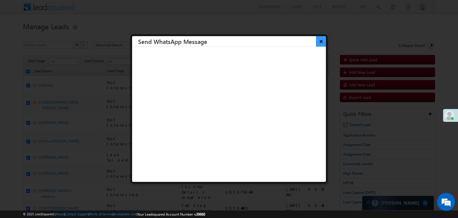
click at [316, 44] on button "×" at bounding box center [321, 41] width 10 height 10
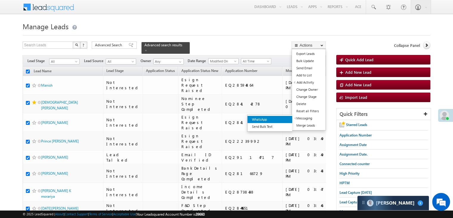
click at [285, 118] on link "WhatsApp" at bounding box center [270, 119] width 45 height 7
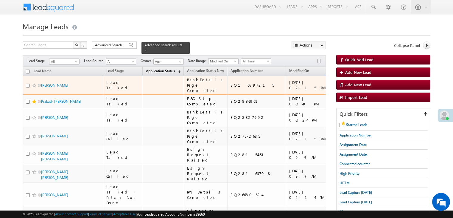
click at [150, 69] on span "Application Status" at bounding box center [160, 71] width 29 height 4
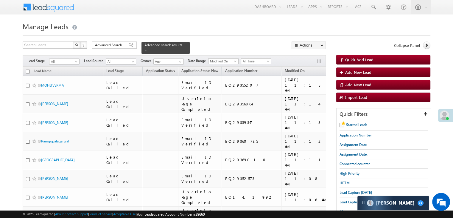
scroll to position [3368, 0]
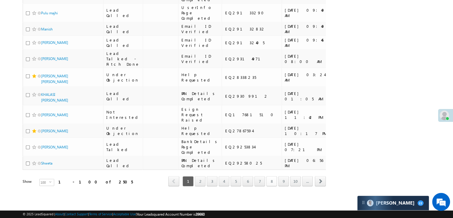
click at [273, 177] on link "8" at bounding box center [272, 181] width 11 height 10
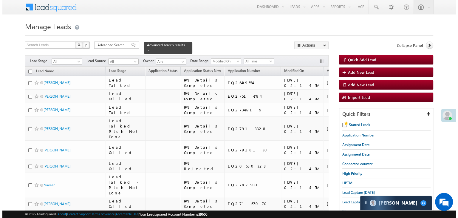
scroll to position [0, 0]
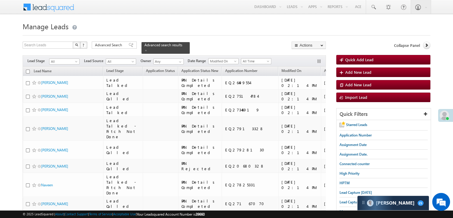
click at [29, 69] on input "checkbox" at bounding box center [28, 71] width 4 height 4
checkbox input "true"
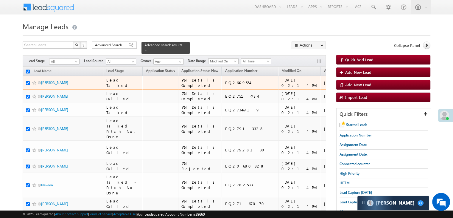
checkbox input "true"
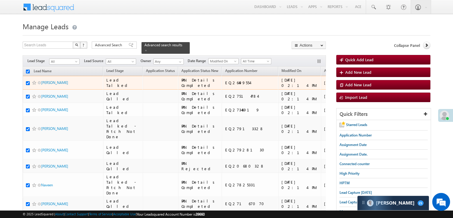
checkbox input "true"
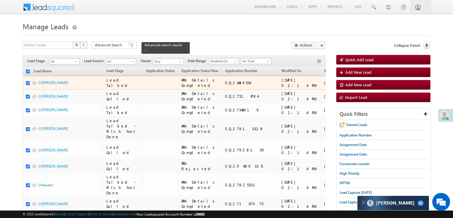
checkbox input "true"
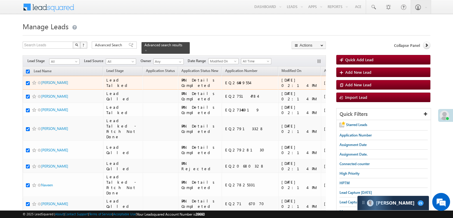
checkbox input "true"
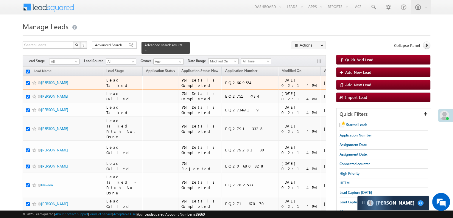
checkbox input "true"
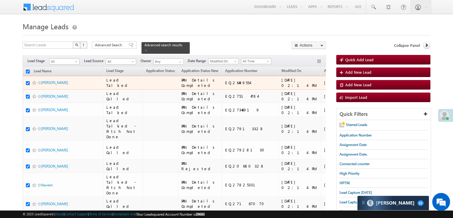
checkbox input "true"
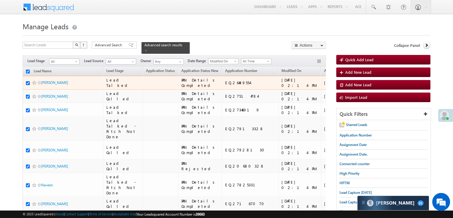
checkbox input "true"
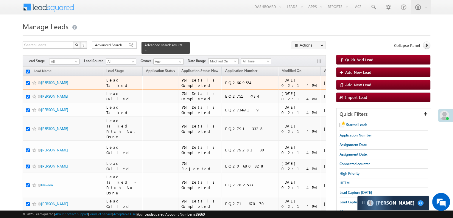
checkbox input "true"
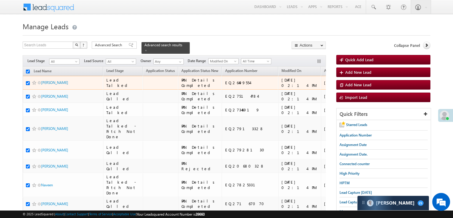
checkbox input "true"
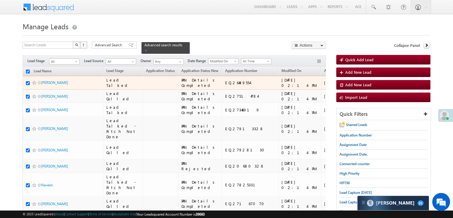
checkbox input "true"
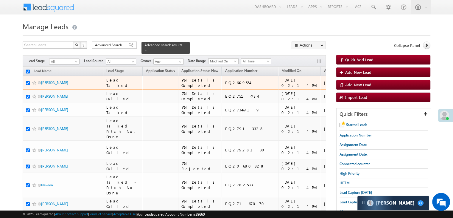
checkbox input "true"
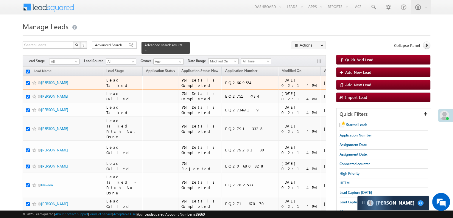
checkbox input "true"
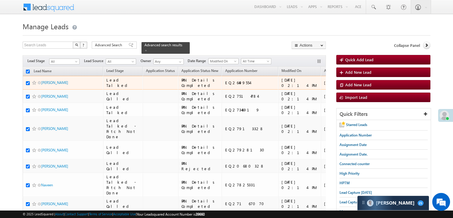
checkbox input "true"
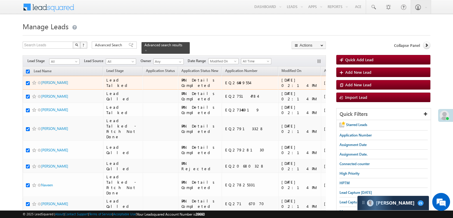
checkbox input "true"
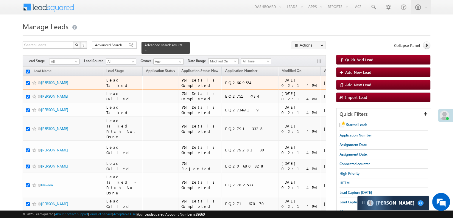
checkbox input "true"
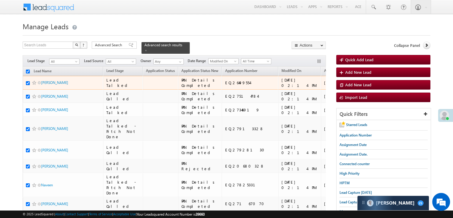
checkbox input "true"
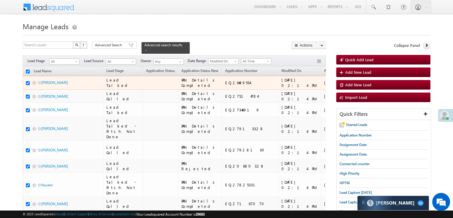
checkbox input "true"
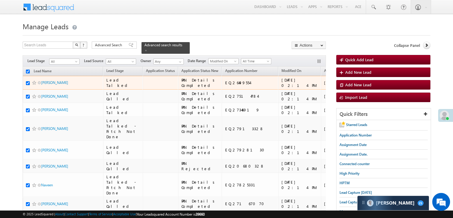
checkbox input "true"
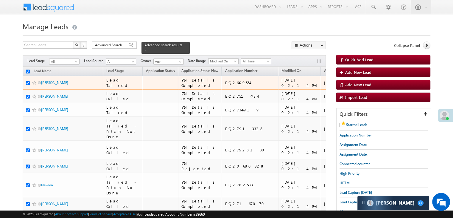
checkbox input "true"
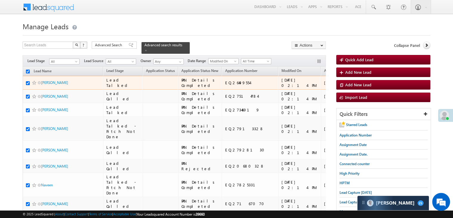
checkbox input "true"
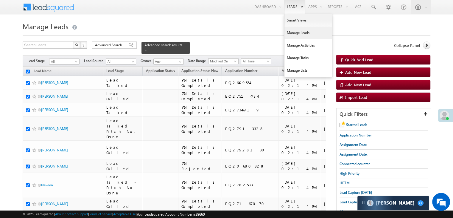
drag, startPoint x: 279, startPoint y: 118, endPoint x: 283, endPoint y: 1, distance: 117.5
click at [0, 0] on link "WhatsApp" at bounding box center [0, 0] width 0 height 0
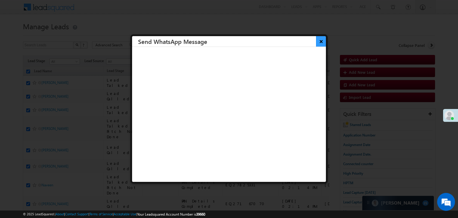
click at [317, 41] on button "×" at bounding box center [321, 41] width 10 height 10
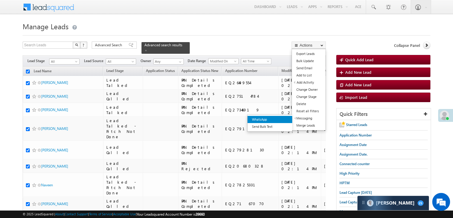
click at [281, 116] on link "WhatsApp" at bounding box center [270, 119] width 45 height 7
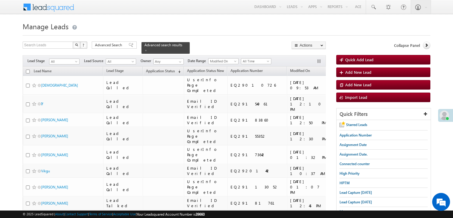
drag, startPoint x: 149, startPoint y: 67, endPoint x: 455, endPoint y: 12, distance: 310.5
click at [149, 69] on span "Application Status" at bounding box center [160, 71] width 29 height 4
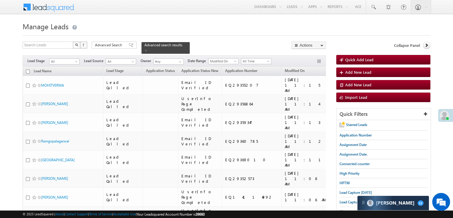
scroll to position [3368, 0]
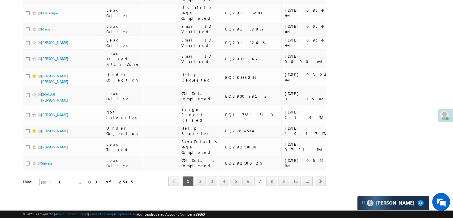
click at [261, 178] on link "7" at bounding box center [260, 181] width 11 height 10
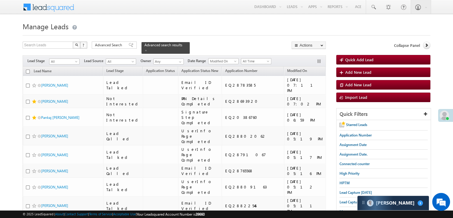
scroll to position [0, 0]
click at [27, 69] on input "checkbox" at bounding box center [28, 71] width 4 height 4
checkbox input "true"
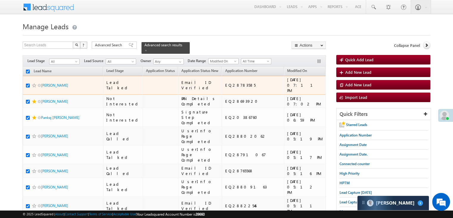
checkbox input "true"
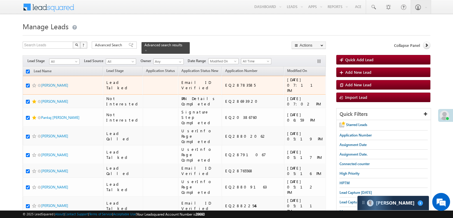
checkbox input "true"
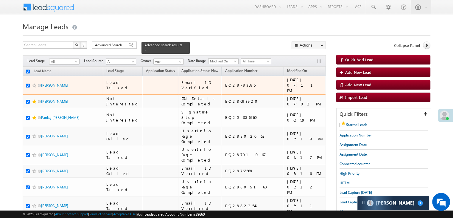
checkbox input "true"
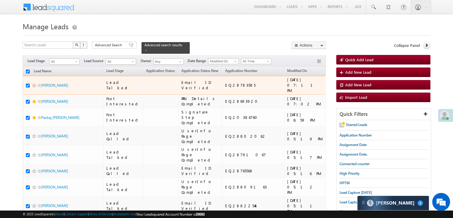
checkbox input "true"
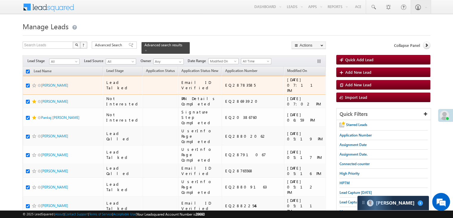
checkbox input "true"
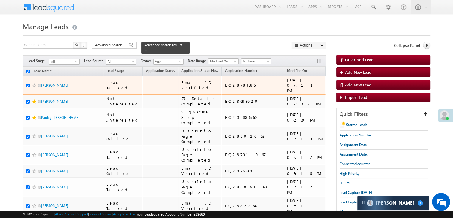
checkbox input "true"
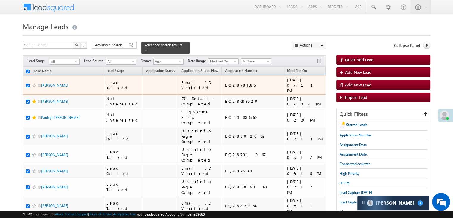
checkbox input "true"
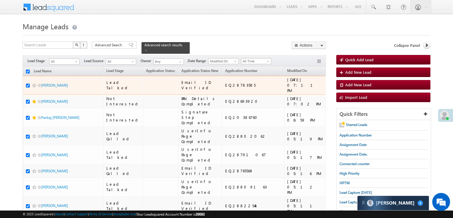
checkbox input "true"
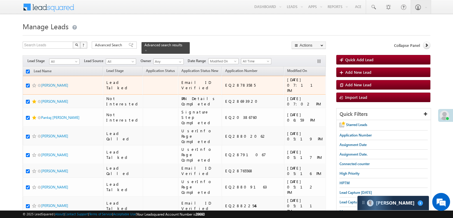
checkbox input "true"
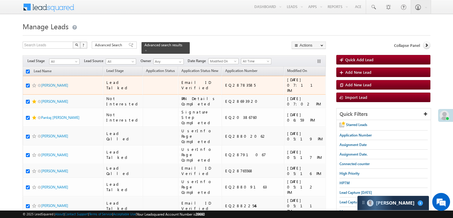
checkbox input "true"
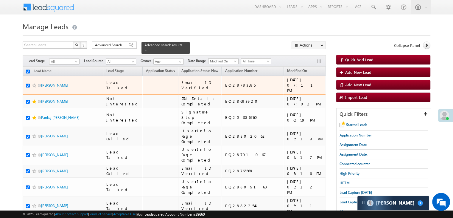
checkbox input "true"
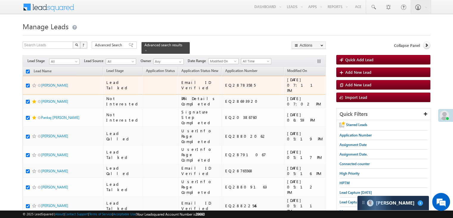
checkbox input "true"
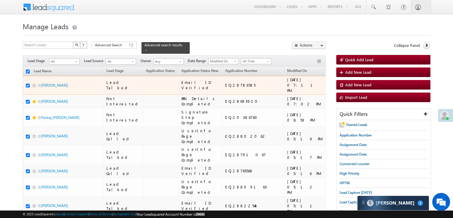
checkbox input "true"
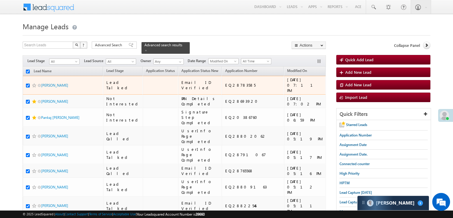
checkbox input "true"
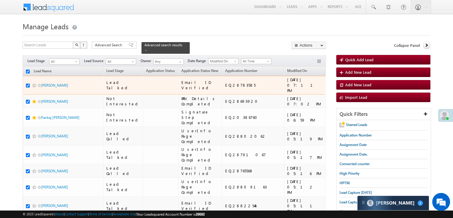
checkbox input "true"
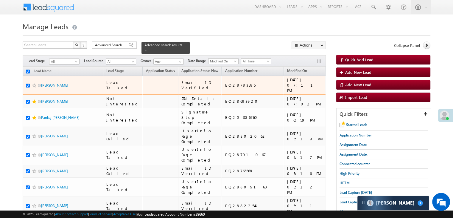
checkbox input "true"
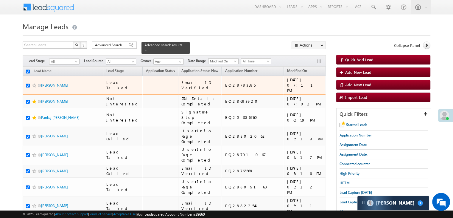
checkbox input "true"
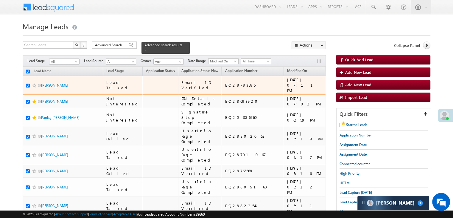
checkbox input "true"
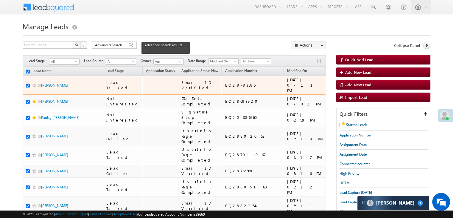
checkbox input "true"
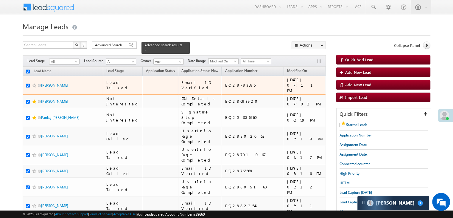
checkbox input "true"
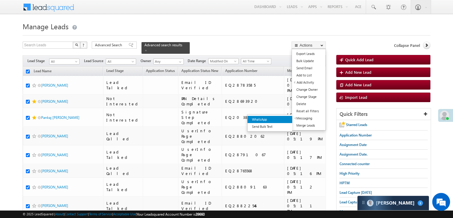
click at [282, 118] on link "WhatsApp" at bounding box center [270, 119] width 45 height 7
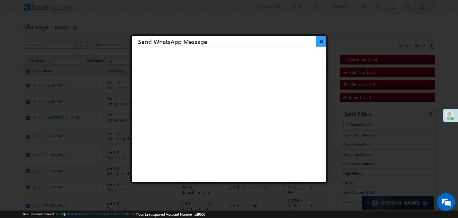
click at [316, 39] on button "×" at bounding box center [321, 41] width 10 height 10
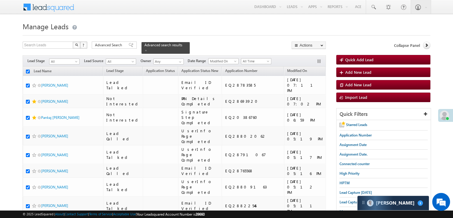
drag, startPoint x: 283, startPoint y: 118, endPoint x: 247, endPoint y: 1, distance: 122.6
click at [283, 118] on link "WhatsApp" at bounding box center [286, 118] width 45 height 7
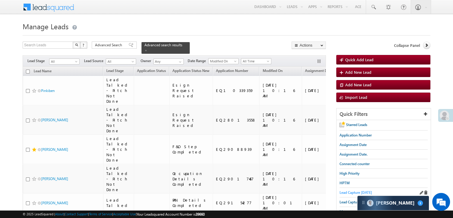
click at [345, 190] on span "Lead Capture [DATE]" at bounding box center [356, 192] width 32 height 4
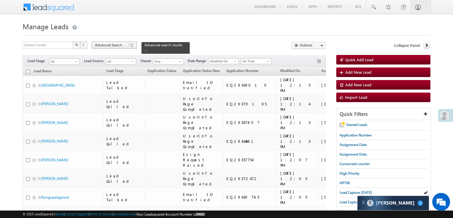
click at [116, 42] on div "Advanced Search" at bounding box center [114, 44] width 45 height 7
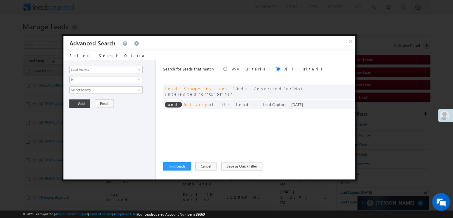
click at [116, 46] on div "× Advanced Search" at bounding box center [210, 42] width 292 height 13
click at [342, 102] on span at bounding box center [342, 104] width 4 height 4
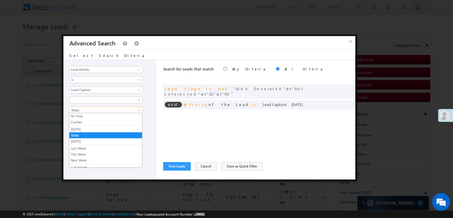
click at [128, 109] on span "Today" at bounding box center [102, 109] width 65 height 5
click at [104, 123] on link "Custom" at bounding box center [105, 121] width 73 height 5
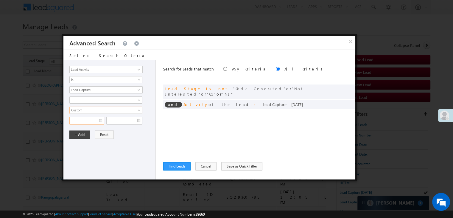
click at [103, 117] on input "text" at bounding box center [86, 121] width 35 height 8
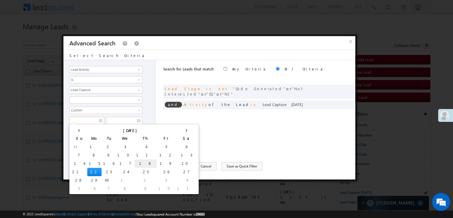
click at [135, 162] on td "18" at bounding box center [146, 163] width 22 height 8
type input "[DATE]"
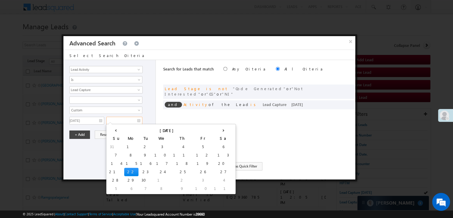
click at [133, 122] on input "text" at bounding box center [124, 121] width 36 height 8
click at [114, 170] on td "21" at bounding box center [116, 172] width 17 height 8
type input "[DATE]"
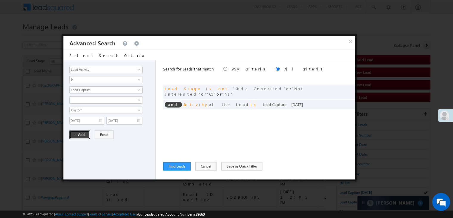
click at [77, 134] on button "+ Add" at bounding box center [79, 134] width 21 height 8
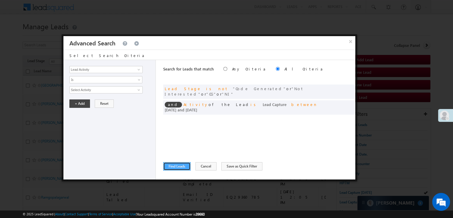
click at [172, 165] on button "Find Leads" at bounding box center [176, 166] width 27 height 8
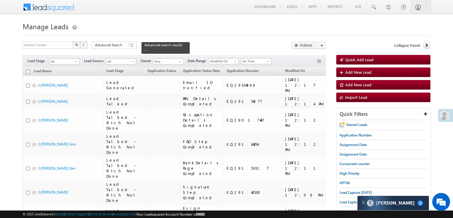
click at [331, 68] on span "Assignment Date" at bounding box center [344, 70] width 27 height 4
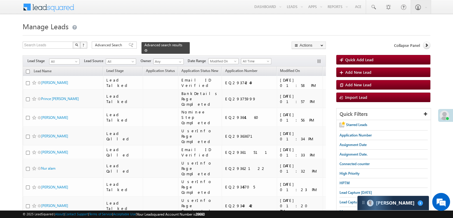
click at [148, 49] on span at bounding box center [146, 50] width 3 height 3
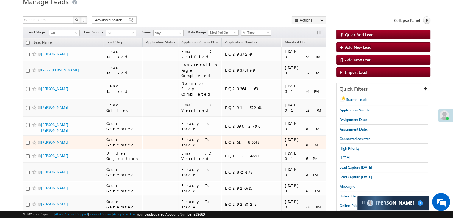
scroll to position [60, 0]
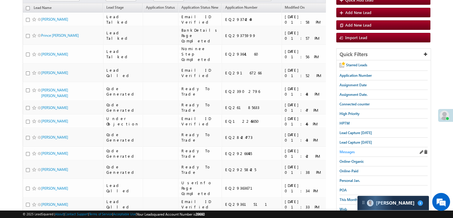
click at [344, 149] on span "Messages" at bounding box center [347, 151] width 15 height 4
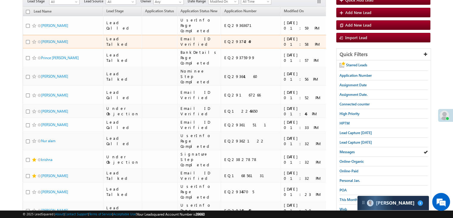
scroll to position [0, 0]
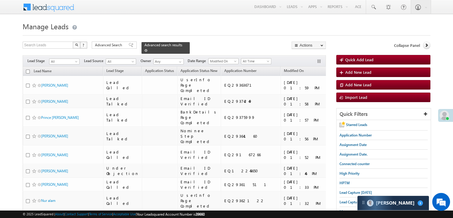
click at [148, 49] on span at bounding box center [146, 50] width 3 height 3
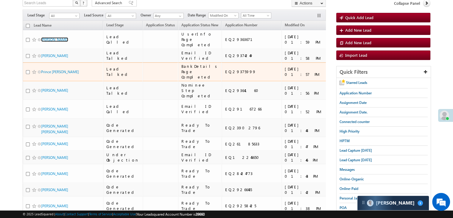
scroll to position [60, 0]
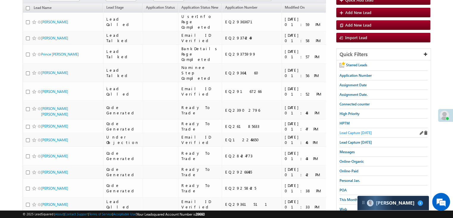
click at [348, 133] on span "Lead Capture today" at bounding box center [356, 132] width 32 height 4
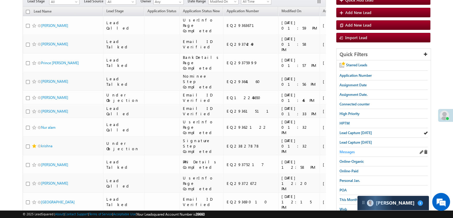
click at [347, 149] on span "Messages" at bounding box center [347, 151] width 15 height 4
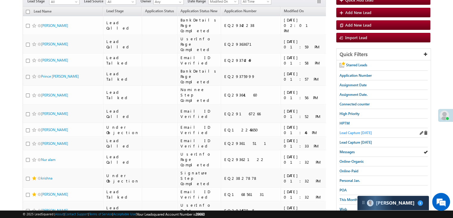
click at [368, 133] on span "Lead Capture [DATE]" at bounding box center [356, 132] width 32 height 4
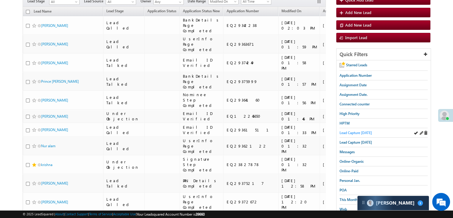
click at [364, 133] on span "Lead Capture [DATE]" at bounding box center [356, 132] width 32 height 4
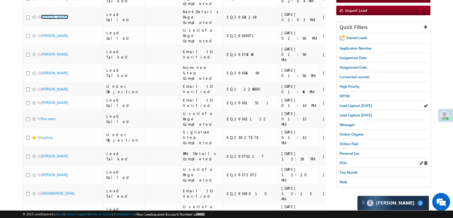
scroll to position [119, 0]
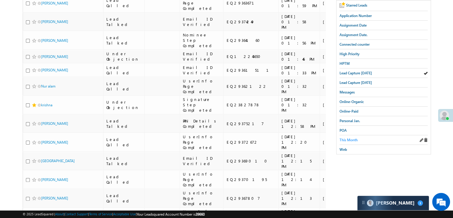
click at [349, 139] on span "This Month" at bounding box center [349, 139] width 18 height 4
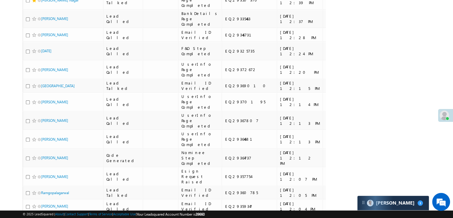
scroll to position [566, 0]
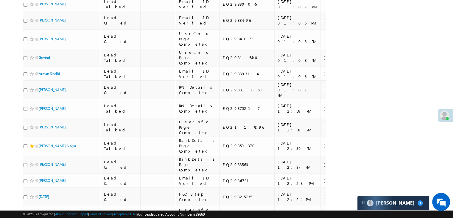
scroll to position [915, 0]
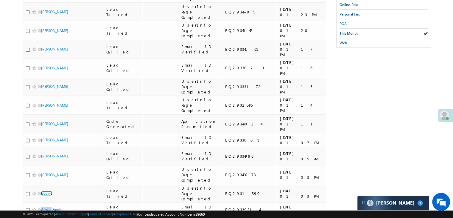
scroll to position [136, 0]
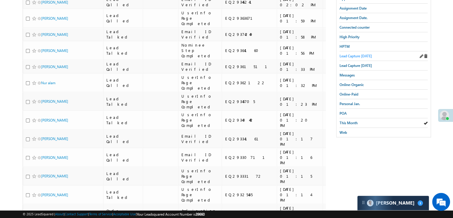
click at [352, 56] on span "Lead Capture [DATE]" at bounding box center [356, 56] width 32 height 4
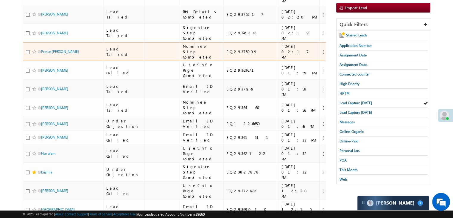
scroll to position [30, 0]
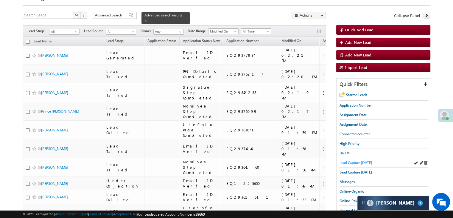
click at [354, 160] on span "Lead Capture [DATE]" at bounding box center [356, 162] width 32 height 4
click at [359, 163] on span "Lead Capture [DATE]" at bounding box center [356, 162] width 32 height 4
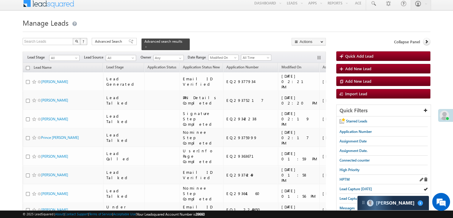
scroll to position [0, 0]
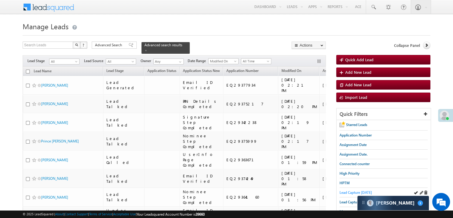
click at [360, 190] on span "Lead Capture [DATE]" at bounding box center [356, 192] width 32 height 4
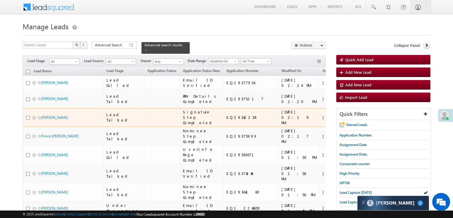
click at [357, 123] on div "https://angelbroking1-pk3em7sa.customui-test.leadsquared.com?leadId=29449347-42…" at bounding box center [375, 117] width 36 height 11
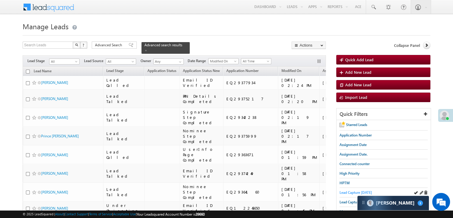
click at [345, 190] on span "Lead Capture [DATE]" at bounding box center [356, 192] width 32 height 4
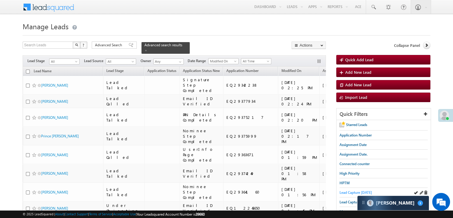
click at [348, 191] on span "Lead Capture [DATE]" at bounding box center [356, 192] width 32 height 4
click at [349, 191] on span "Lead Capture [DATE]" at bounding box center [356, 192] width 32 height 4
click at [348, 193] on span "Lead Capture [DATE]" at bounding box center [356, 192] width 32 height 4
click at [346, 191] on span "Lead Capture [DATE]" at bounding box center [356, 192] width 32 height 4
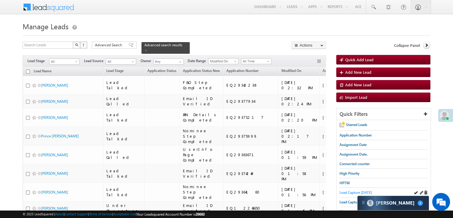
click at [348, 192] on span "Lead Capture [DATE]" at bounding box center [356, 192] width 32 height 4
click at [354, 190] on span "Lead Capture [DATE]" at bounding box center [356, 192] width 32 height 4
click at [347, 191] on span "Lead Capture [DATE]" at bounding box center [356, 192] width 32 height 4
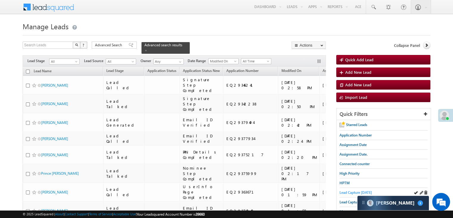
click at [345, 191] on span "Lead Capture [DATE]" at bounding box center [356, 192] width 32 height 4
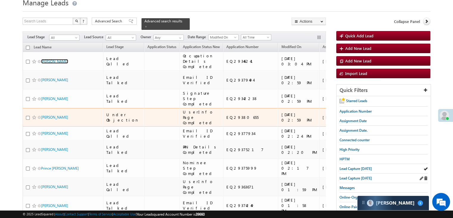
scroll to position [60, 0]
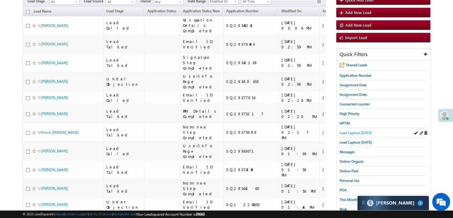
click at [363, 130] on span "Lead Capture [DATE]" at bounding box center [356, 132] width 32 height 4
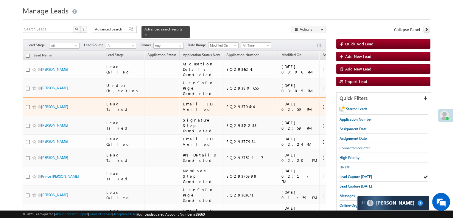
scroll to position [30, 0]
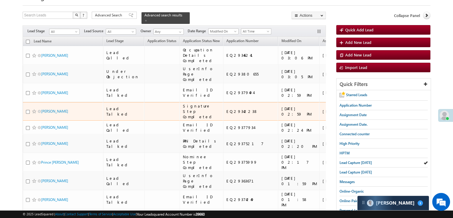
click at [33, 114] on span at bounding box center [34, 111] width 5 height 5
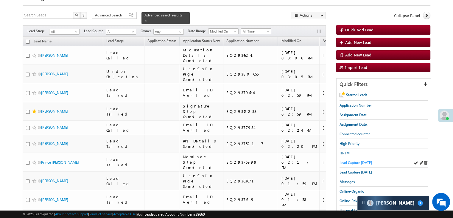
click at [368, 161] on span "Lead Capture [DATE]" at bounding box center [356, 162] width 32 height 4
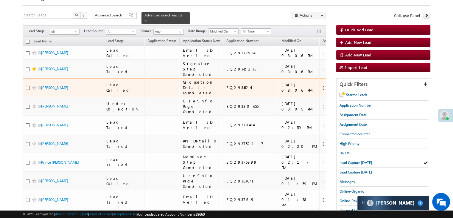
click at [357, 93] on div "https://angelbroking1-pk3em7sa.customui-test.leadsquared.com?leadId=8cc35f0d-99…" at bounding box center [375, 87] width 36 height 11
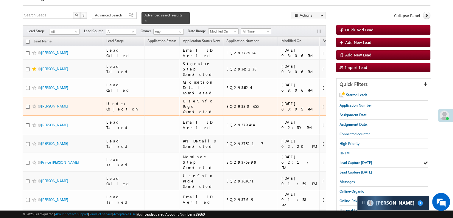
click at [34, 109] on span at bounding box center [34, 106] width 5 height 5
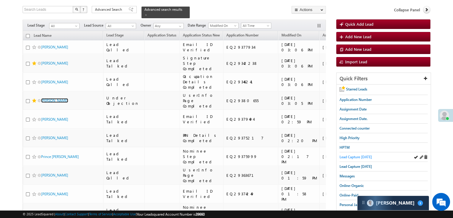
scroll to position [89, 0]
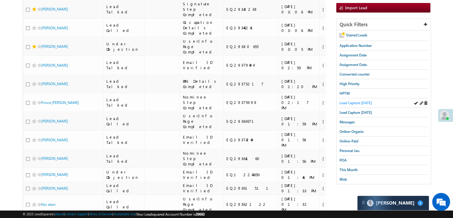
click at [352, 101] on span "Lead Capture [DATE]" at bounding box center [356, 102] width 32 height 4
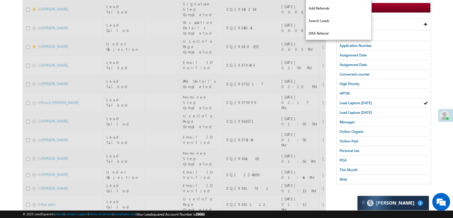
scroll to position [0, 0]
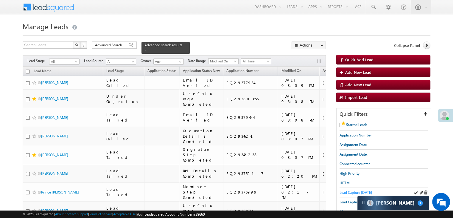
click at [351, 190] on span "Lead Capture [DATE]" at bounding box center [356, 192] width 32 height 4
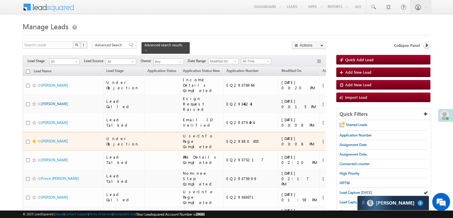
scroll to position [60, 0]
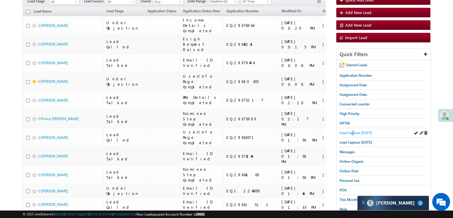
click at [354, 130] on span "Lead Capture [DATE]" at bounding box center [356, 132] width 32 height 4
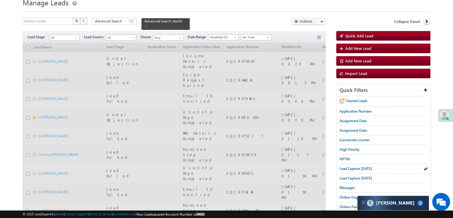
scroll to position [0, 0]
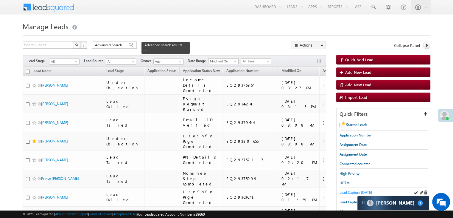
click at [357, 192] on span "Lead Capture [DATE]" at bounding box center [356, 192] width 32 height 4
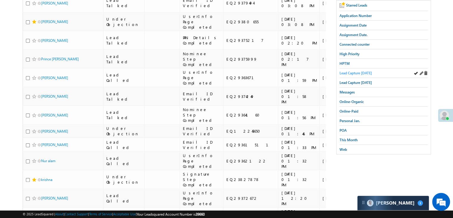
click at [368, 71] on span "Lead Capture [DATE]" at bounding box center [356, 73] width 32 height 4
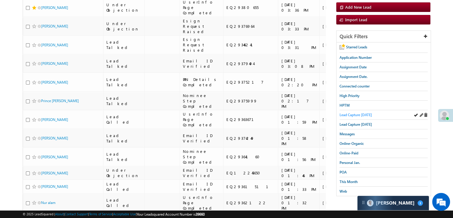
scroll to position [30, 0]
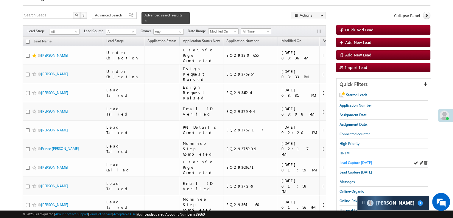
click at [350, 161] on span "Lead Capture [DATE]" at bounding box center [356, 162] width 32 height 4
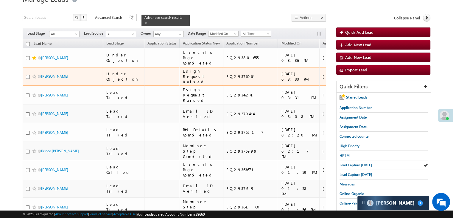
scroll to position [0, 0]
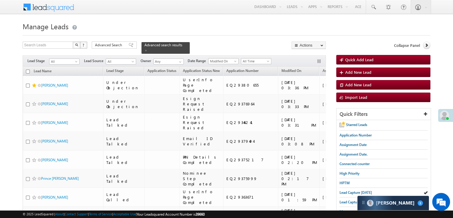
drag, startPoint x: 346, startPoint y: 192, endPoint x: 332, endPoint y: 120, distance: 72.7
click at [346, 192] on span "Lead Capture [DATE]" at bounding box center [356, 192] width 32 height 4
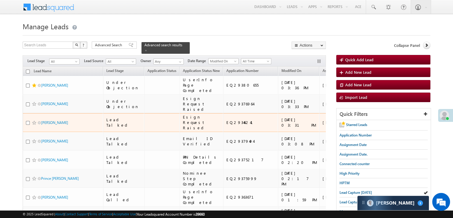
scroll to position [30, 0]
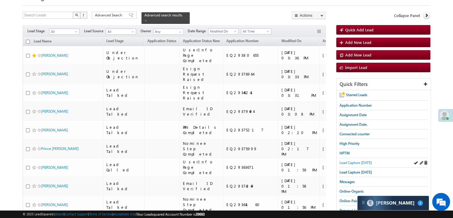
click at [356, 161] on span "Lead Capture [DATE]" at bounding box center [356, 162] width 32 height 4
click at [343, 180] on span "Messages" at bounding box center [347, 181] width 15 height 4
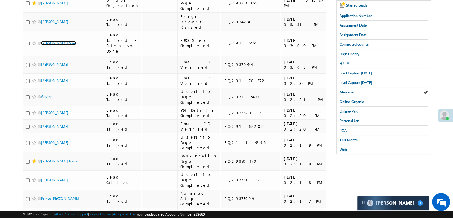
scroll to position [0, 0]
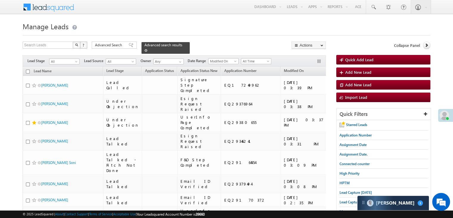
click at [148, 49] on span at bounding box center [146, 50] width 3 height 3
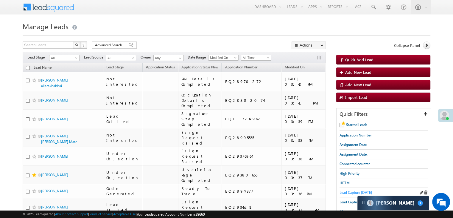
click at [349, 190] on span "Lead Capture [DATE]" at bounding box center [356, 192] width 32 height 4
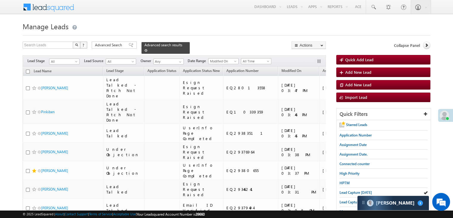
click at [148, 49] on span at bounding box center [146, 50] width 3 height 3
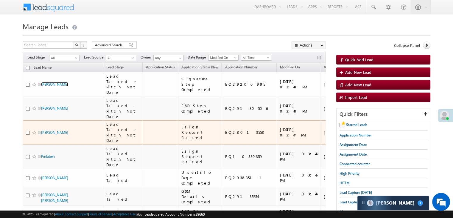
scroll to position [60, 0]
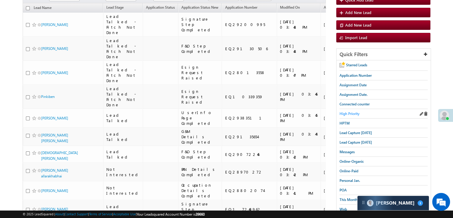
click at [355, 112] on span "High Priority" at bounding box center [350, 113] width 20 height 4
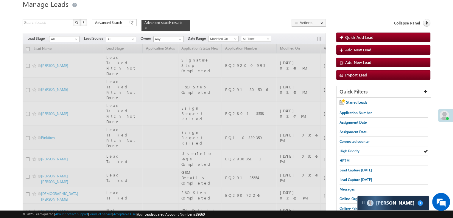
scroll to position [0, 0]
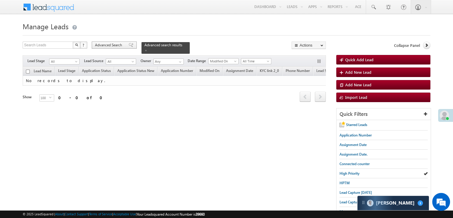
click at [117, 42] on span "Advanced Search" at bounding box center [109, 44] width 29 height 5
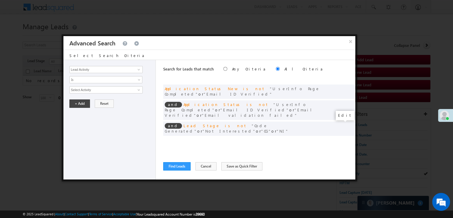
click at [342, 139] on span at bounding box center [342, 141] width 4 height 4
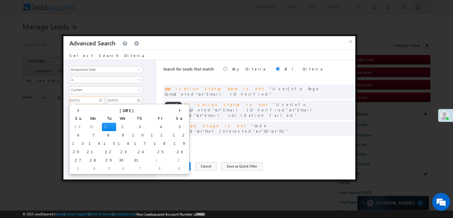
click at [96, 99] on input "07/01/25" at bounding box center [86, 100] width 35 height 8
click at [85, 145] on td "14" at bounding box center [93, 143] width 17 height 8
type input "07/14/25"
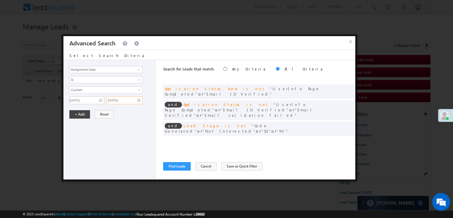
click at [130, 103] on input "07/01/25" at bounding box center [124, 100] width 36 height 8
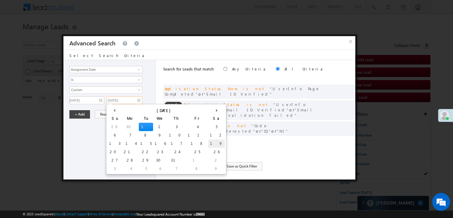
click at [208, 143] on td "19" at bounding box center [216, 143] width 17 height 8
type input "07/19/25"
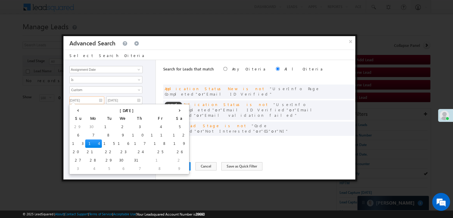
click at [94, 100] on input "07/14/25" at bounding box center [86, 100] width 35 height 8
click at [171, 108] on th "›" at bounding box center [179, 109] width 17 height 9
click at [174, 108] on th "›" at bounding box center [181, 109] width 14 height 9
click at [74, 142] on td "14" at bounding box center [79, 143] width 17 height 8
type input "[DATE]"
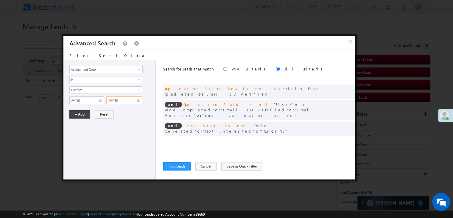
click at [137, 99] on input "07/19/25" at bounding box center [124, 100] width 36 height 8
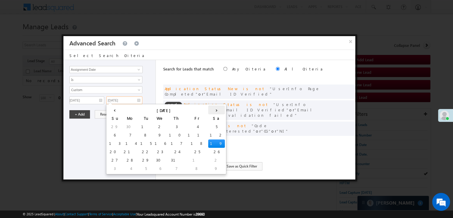
click at [208, 110] on th "›" at bounding box center [216, 109] width 17 height 9
click at [194, 143] on td "19" at bounding box center [203, 143] width 19 height 8
type input "[DATE]"
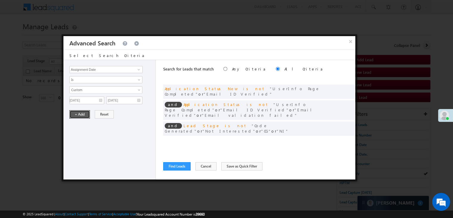
click at [73, 116] on button "+ Add" at bounding box center [79, 114] width 21 height 8
click at [168, 164] on button "Find Leads" at bounding box center [176, 166] width 27 height 8
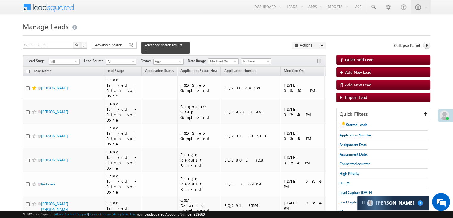
click at [28, 69] on input "checkbox" at bounding box center [28, 71] width 4 height 4
checkbox input "true"
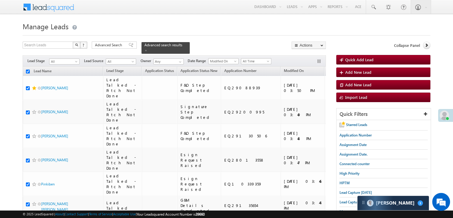
checkbox input "true"
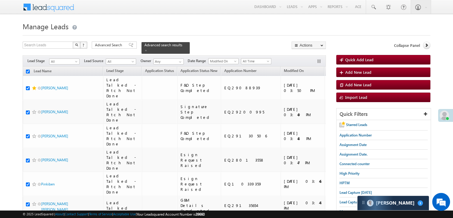
checkbox input "true"
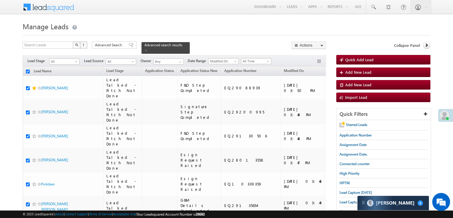
checkbox input "true"
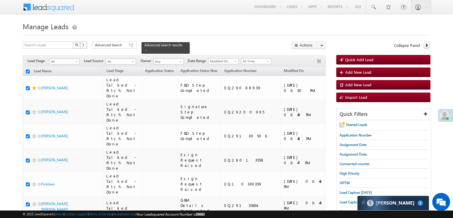
checkbox input "true"
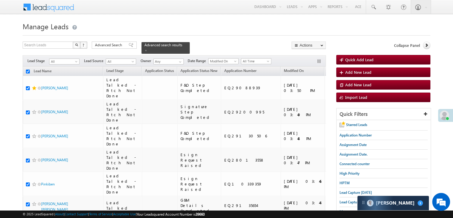
checkbox input "true"
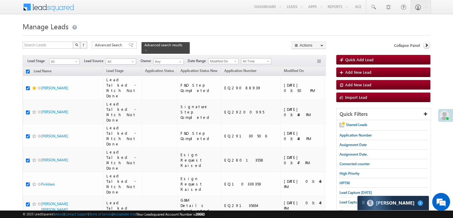
checkbox input "true"
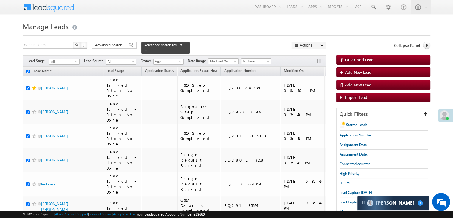
checkbox input "true"
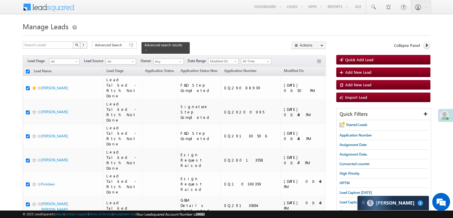
checkbox input "true"
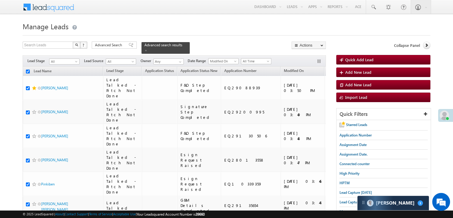
checkbox input "true"
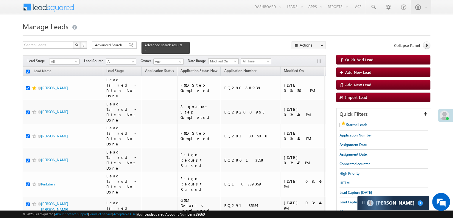
checkbox input "true"
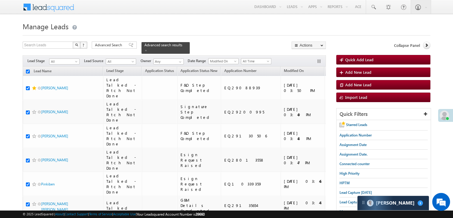
checkbox input "true"
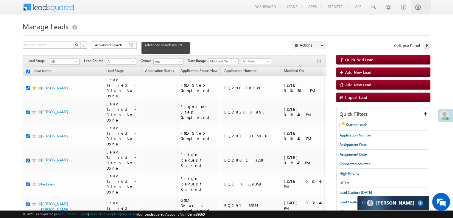
checkbox input "true"
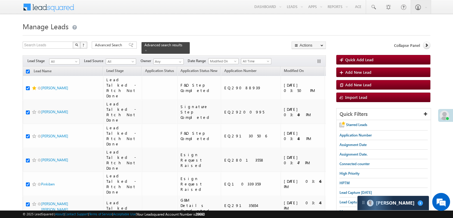
checkbox input "true"
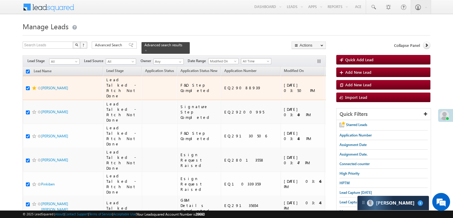
click at [27, 88] on input "checkbox" at bounding box center [28, 88] width 4 height 4
checkbox input "false"
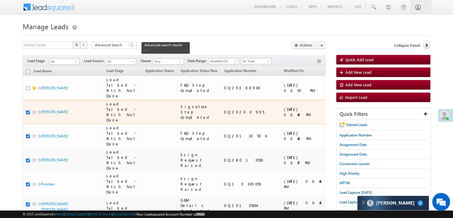
click at [27, 114] on input "checkbox" at bounding box center [28, 112] width 4 height 4
checkbox input "false"
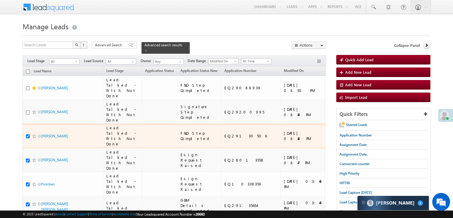
click at [28, 138] on input "checkbox" at bounding box center [28, 136] width 4 height 4
checkbox input "false"
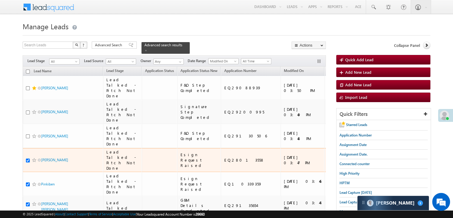
click at [27, 162] on input "checkbox" at bounding box center [28, 160] width 4 height 4
checkbox input "false"
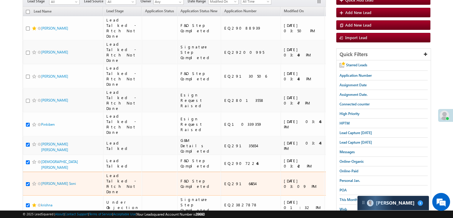
scroll to position [149, 0]
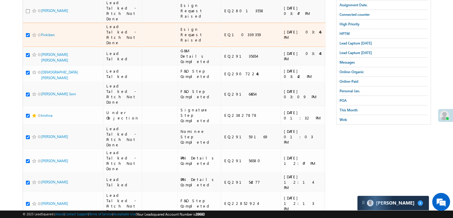
click at [28, 40] on div "Pinkiben" at bounding box center [63, 36] width 75 height 8
click at [28, 37] on input "checkbox" at bounding box center [28, 35] width 4 height 4
checkbox input "false"
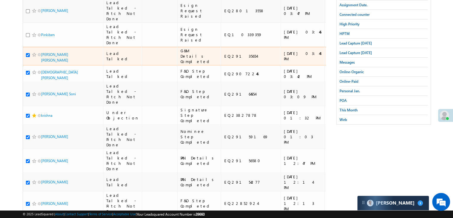
click at [27, 57] on input "checkbox" at bounding box center [28, 55] width 4 height 4
checkbox input "false"
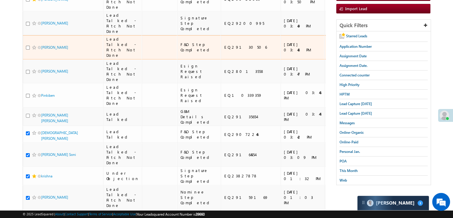
scroll to position [60, 0]
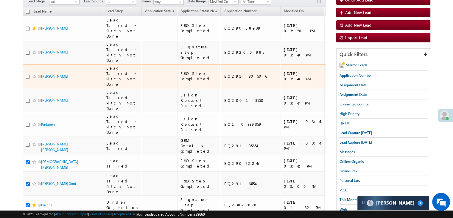
click at [28, 78] on input "checkbox" at bounding box center [28, 77] width 4 height 4
checkbox input "true"
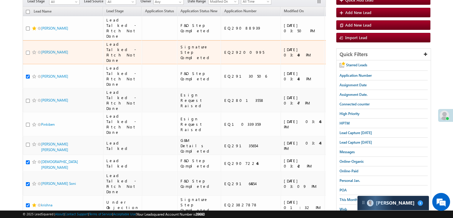
click at [27, 55] on input "checkbox" at bounding box center [28, 53] width 4 height 4
checkbox input "true"
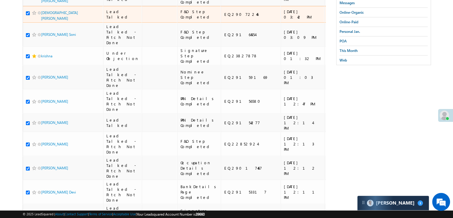
scroll to position [209, 0]
click at [27, 15] on input "checkbox" at bounding box center [28, 13] width 4 height 4
checkbox input "true"
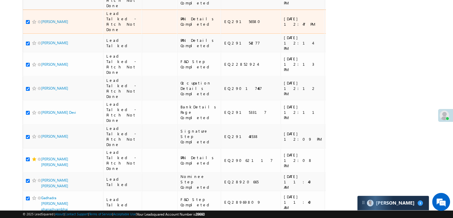
scroll to position [298, 0]
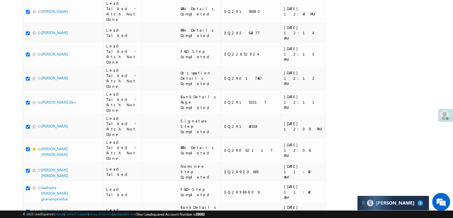
checkbox input "false"
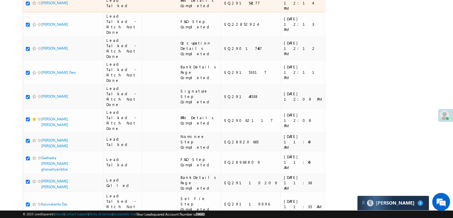
click at [27, 5] on input "checkbox" at bounding box center [28, 3] width 4 height 4
checkbox input "false"
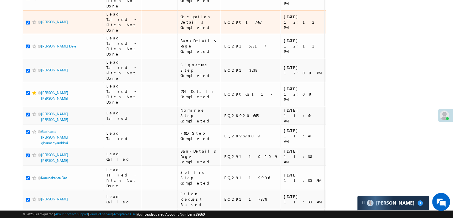
scroll to position [388, 0]
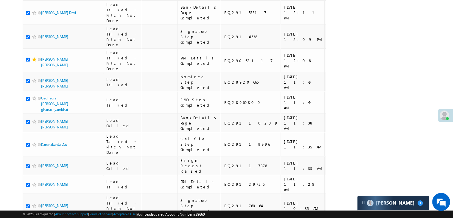
checkbox input "false"
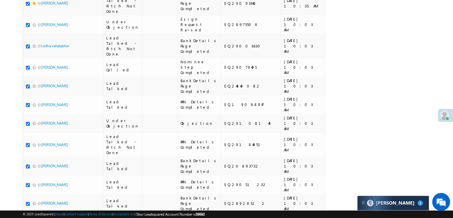
scroll to position [626, 0]
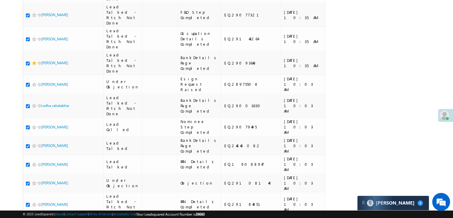
checkbox input "false"
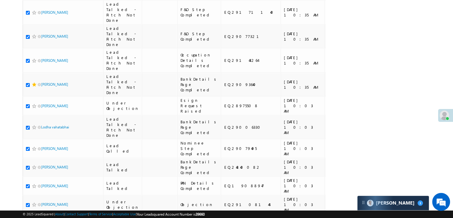
scroll to position [566, 0]
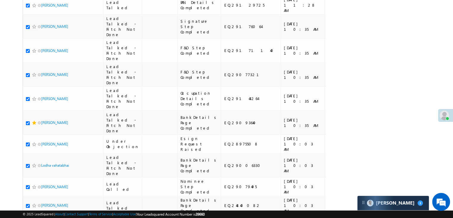
checkbox input "true"
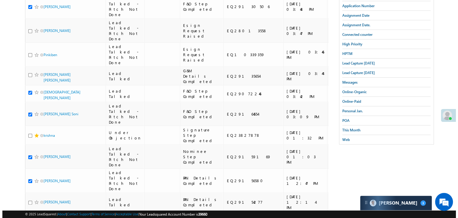
scroll to position [0, 0]
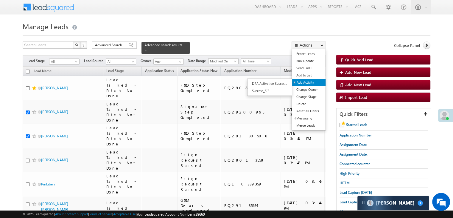
click at [306, 83] on link "Add Activity" at bounding box center [308, 82] width 33 height 7
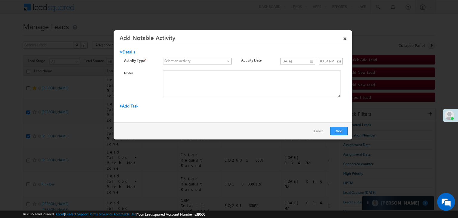
click at [217, 62] on span at bounding box center [193, 60] width 61 height 5
click at [217, 63] on span at bounding box center [193, 60] width 61 height 5
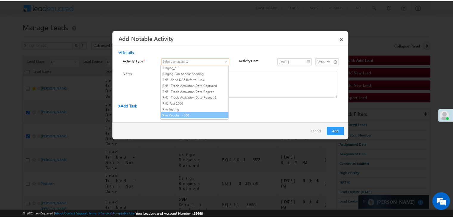
scroll to position [745, 0]
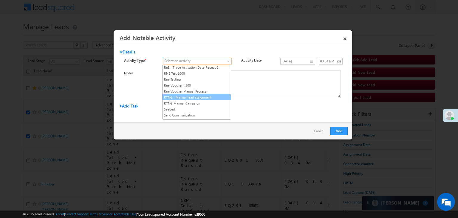
click at [213, 95] on link "RYNG - Manual lead assignment" at bounding box center [196, 97] width 68 height 5
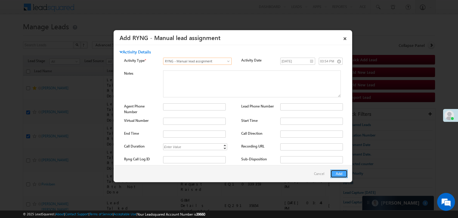
click at [341, 173] on button "Add" at bounding box center [338, 173] width 17 height 8
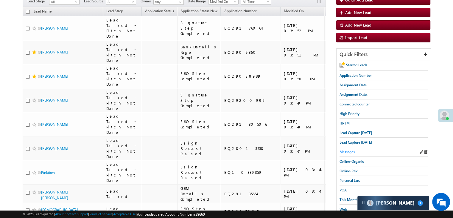
click at [351, 149] on span "Messages" at bounding box center [347, 151] width 15 height 4
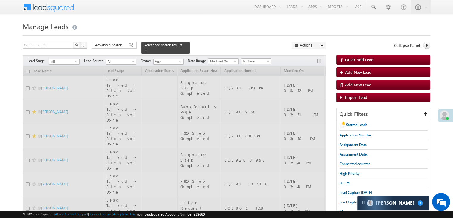
scroll to position [0, 0]
click at [148, 49] on span at bounding box center [146, 50] width 3 height 3
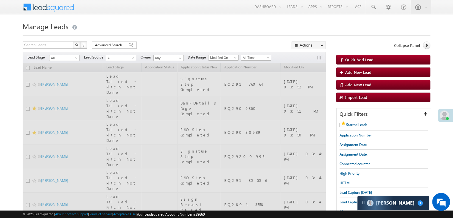
click at [175, 46] on div "Search Leads X ? 2085 results found Advanced Search Advanced Search Advanced se…" at bounding box center [175, 45] width 304 height 9
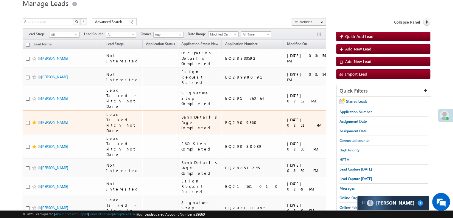
scroll to position [30, 0]
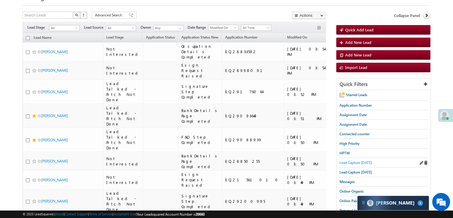
click at [351, 162] on span "Lead Capture [DATE]" at bounding box center [356, 162] width 32 height 4
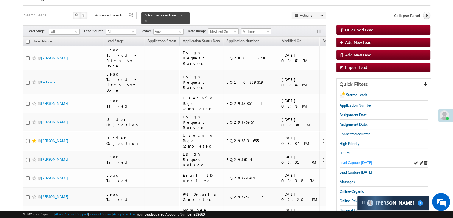
click at [364, 160] on span "Lead Capture [DATE]" at bounding box center [356, 162] width 32 height 4
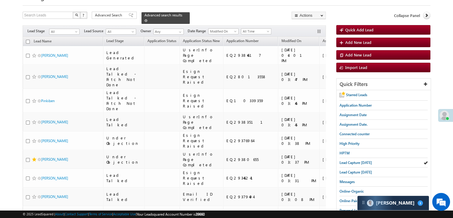
click at [148, 19] on span at bounding box center [146, 20] width 3 height 3
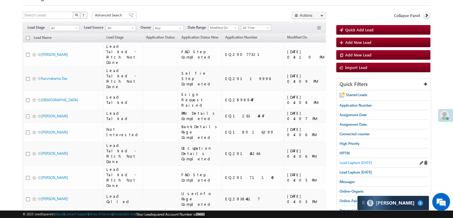
click at [357, 161] on span "Lead Capture [DATE]" at bounding box center [356, 162] width 32 height 4
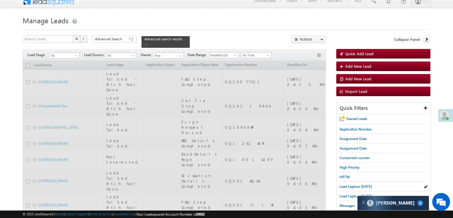
scroll to position [0, 0]
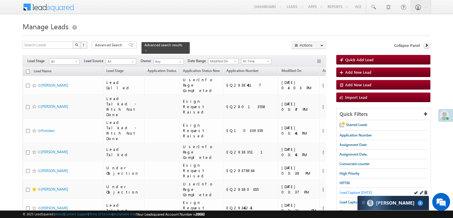
click at [345, 192] on span "Lead Capture [DATE]" at bounding box center [356, 192] width 32 height 4
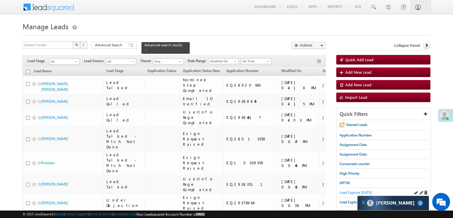
click at [349, 191] on span "Lead Capture [DATE]" at bounding box center [356, 192] width 32 height 4
click at [344, 190] on span "Lead Capture [DATE]" at bounding box center [356, 192] width 32 height 4
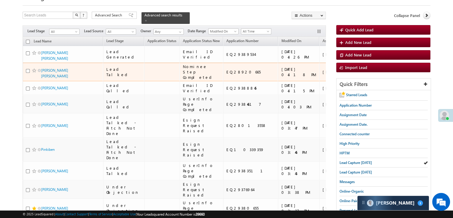
scroll to position [36, 0]
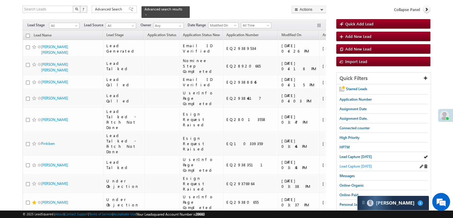
click at [363, 165] on span "Lead Capture [DATE]" at bounding box center [356, 166] width 32 height 4
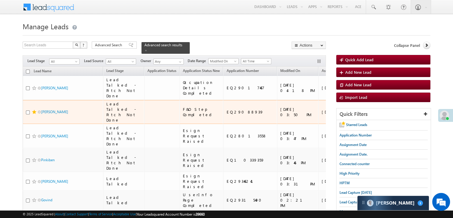
scroll to position [0, 0]
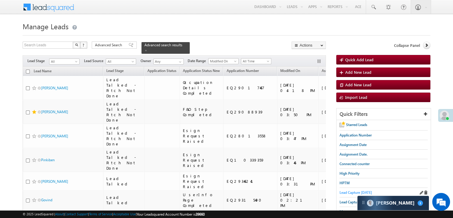
click at [363, 190] on span "Lead Capture [DATE]" at bounding box center [356, 192] width 32 height 4
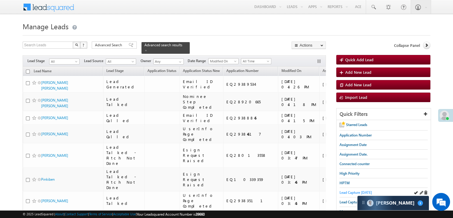
click at [346, 191] on span "Lead Capture [DATE]" at bounding box center [356, 192] width 32 height 4
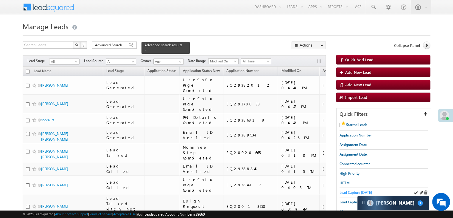
click at [343, 190] on span "Lead Capture [DATE]" at bounding box center [356, 192] width 32 height 4
click at [346, 192] on span "Lead Capture [DATE]" at bounding box center [356, 192] width 32 height 4
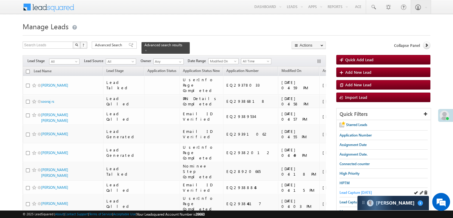
click at [352, 191] on span "Lead Capture [DATE]" at bounding box center [356, 192] width 32 height 4
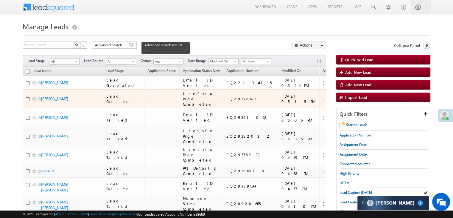
scroll to position [89, 0]
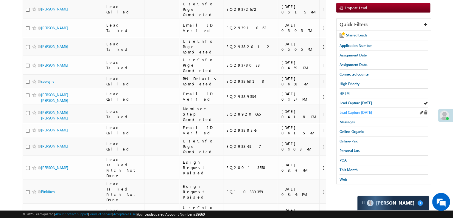
click at [360, 109] on link "Lead Capture [DATE]" at bounding box center [356, 112] width 32 height 6
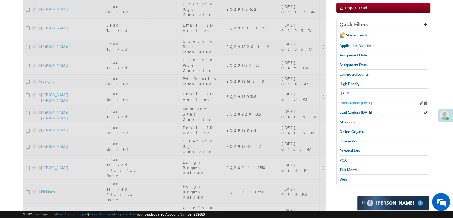
click at [363, 102] on span "Lead Capture [DATE]" at bounding box center [356, 102] width 32 height 4
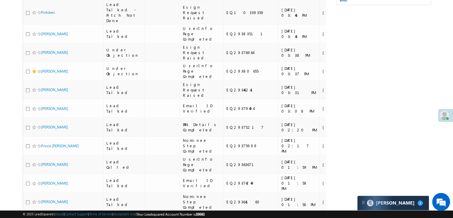
scroll to position [119, 0]
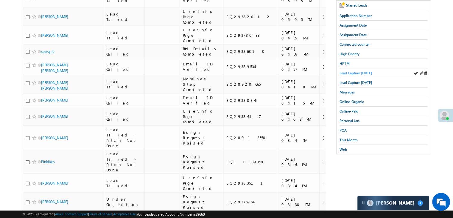
click at [354, 72] on span "Lead Capture [DATE]" at bounding box center [356, 73] width 32 height 4
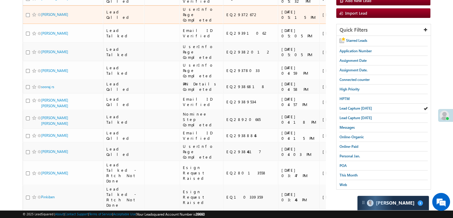
scroll to position [89, 0]
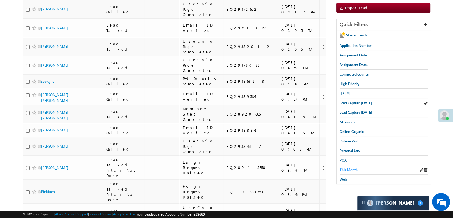
click at [345, 170] on link "This Month" at bounding box center [349, 170] width 18 height 6
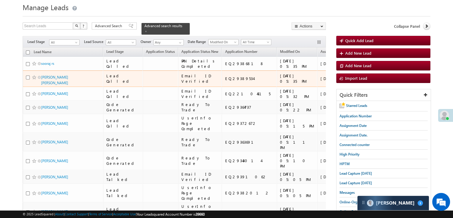
scroll to position [0, 0]
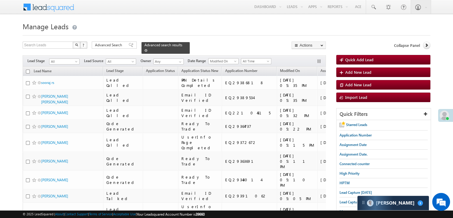
click at [148, 49] on span at bounding box center [146, 50] width 3 height 3
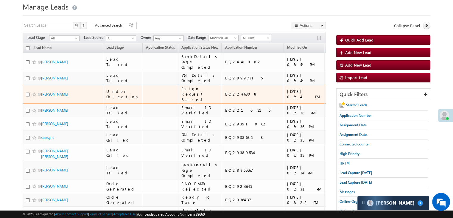
scroll to position [30, 0]
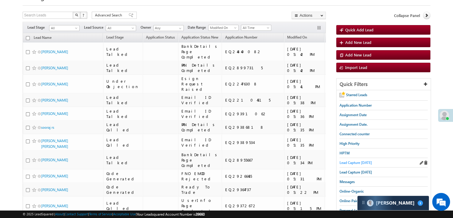
click at [347, 160] on span "Lead Capture [DATE]" at bounding box center [356, 162] width 32 height 4
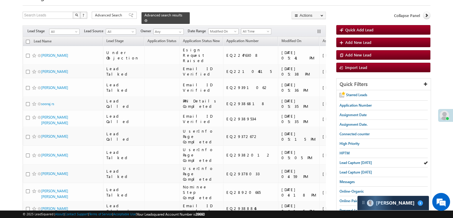
click at [148, 19] on span at bounding box center [146, 20] width 3 height 3
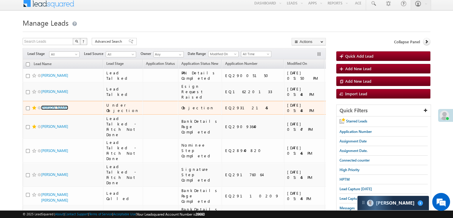
scroll to position [0, 0]
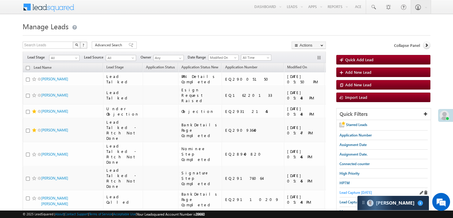
click at [346, 192] on span "Lead Capture [DATE]" at bounding box center [356, 192] width 32 height 4
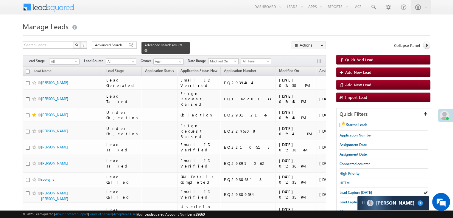
click at [148, 49] on span at bounding box center [146, 50] width 3 height 3
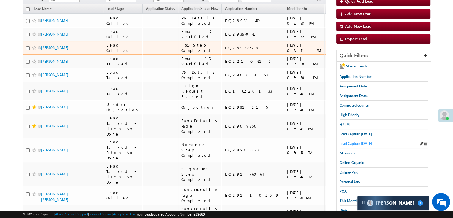
scroll to position [60, 0]
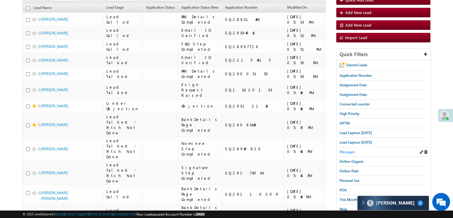
click at [346, 151] on span "Messages" at bounding box center [347, 151] width 15 height 4
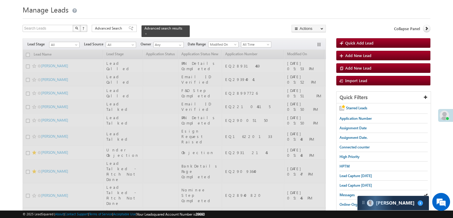
scroll to position [0, 0]
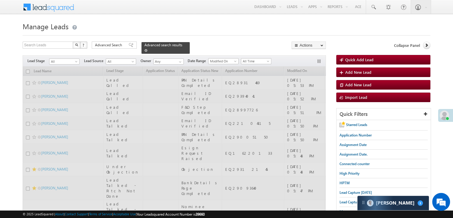
click at [148, 49] on span at bounding box center [146, 50] width 3 height 3
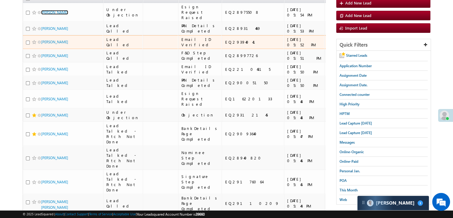
scroll to position [89, 0]
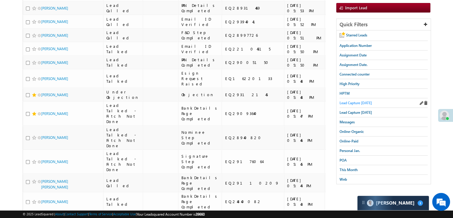
click at [357, 102] on span "Lead Capture [DATE]" at bounding box center [356, 102] width 32 height 4
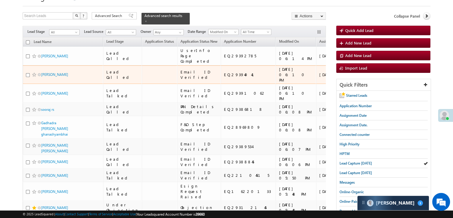
scroll to position [0, 0]
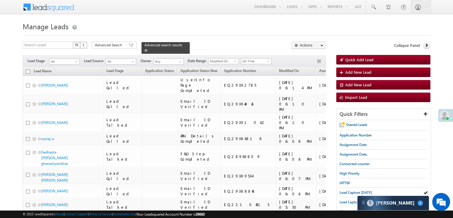
click at [174, 47] on div "Advanced search results" at bounding box center [166, 48] width 48 height 12
click at [148, 49] on span at bounding box center [146, 50] width 3 height 3
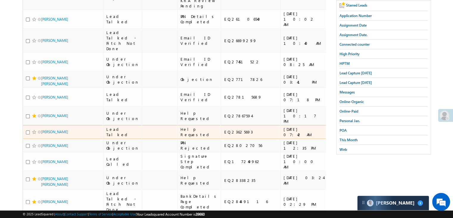
scroll to position [239, 0]
